Goal: Task Accomplishment & Management: Manage account settings

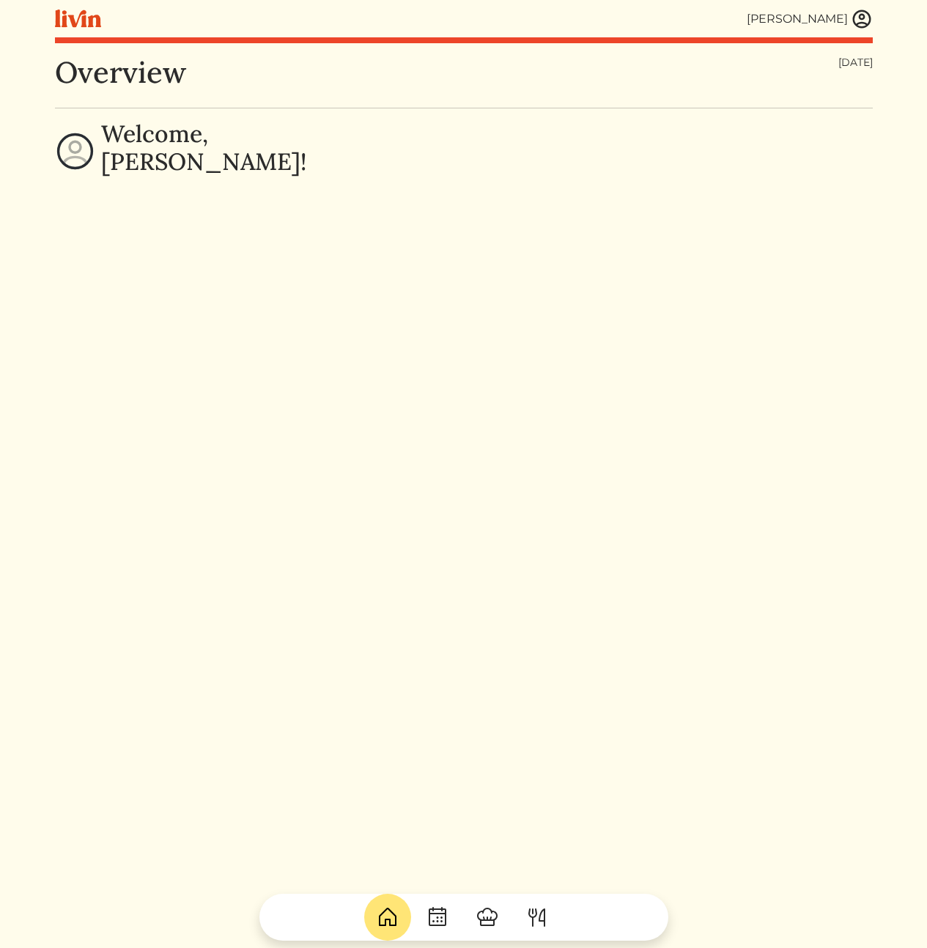
click at [859, 20] on img at bounding box center [862, 19] width 22 height 22
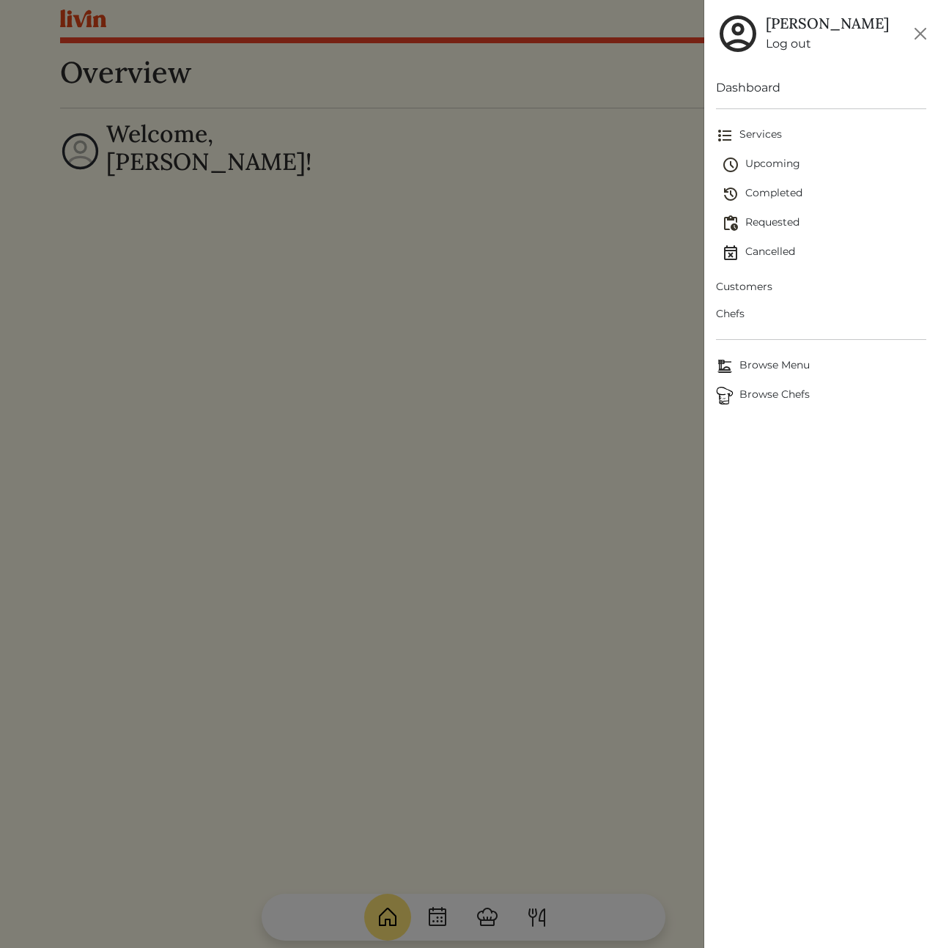
click at [755, 276] on link "Customers" at bounding box center [821, 286] width 210 height 27
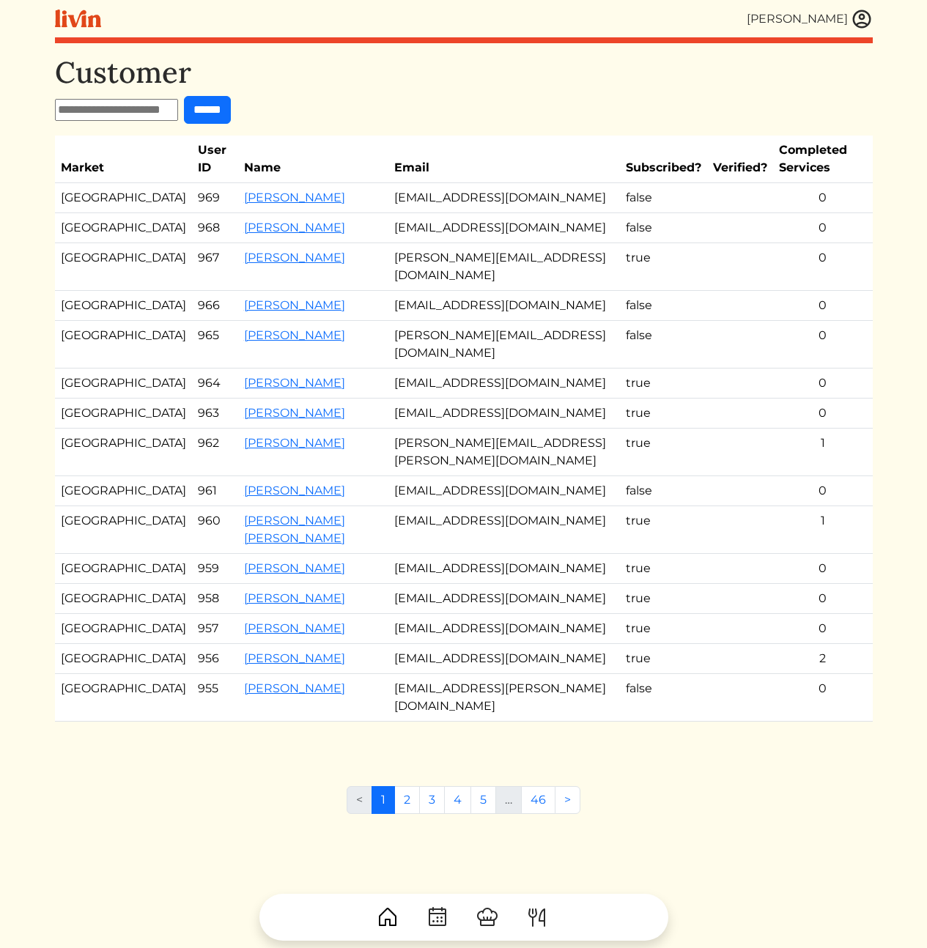
click at [151, 111] on input "text" at bounding box center [116, 110] width 123 height 22
paste input "**********"
type input "**********"
click at [223, 107] on input "******" at bounding box center [220, 110] width 47 height 28
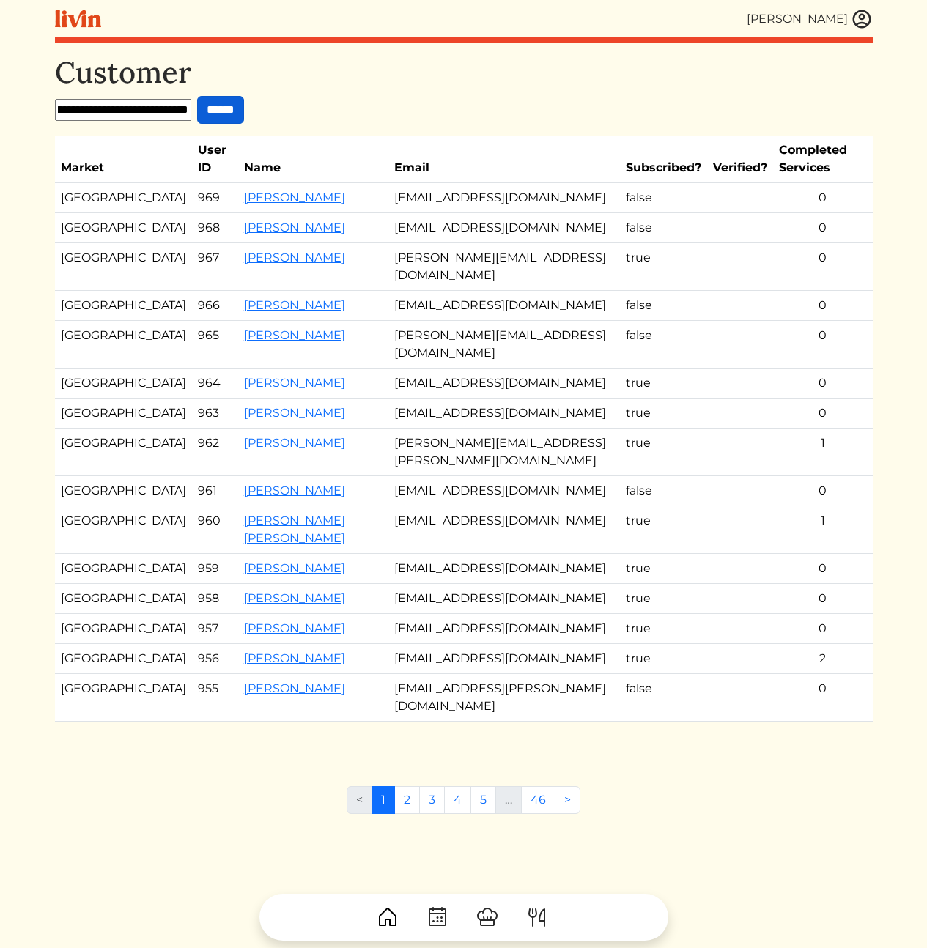
scroll to position [0, 0]
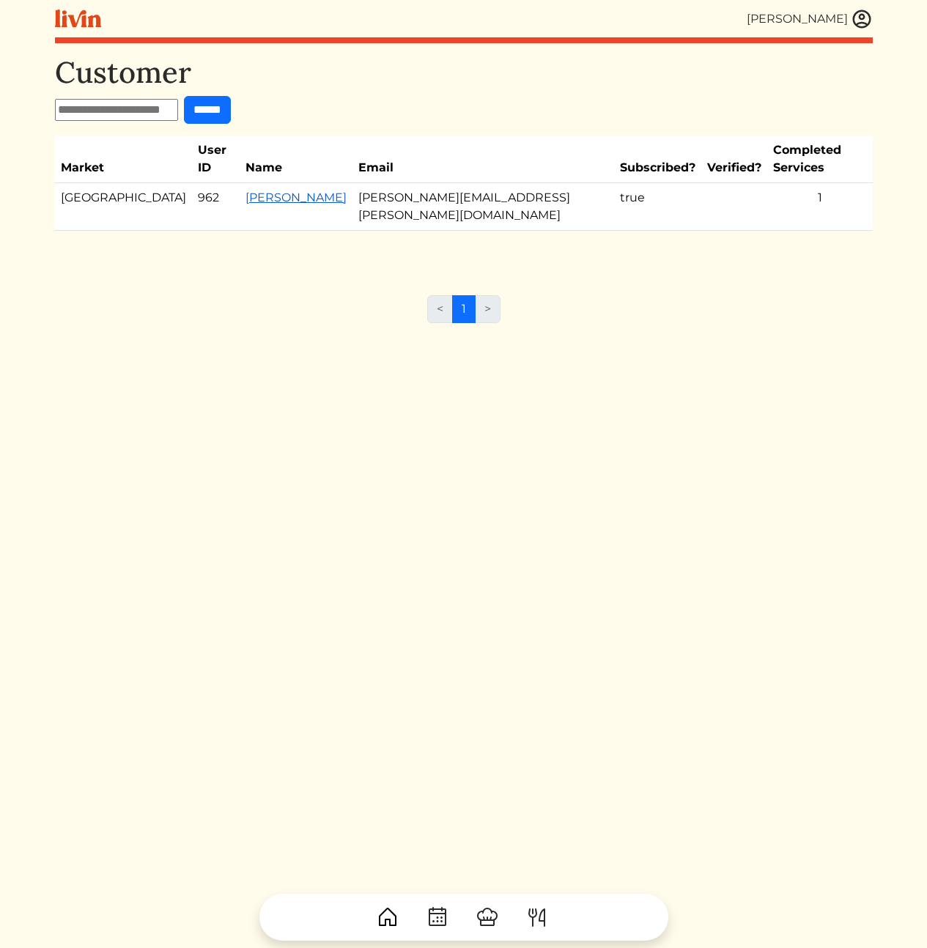
click at [245, 190] on link "Desiree Rodriguez" at bounding box center [295, 197] width 101 height 14
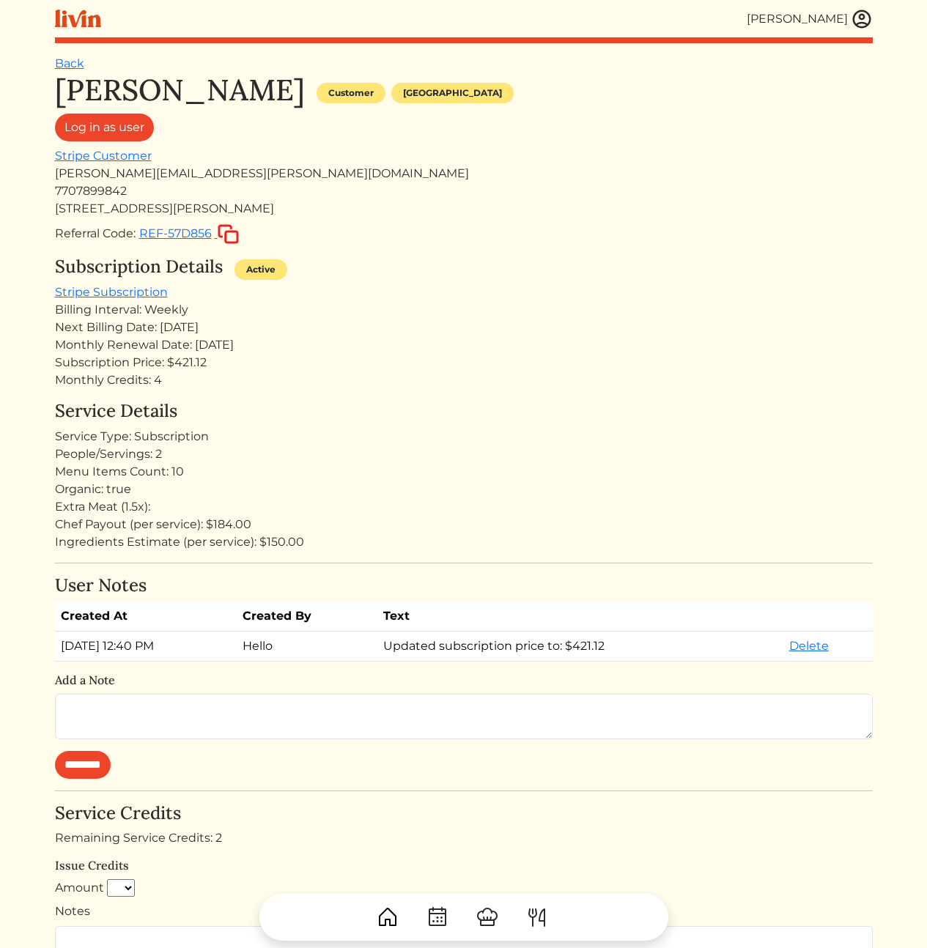
click at [164, 396] on div "Desiree Rodriguez Customer Atlanta Log in as user Stripe Customer desiree.rodri…" at bounding box center [464, 744] width 818 height 1342
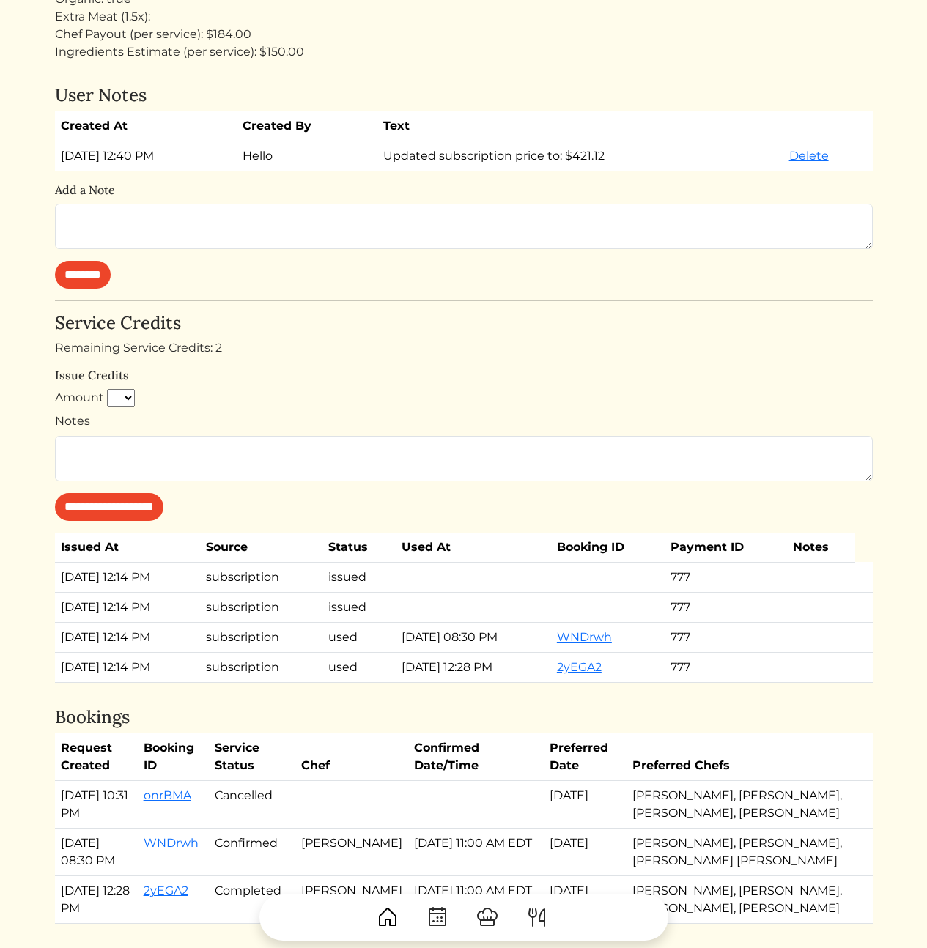
scroll to position [703, 0]
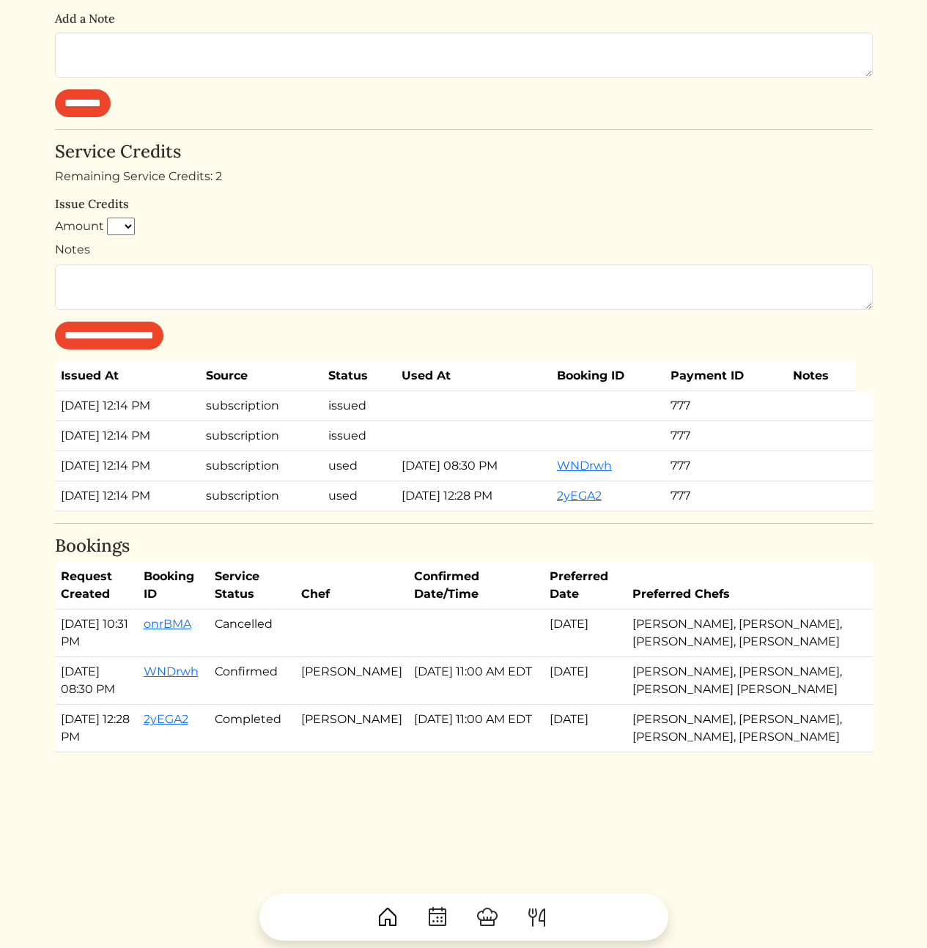
click at [458, 657] on td "Sep 10, 2025, 11:00 AM EDT" at bounding box center [476, 681] width 136 height 48
click at [472, 687] on td "Sep 10, 2025, 11:00 AM EDT" at bounding box center [476, 681] width 136 height 48
drag, startPoint x: 497, startPoint y: 670, endPoint x: 450, endPoint y: 636, distance: 57.7
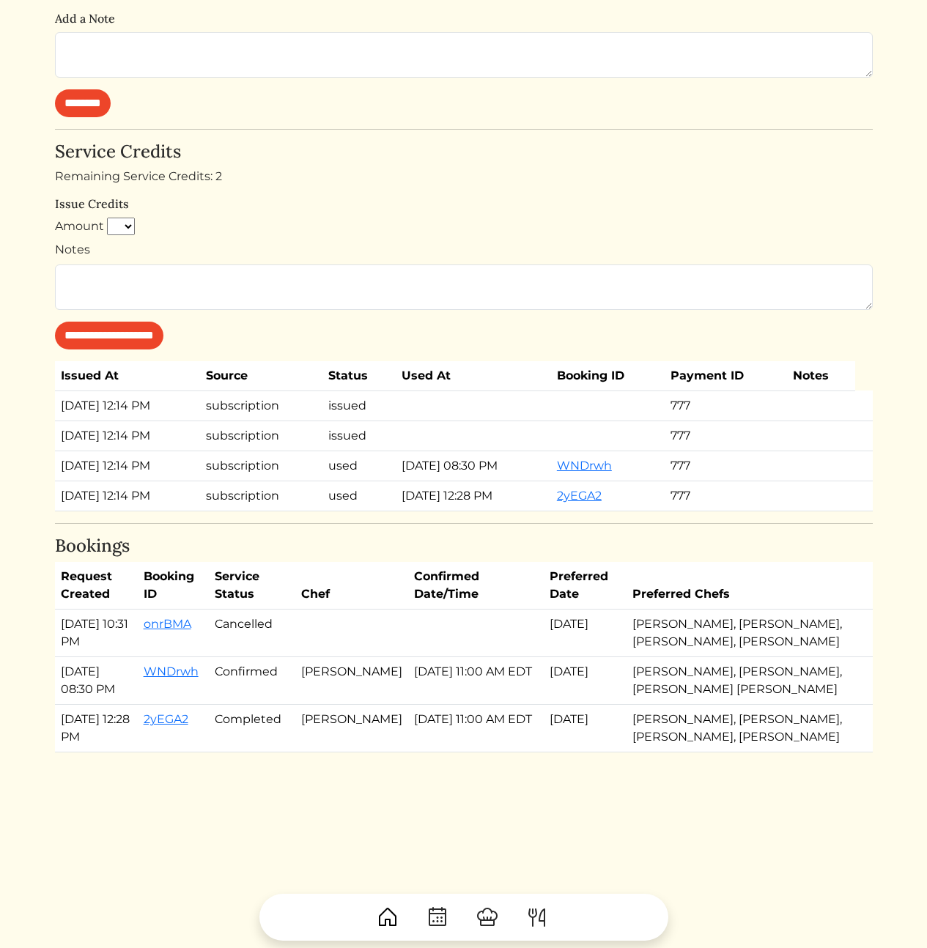
click at [459, 657] on td "Sep 10, 2025, 11:00 AM EDT" at bounding box center [476, 681] width 136 height 48
click at [434, 657] on td "Sep 10, 2025, 11:00 AM EDT" at bounding box center [476, 681] width 136 height 48
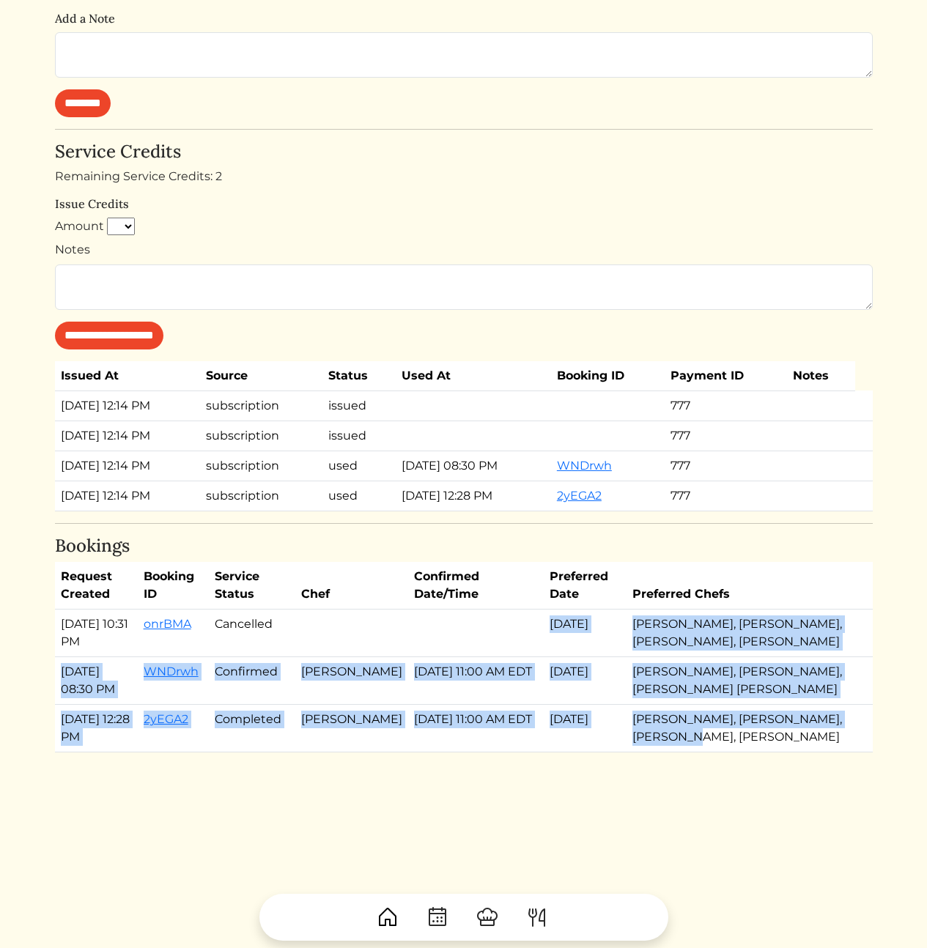
drag, startPoint x: 517, startPoint y: 675, endPoint x: 715, endPoint y: 723, distance: 203.6
click at [713, 723] on tbody "Sep 04, 2025, 10:31 PM onrBMA Cancelled Sep 11, 2025 Danielle a Anderson, Miche…" at bounding box center [464, 681] width 818 height 143
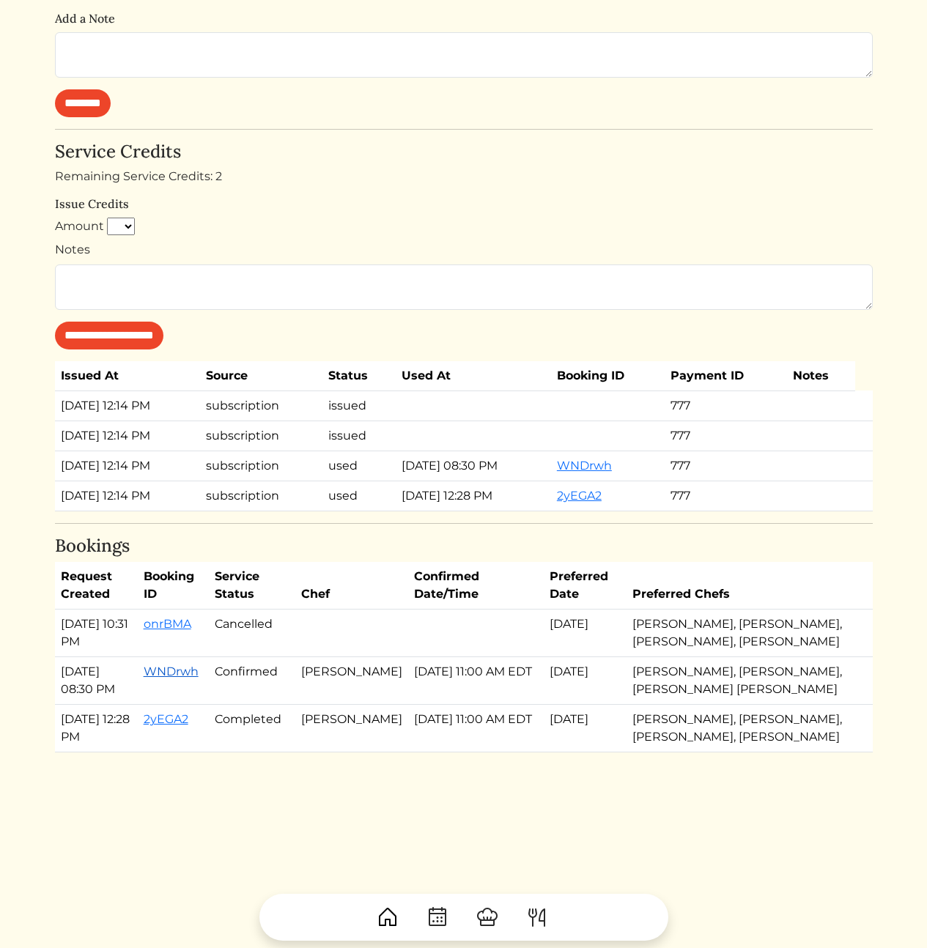
click at [193, 665] on link "WNDrwh" at bounding box center [171, 672] width 55 height 14
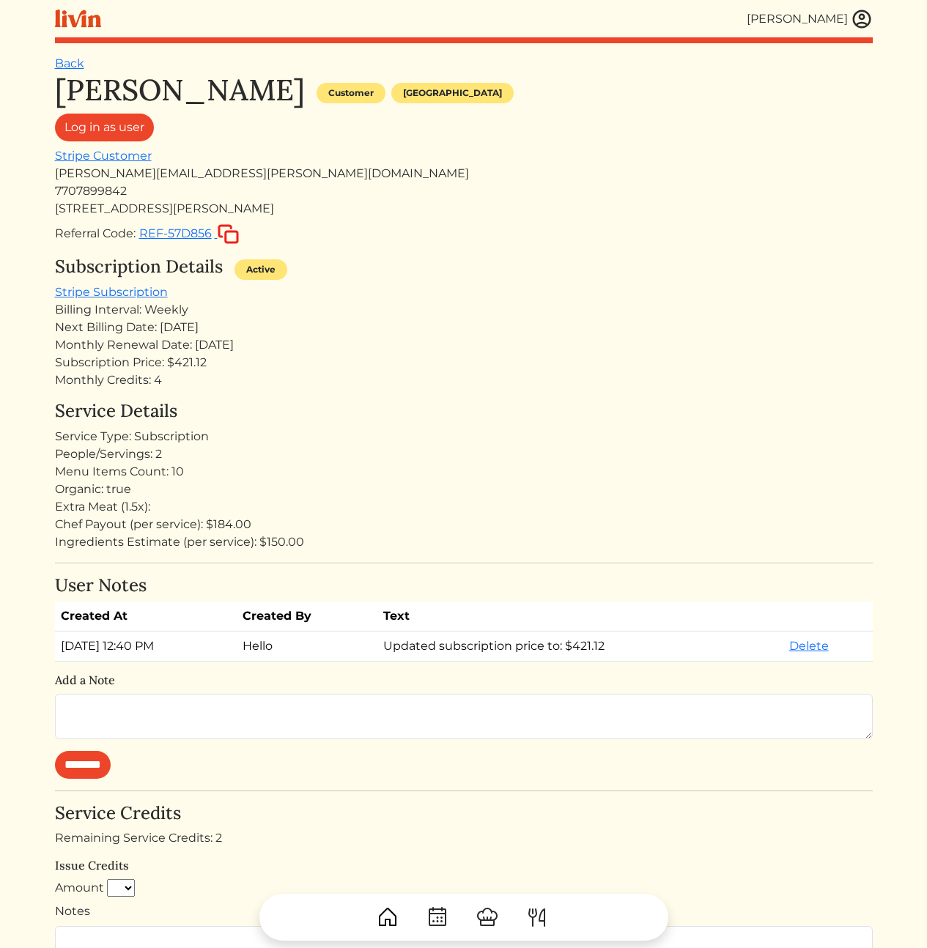
click at [396, 267] on div "Subscription Details Active" at bounding box center [464, 269] width 818 height 27
click at [877, 24] on div "Calvin Wang Calvin Wang Log out Dashboard Services Upcoming Completed Requested…" at bounding box center [463, 742] width 835 height 1484
click at [853, 20] on img at bounding box center [862, 19] width 22 height 22
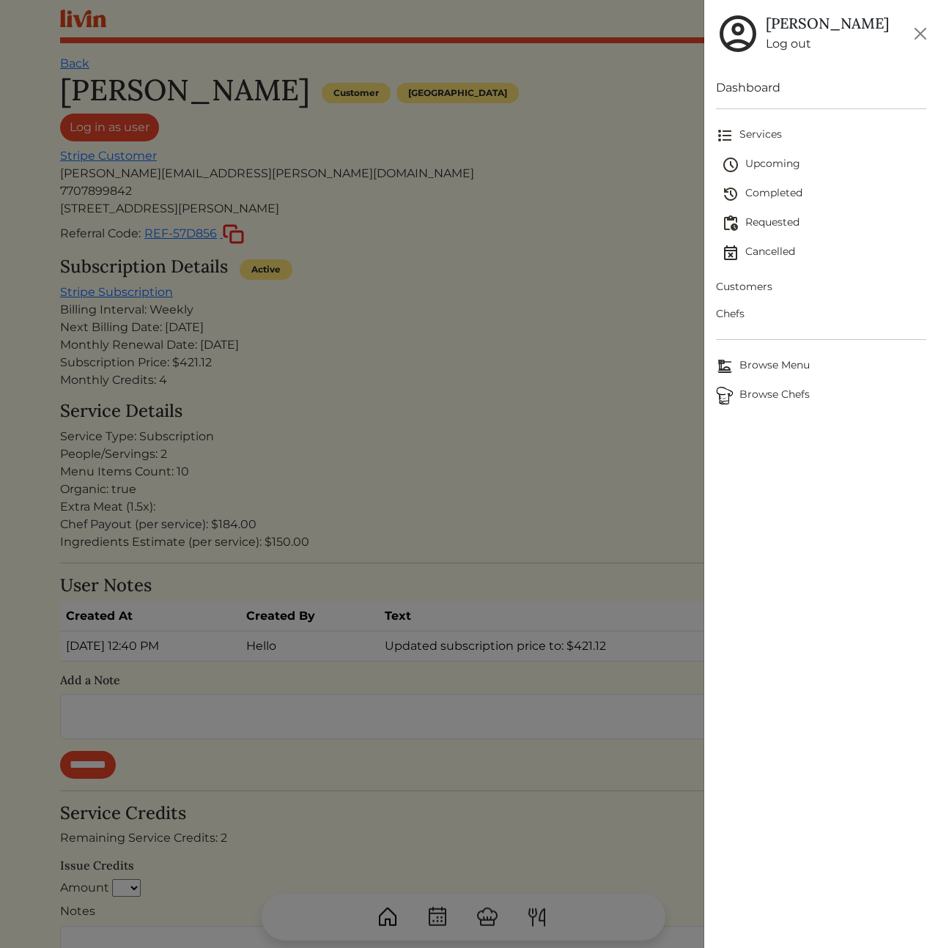
click at [462, 282] on div at bounding box center [469, 474] width 938 height 948
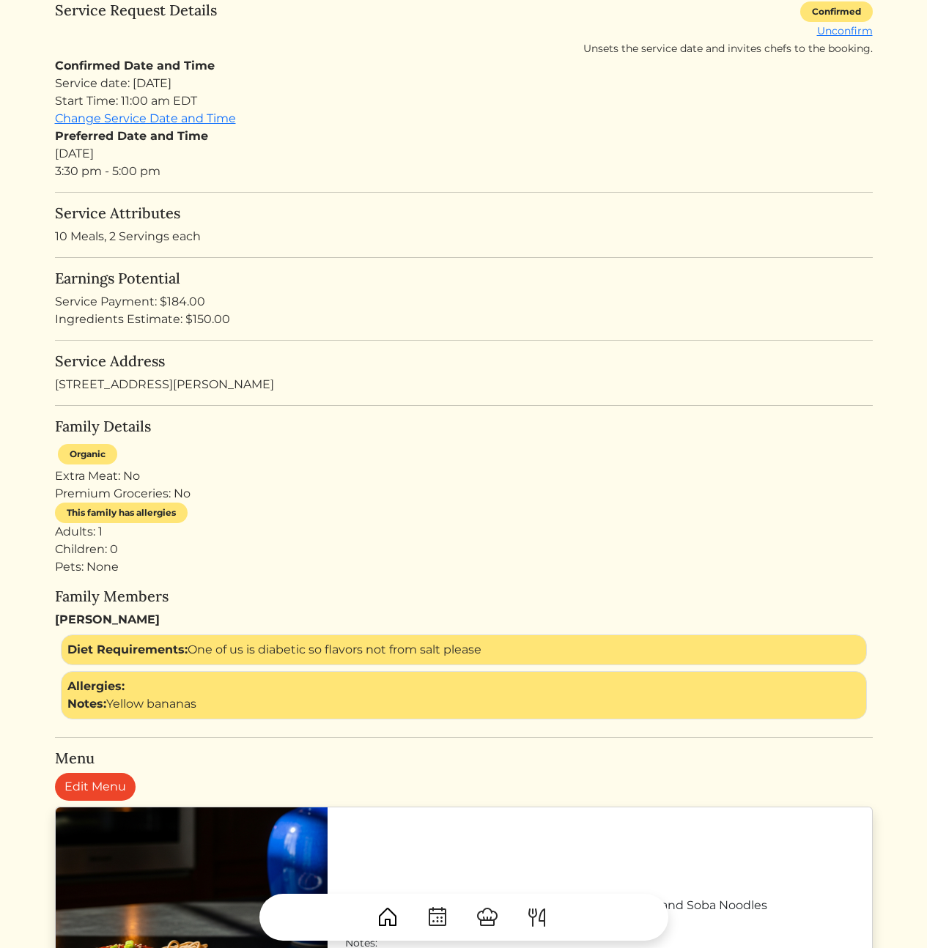
scroll to position [322, 0]
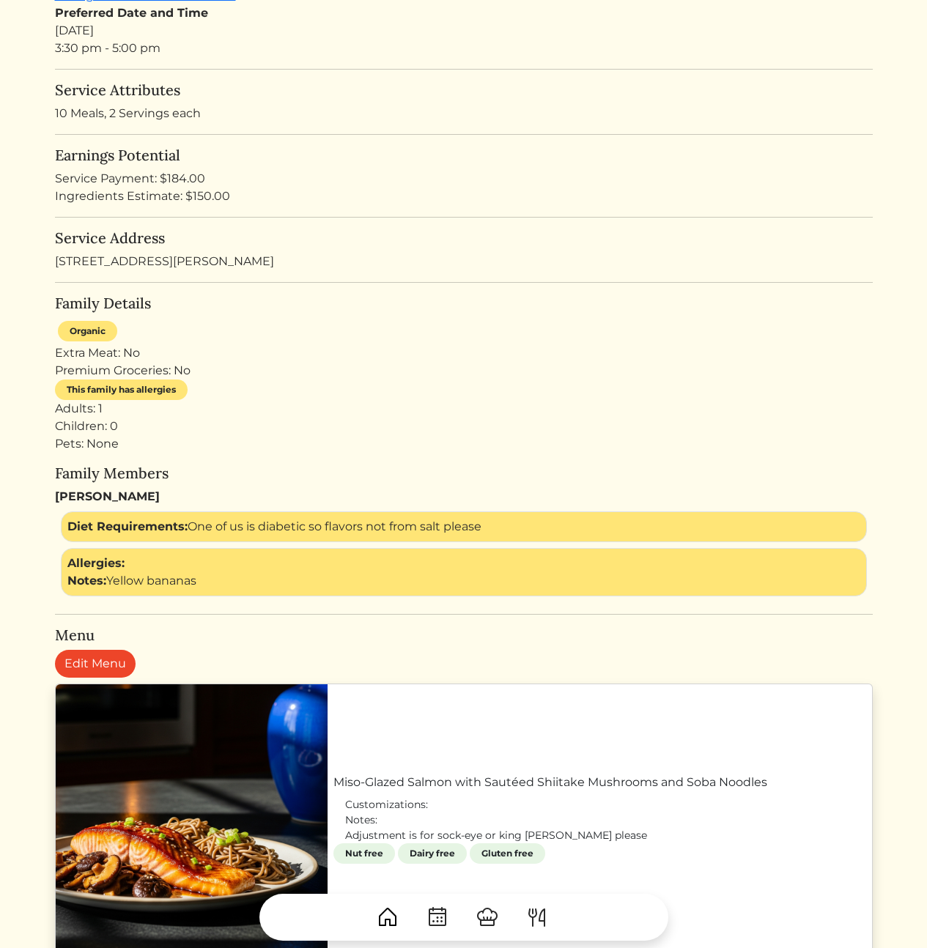
drag, startPoint x: 325, startPoint y: 312, endPoint x: 329, endPoint y: 431, distance: 118.8
drag, startPoint x: 349, startPoint y: 462, endPoint x: 331, endPoint y: 171, distance: 292.1
click at [331, 171] on div "Service Payment: $184.00" at bounding box center [464, 179] width 818 height 18
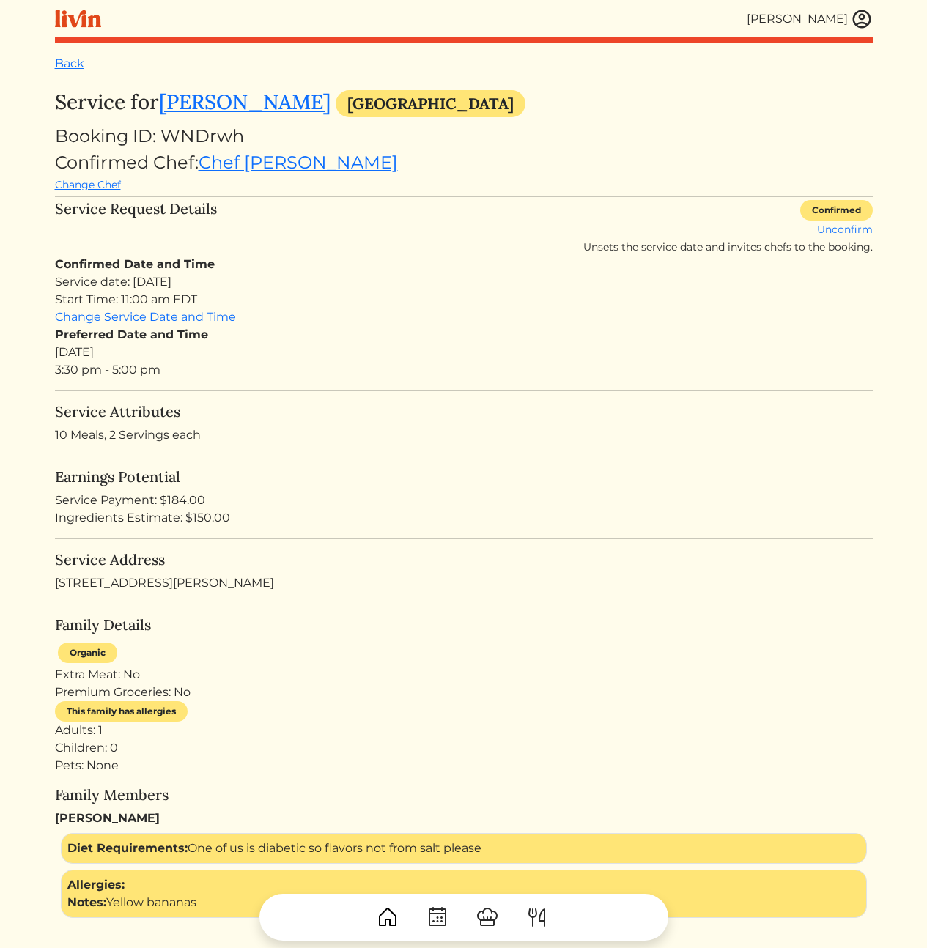
scroll to position [342, 0]
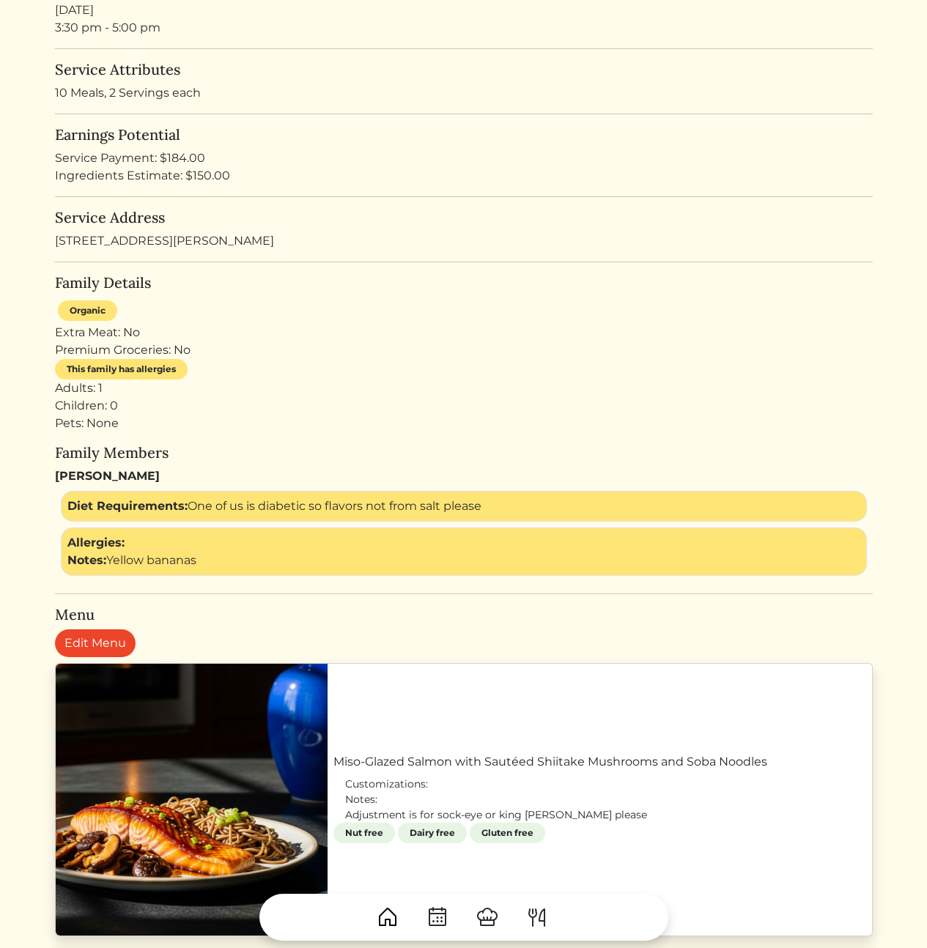
click at [133, 370] on div "This family has allergies" at bounding box center [121, 369] width 133 height 21
drag, startPoint x: 334, startPoint y: 384, endPoint x: 300, endPoint y: 385, distance: 33.7
click at [330, 384] on div "Adults: 1 Children: 0 Pets: None" at bounding box center [464, 406] width 818 height 53
click at [354, 416] on div "Adults: 1 Children: 0 Pets: None" at bounding box center [464, 406] width 818 height 53
click at [140, 399] on div "Adults: 1 Children: 0 Pets: None" at bounding box center [464, 406] width 818 height 53
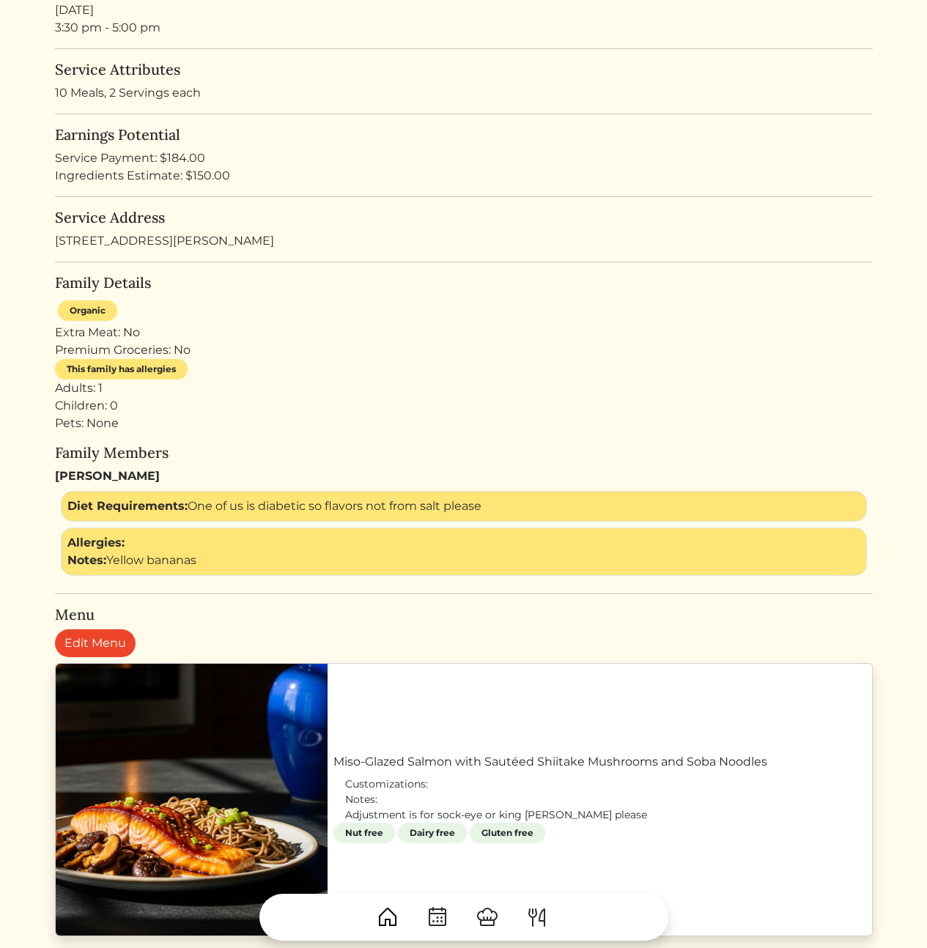
scroll to position [125, 0]
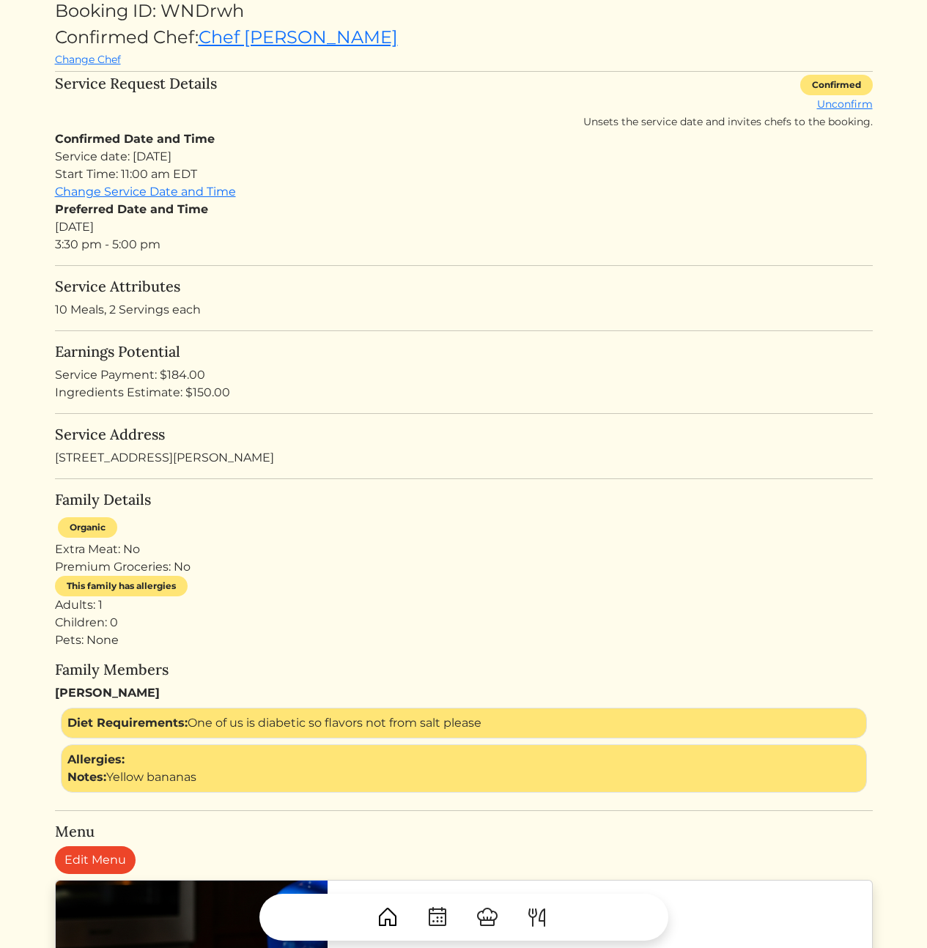
click at [127, 319] on p "10 Meals, 2 Servings each" at bounding box center [464, 310] width 818 height 18
drag, startPoint x: 239, startPoint y: 383, endPoint x: 287, endPoint y: 548, distance: 171.8
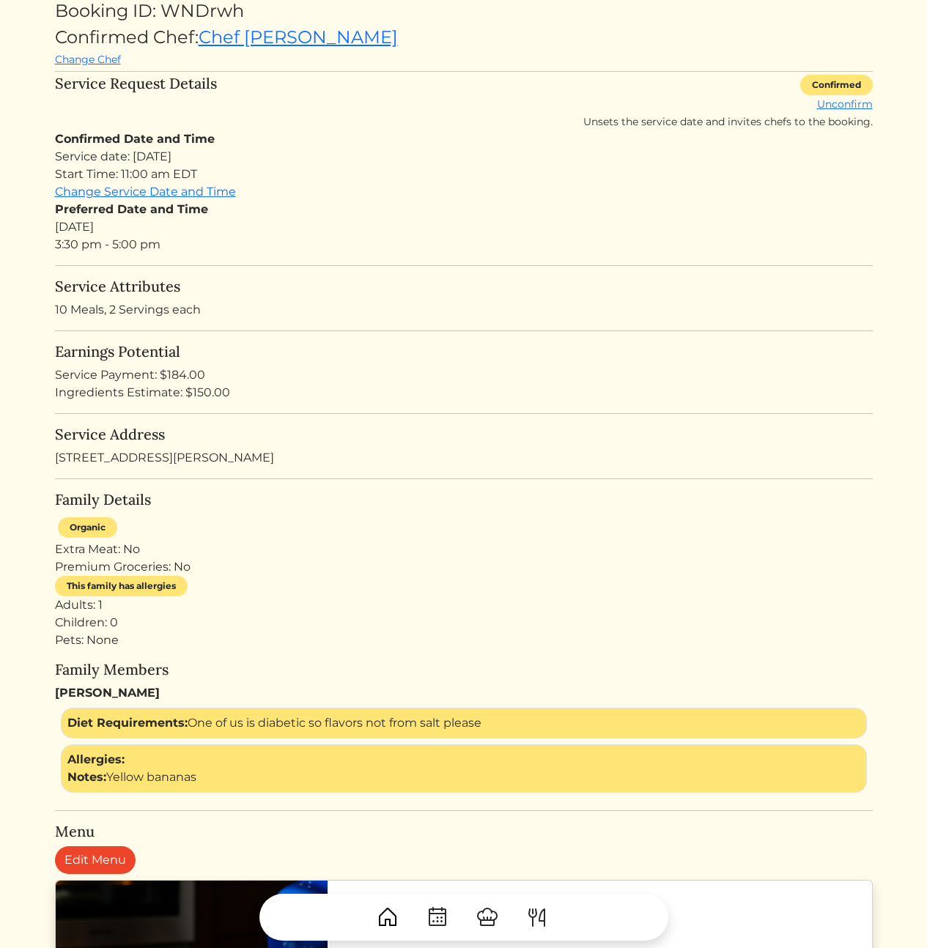
drag, startPoint x: 366, startPoint y: 564, endPoint x: 310, endPoint y: 281, distance: 289.0
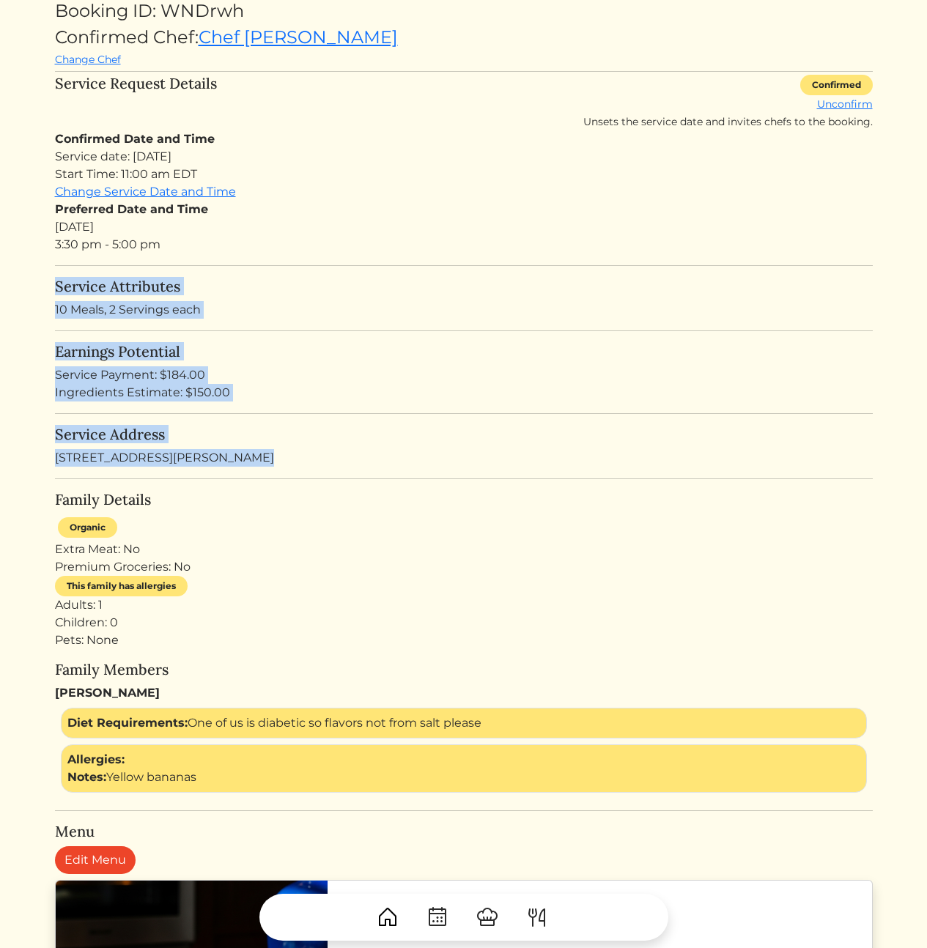
drag, startPoint x: 286, startPoint y: 478, endPoint x: 301, endPoint y: 552, distance: 74.9
drag, startPoint x: 364, startPoint y: 591, endPoint x: 309, endPoint y: 348, distance: 248.7
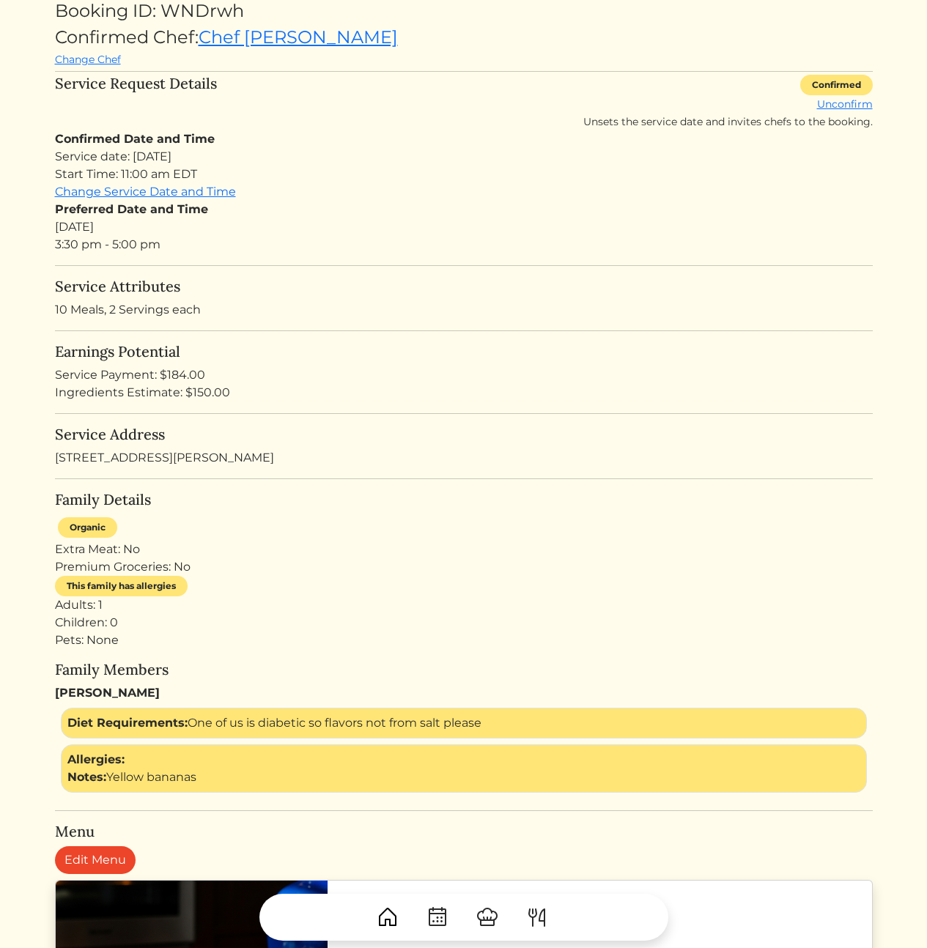
click at [309, 346] on h5 "Earnings Potential" at bounding box center [464, 352] width 818 height 18
drag, startPoint x: 300, startPoint y: 267, endPoint x: 345, endPoint y: 624, distance: 358.9
drag, startPoint x: 347, startPoint y: 634, endPoint x: 355, endPoint y: 655, distance: 22.5
click at [347, 635] on div "Adults: 1 Children: 0 Pets: None" at bounding box center [464, 622] width 818 height 53
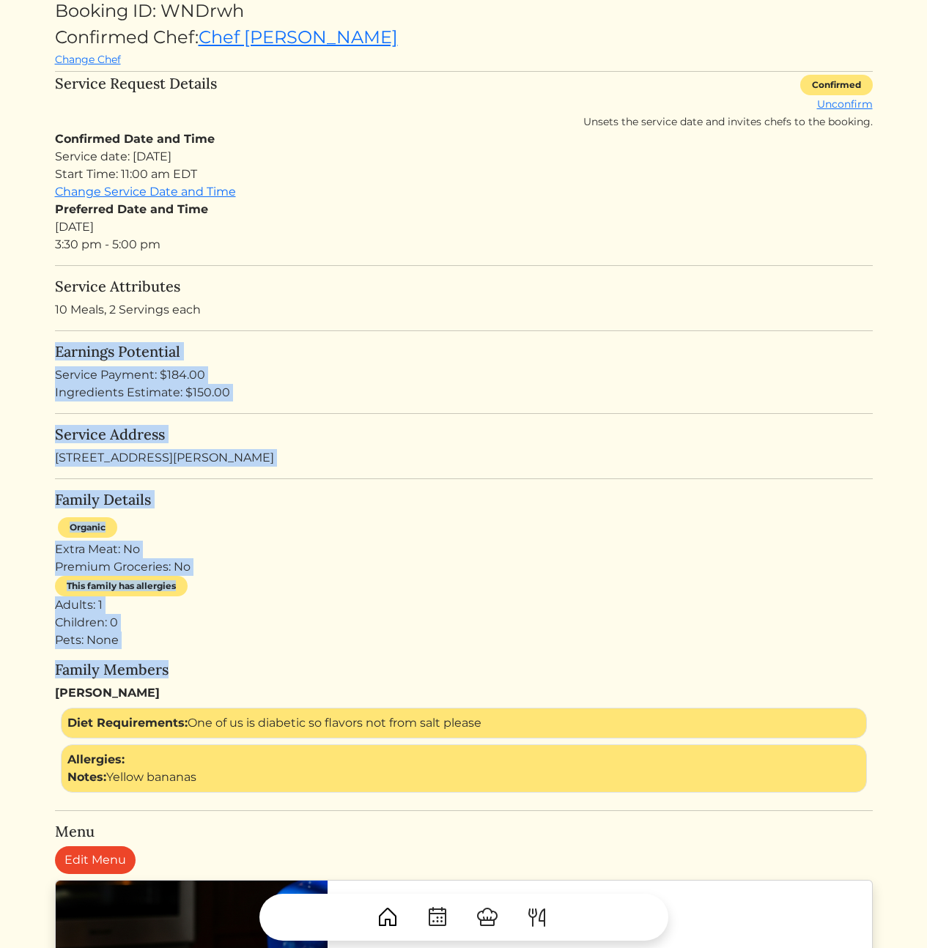
drag, startPoint x: 359, startPoint y: 546, endPoint x: 346, endPoint y: 316, distance: 230.4
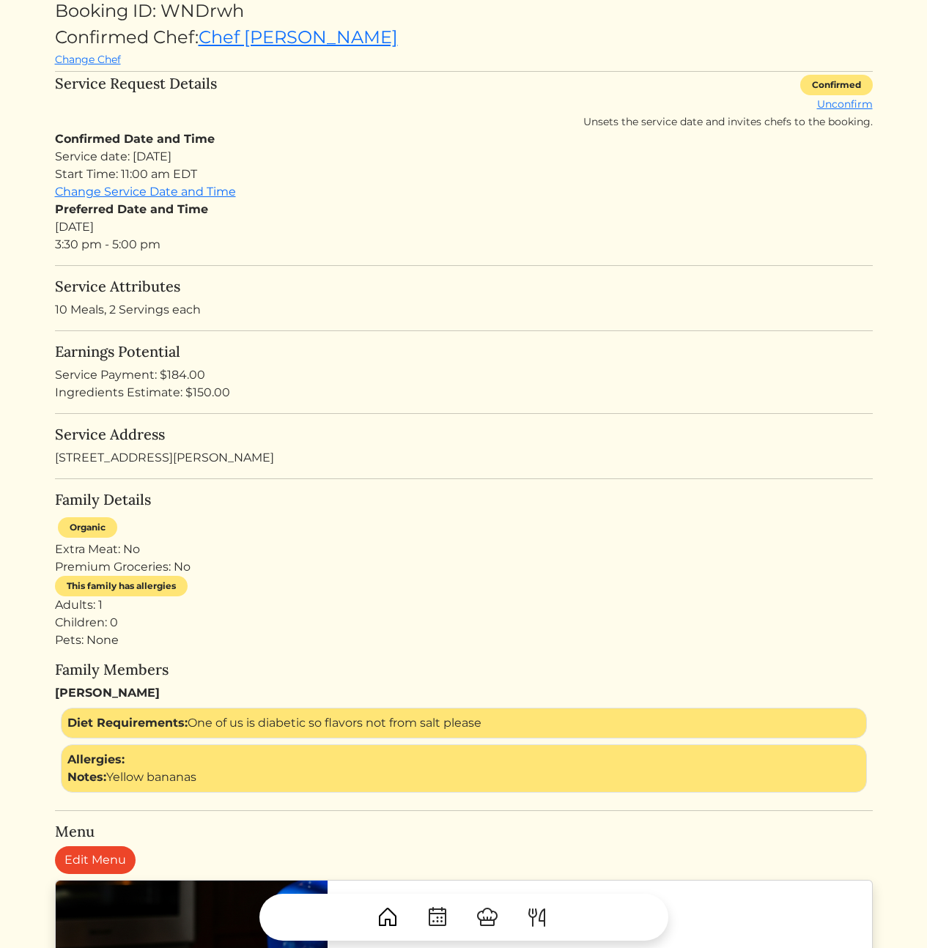
click at [344, 312] on p "10 Meals, 2 Servings each" at bounding box center [464, 310] width 818 height 18
click at [284, 534] on div "Organic Extra Meat: No Premium Groceries: No This family has allergies Adults: …" at bounding box center [464, 581] width 818 height 135
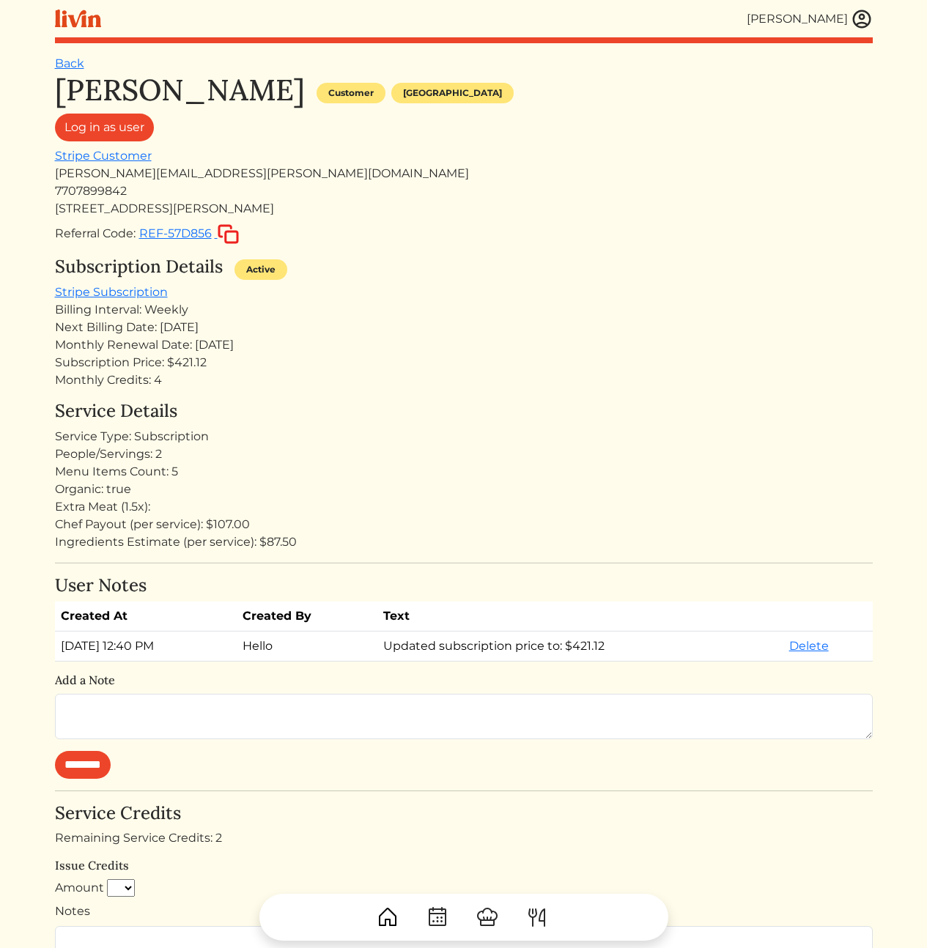
click at [644, 648] on td "Updated subscription price to: $421.12" at bounding box center [580, 647] width 406 height 30
drag, startPoint x: 642, startPoint y: 648, endPoint x: 550, endPoint y: 649, distance: 92.3
click at [550, 649] on td "Updated subscription price to: $421.12" at bounding box center [580, 647] width 406 height 30
click at [596, 653] on td "Updated subscription price to: $421.12" at bounding box center [580, 647] width 406 height 30
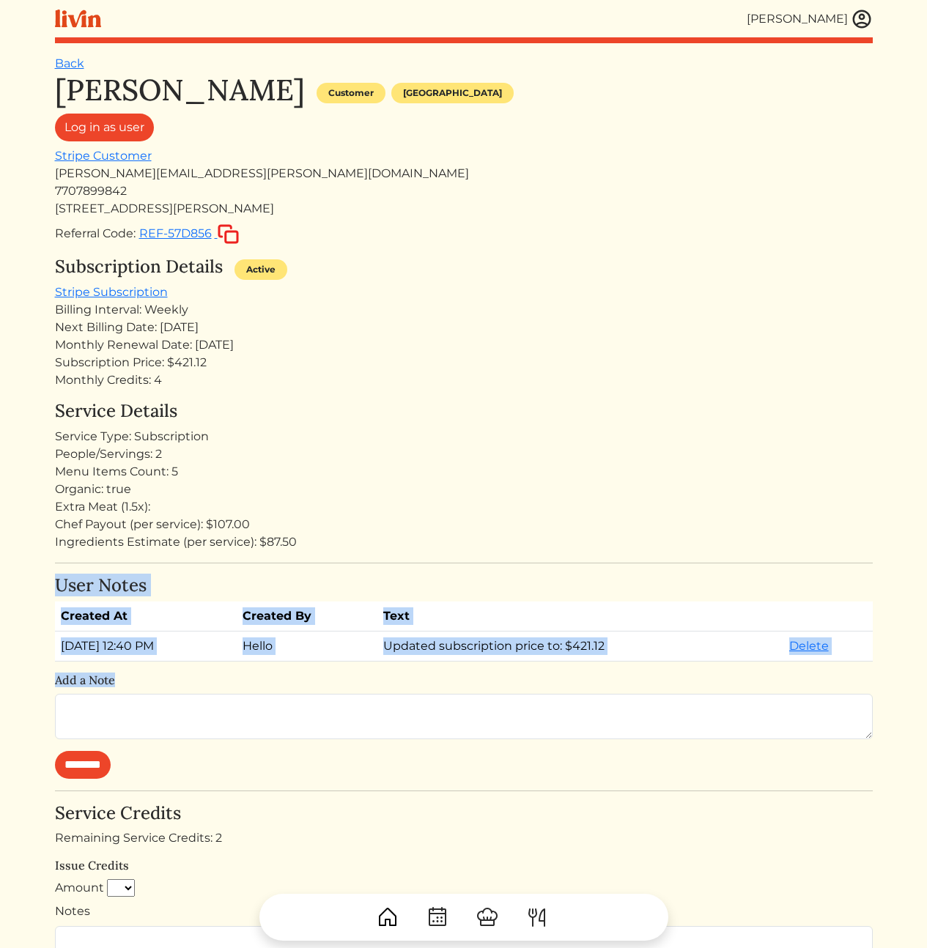
drag, startPoint x: 480, startPoint y: 547, endPoint x: 483, endPoint y: 681, distance: 134.1
click at [481, 678] on div "Desiree Rodriguez Customer Atlanta Log in as user Stripe Customer desiree.rodri…" at bounding box center [464, 744] width 818 height 1342
click at [483, 681] on h6 "Add a Note" at bounding box center [464, 680] width 818 height 14
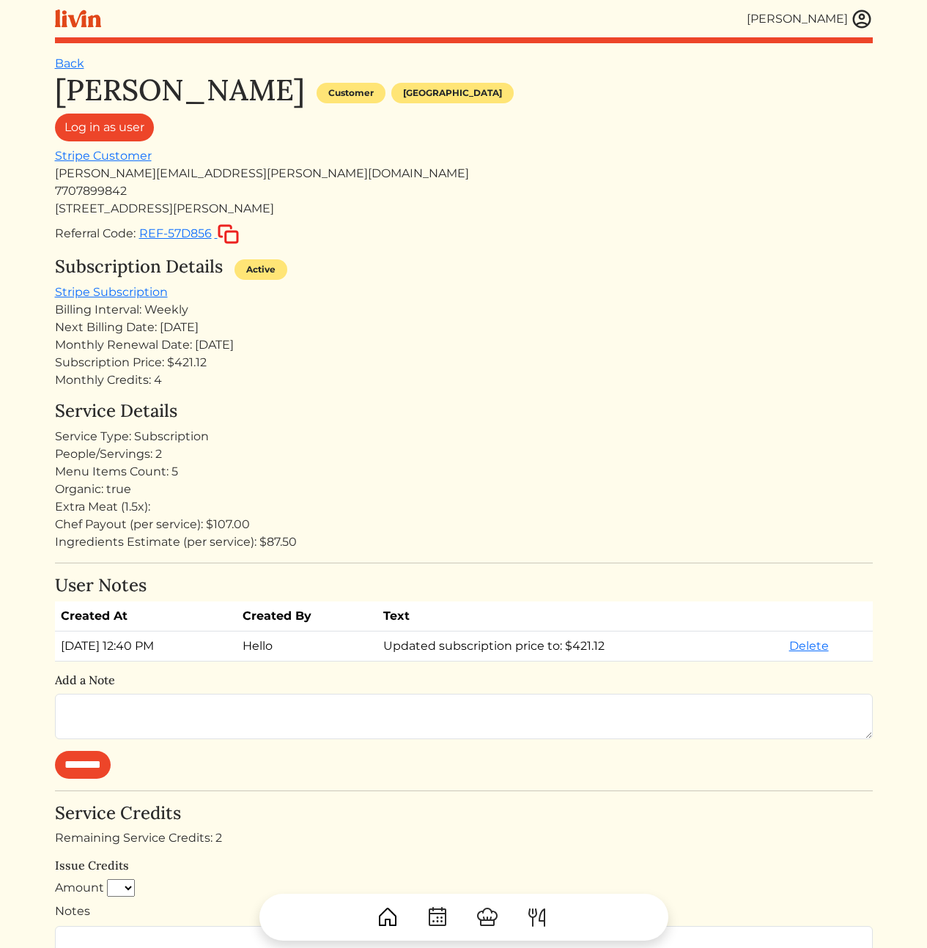
drag, startPoint x: 535, startPoint y: 678, endPoint x: 472, endPoint y: 479, distance: 208.3
click at [476, 480] on div "Desiree Rodriguez Customer Atlanta Log in as user Stripe Customer desiree.rodri…" at bounding box center [464, 744] width 818 height 1342
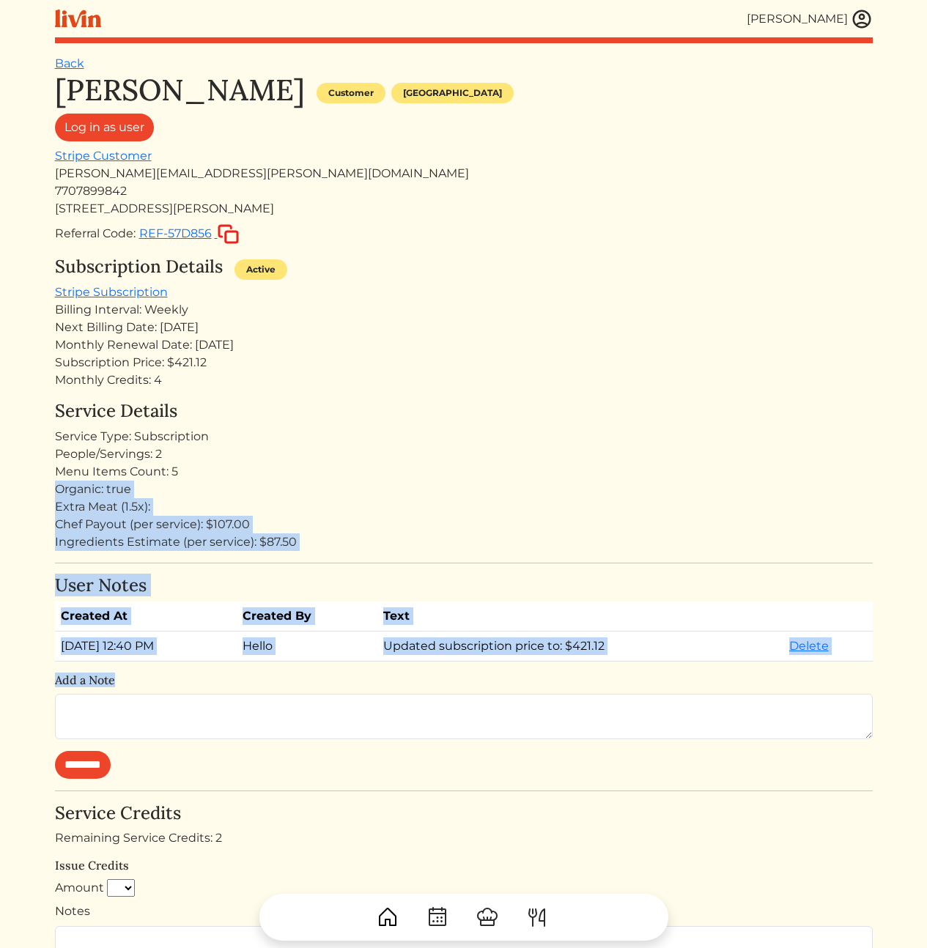
click at [467, 484] on div "Organic: true" at bounding box center [464, 490] width 818 height 18
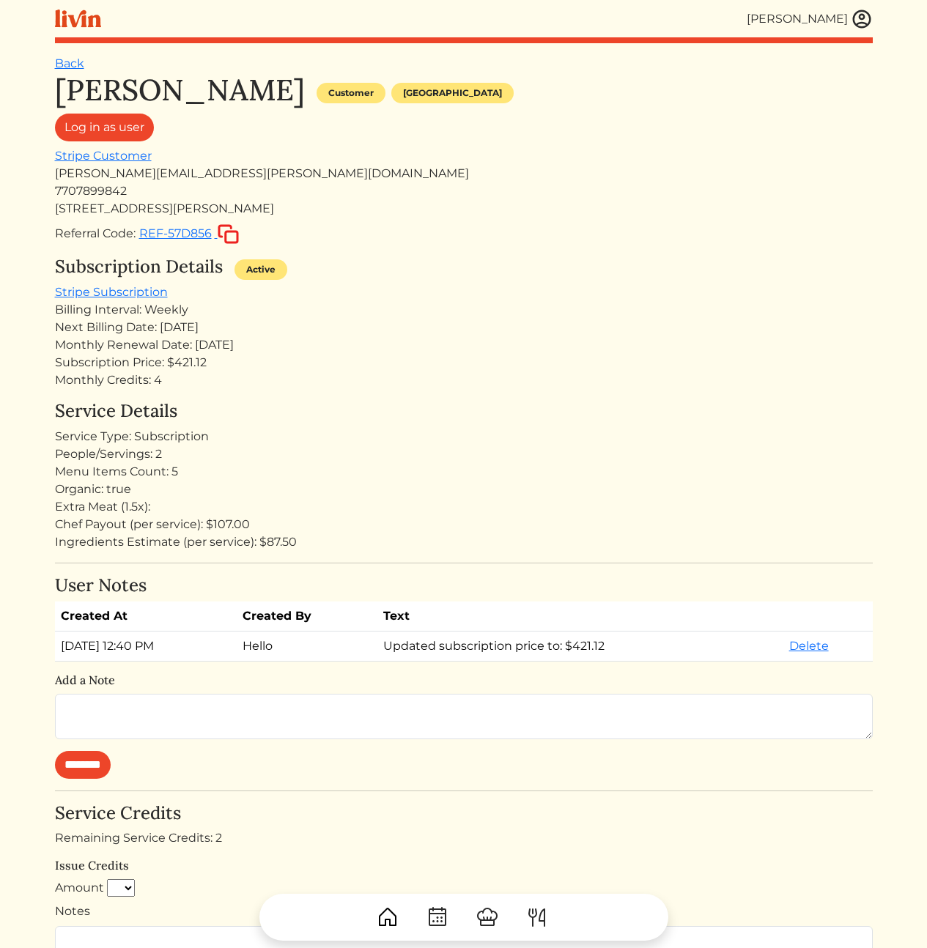
click at [523, 646] on td "Updated subscription price to: $421.12" at bounding box center [580, 647] width 406 height 30
click at [530, 674] on h6 "Add a Note" at bounding box center [464, 680] width 818 height 14
click at [352, 330] on div "Next Billing Date: [DATE]" at bounding box center [464, 328] width 818 height 18
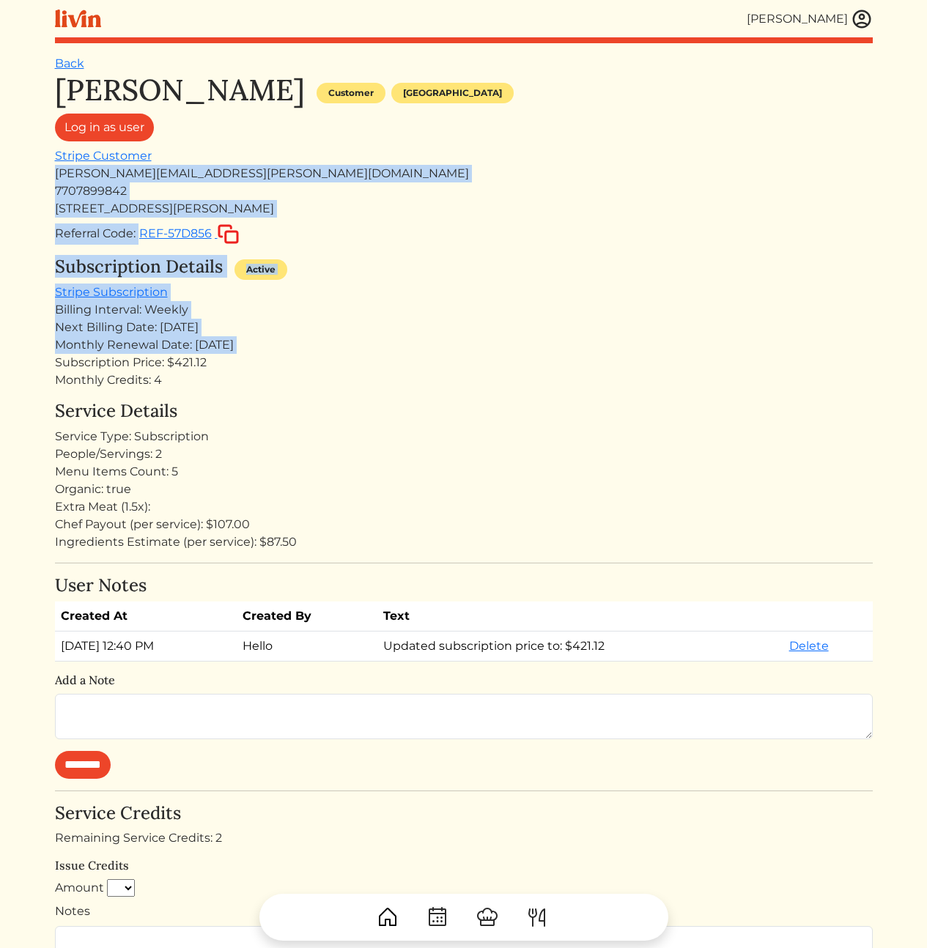
drag, startPoint x: 264, startPoint y: 151, endPoint x: 350, endPoint y: 363, distance: 229.4
click at [336, 353] on div "Desiree Rodriguez Customer Atlanta Log in as user Stripe Customer desiree.rodri…" at bounding box center [464, 744] width 818 height 1342
drag, startPoint x: 426, startPoint y: 396, endPoint x: 283, endPoint y: 159, distance: 277.4
click at [283, 158] on div "Desiree Rodriguez Customer Atlanta Log in as user Stripe Customer desiree.rodri…" at bounding box center [464, 744] width 818 height 1342
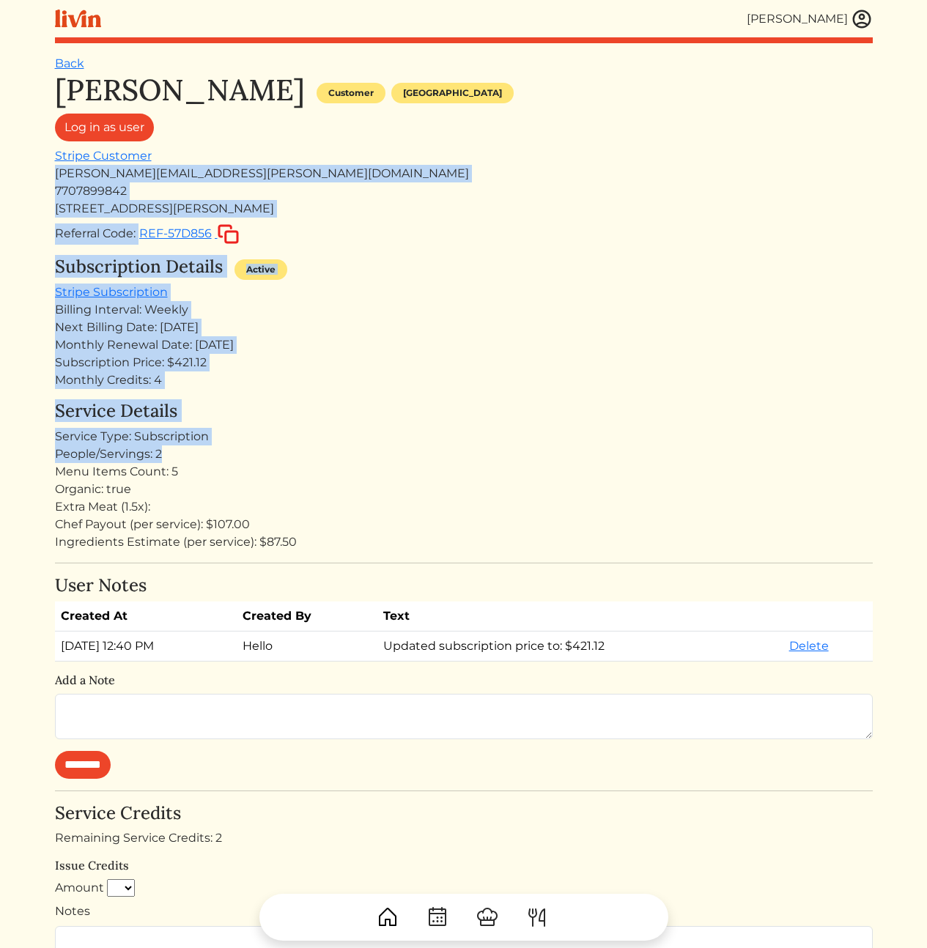
drag, startPoint x: 283, startPoint y: 163, endPoint x: 356, endPoint y: 454, distance: 300.0
click at [349, 448] on div "Desiree Rodriguez Customer Atlanta Log in as user Stripe Customer desiree.rodri…" at bounding box center [464, 744] width 818 height 1342
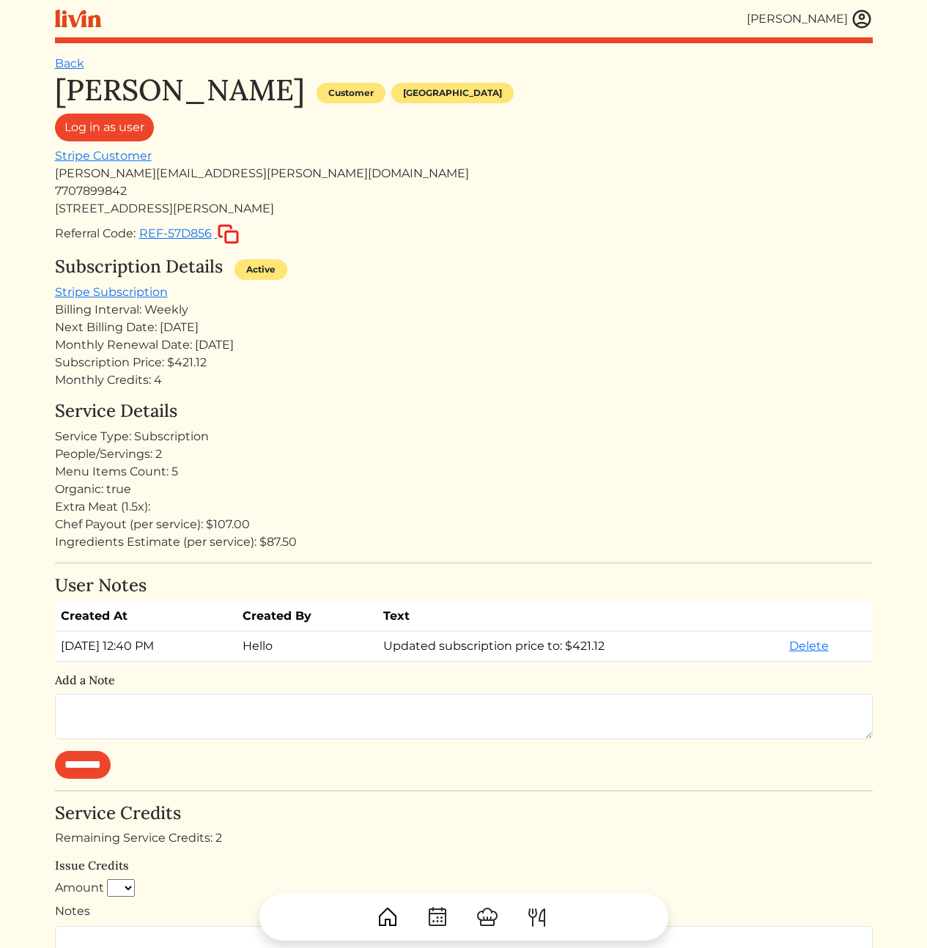
click at [402, 476] on div "Menu Items Count: 5" at bounding box center [464, 472] width 818 height 18
drag, startPoint x: 481, startPoint y: 441, endPoint x: 437, endPoint y: 413, distance: 52.0
click at [481, 441] on div "Service Type: Subscription" at bounding box center [464, 437] width 818 height 18
click at [458, 478] on div "Menu Items Count: 5" at bounding box center [464, 472] width 818 height 18
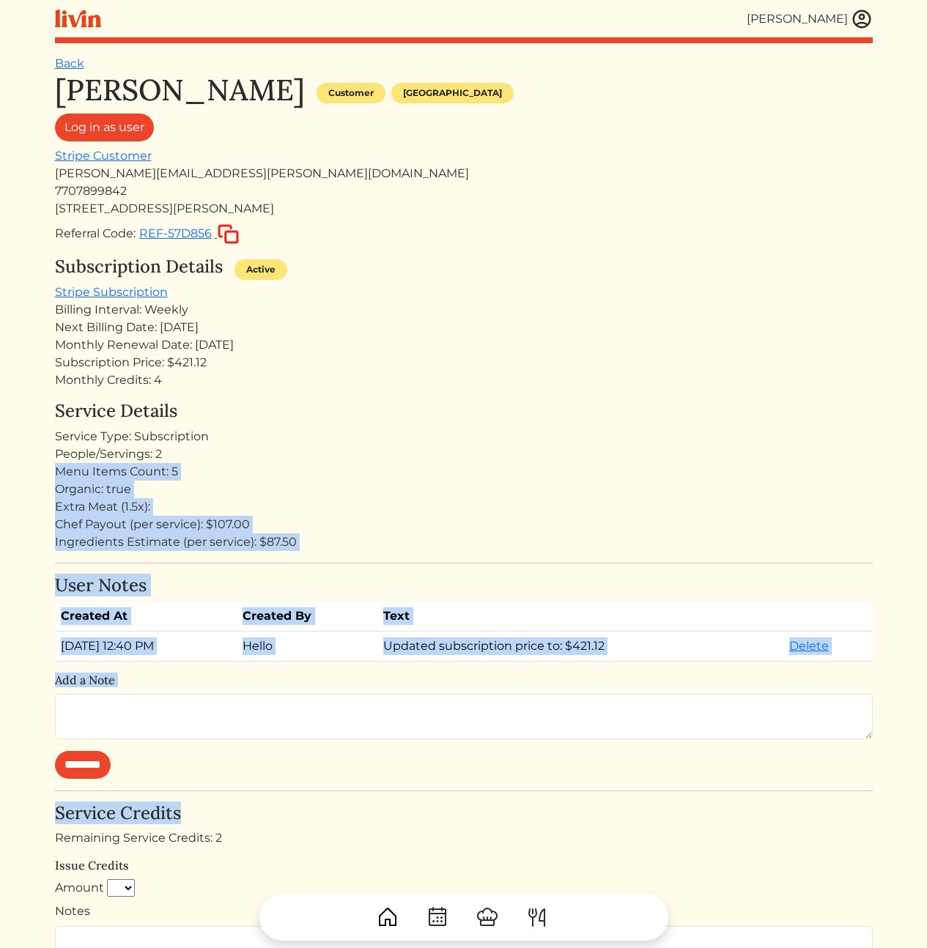
drag, startPoint x: 403, startPoint y: 765, endPoint x: 445, endPoint y: 840, distance: 85.6
click at [424, 832] on div "Desiree Rodriguez Customer Atlanta Log in as user Stripe Customer desiree.rodri…" at bounding box center [464, 744] width 818 height 1342
click at [484, 843] on div "Remaining Service Credits: 2" at bounding box center [464, 838] width 818 height 18
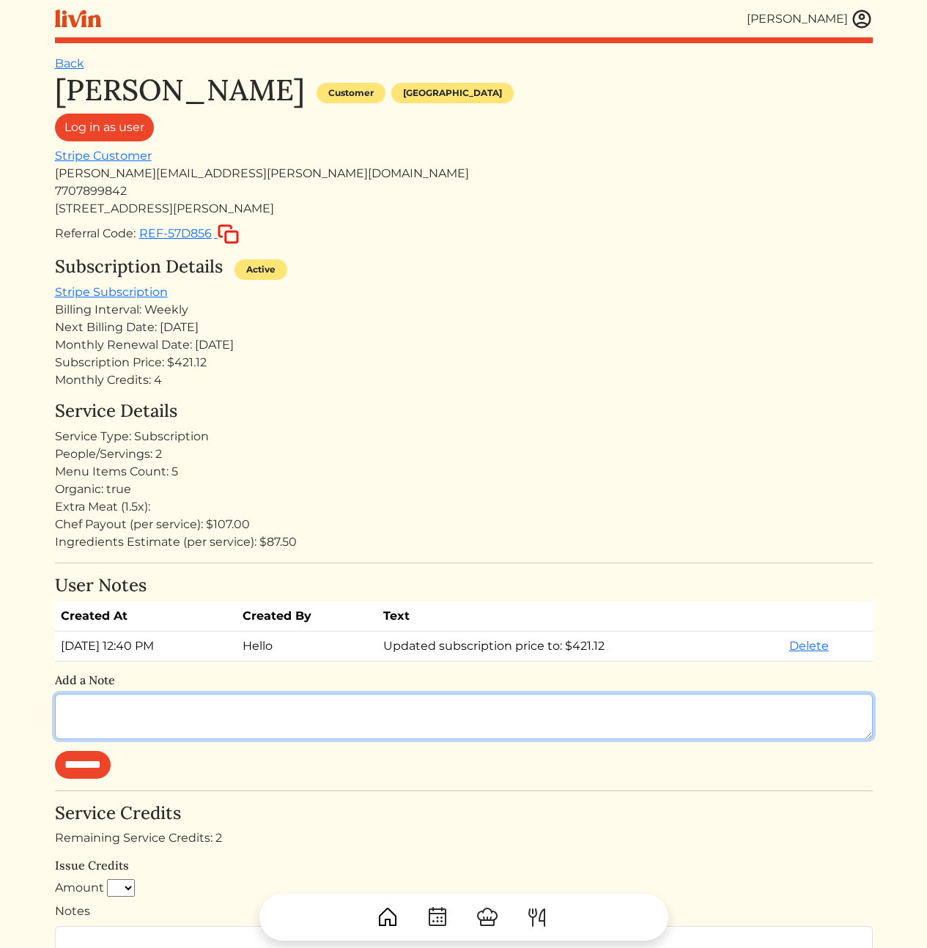
click at [265, 709] on textarea at bounding box center [464, 716] width 818 height 45
type textarea "*"
type textarea "**********"
click at [392, 724] on textarea "**********" at bounding box center [464, 716] width 818 height 45
click at [363, 722] on textarea "**********" at bounding box center [464, 716] width 818 height 45
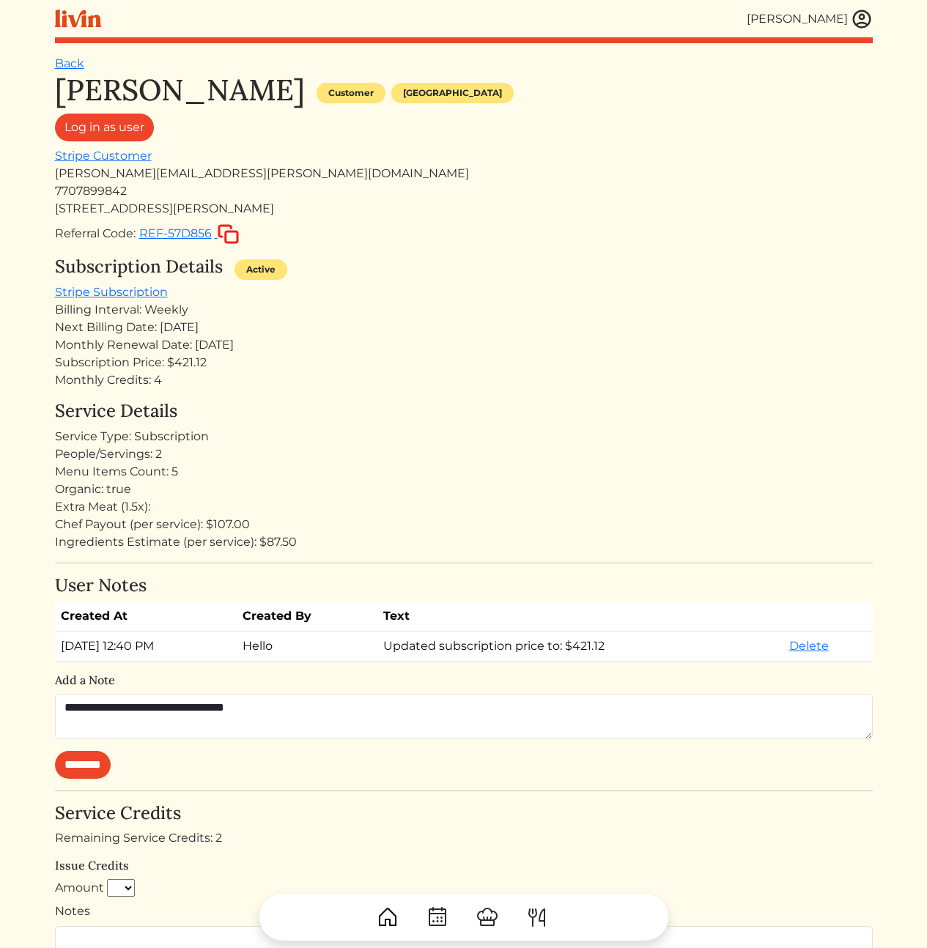
click at [334, 394] on div "Desiree Rodriguez Customer Atlanta Log in as user Stripe Customer desiree.rodri…" at bounding box center [464, 744] width 818 height 1342
click at [303, 463] on div "Menu Items Count: 5" at bounding box center [464, 472] width 818 height 18
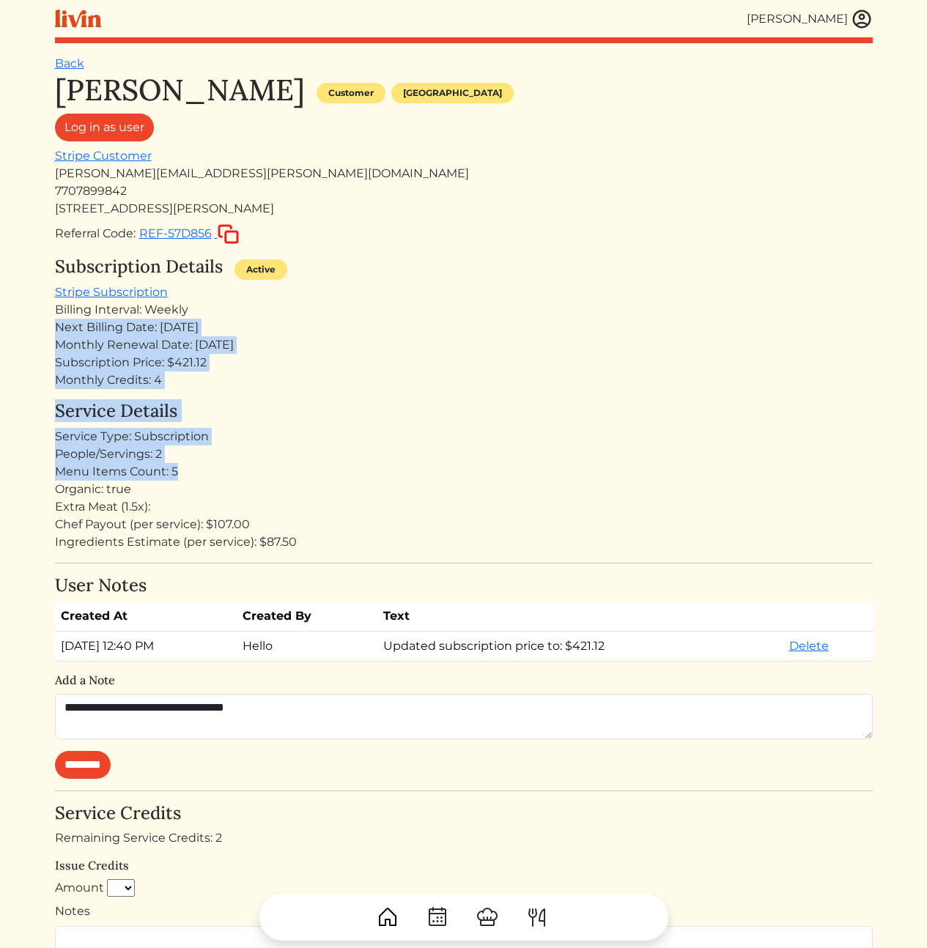
drag, startPoint x: 247, startPoint y: 314, endPoint x: 321, endPoint y: 481, distance: 182.7
click at [297, 470] on div "Desiree Rodriguez Customer Atlanta Log in as user Stripe Customer desiree.rodri…" at bounding box center [464, 744] width 818 height 1342
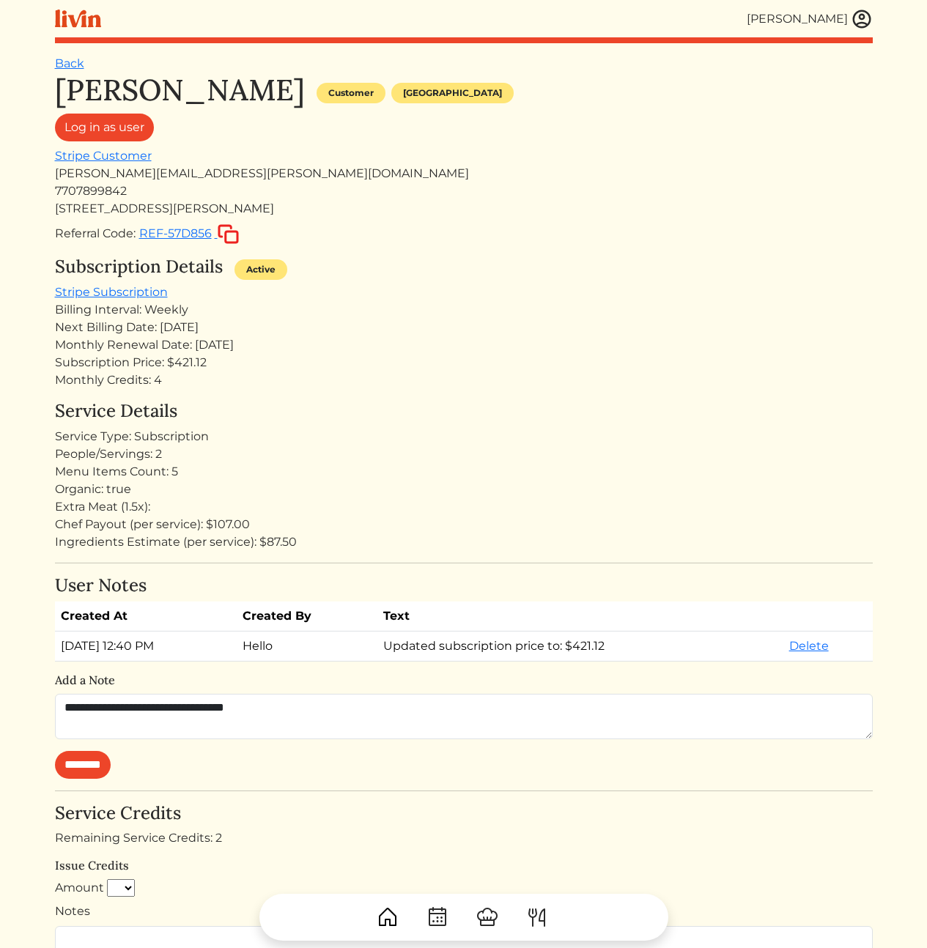
click at [349, 489] on div "Organic: true" at bounding box center [464, 490] width 818 height 18
drag, startPoint x: 353, startPoint y: 519, endPoint x: 263, endPoint y: 329, distance: 210.7
click at [264, 330] on div "Desiree Rodriguez Customer Atlanta Log in as user Stripe Customer desiree.rodri…" at bounding box center [464, 744] width 818 height 1342
click at [263, 328] on div "Next Billing Date: [DATE]" at bounding box center [464, 328] width 818 height 18
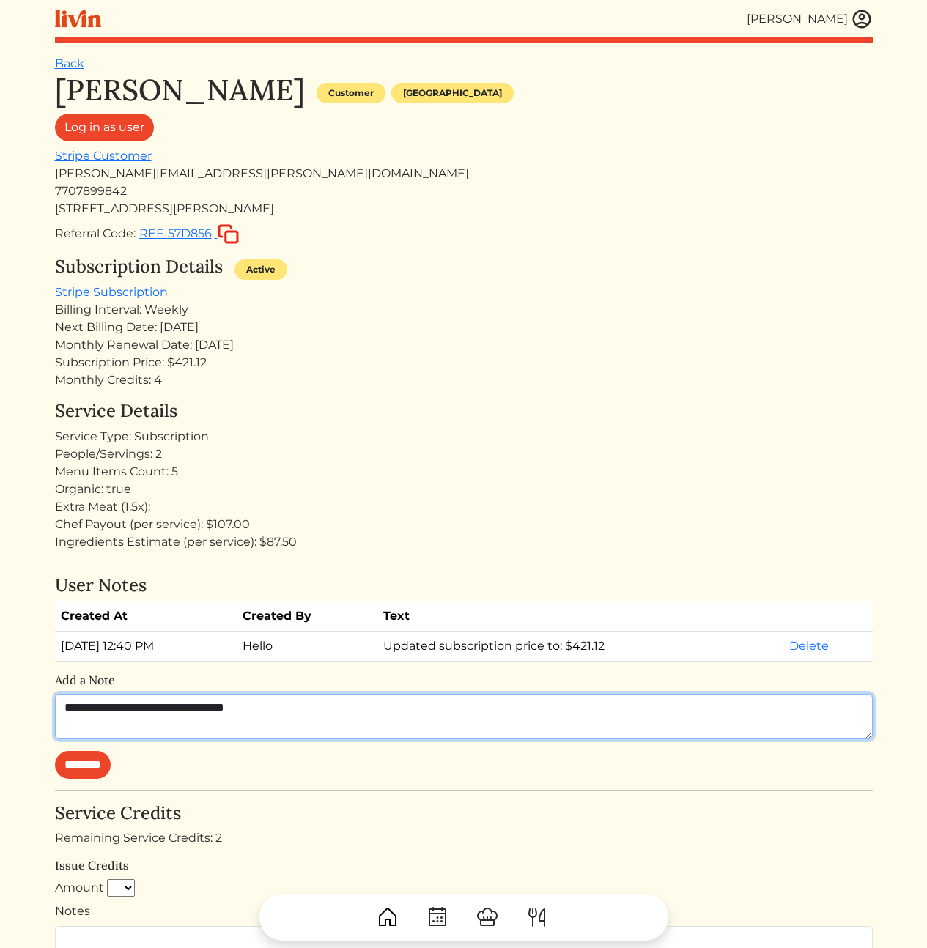
click at [362, 730] on textarea "**********" at bounding box center [464, 716] width 818 height 45
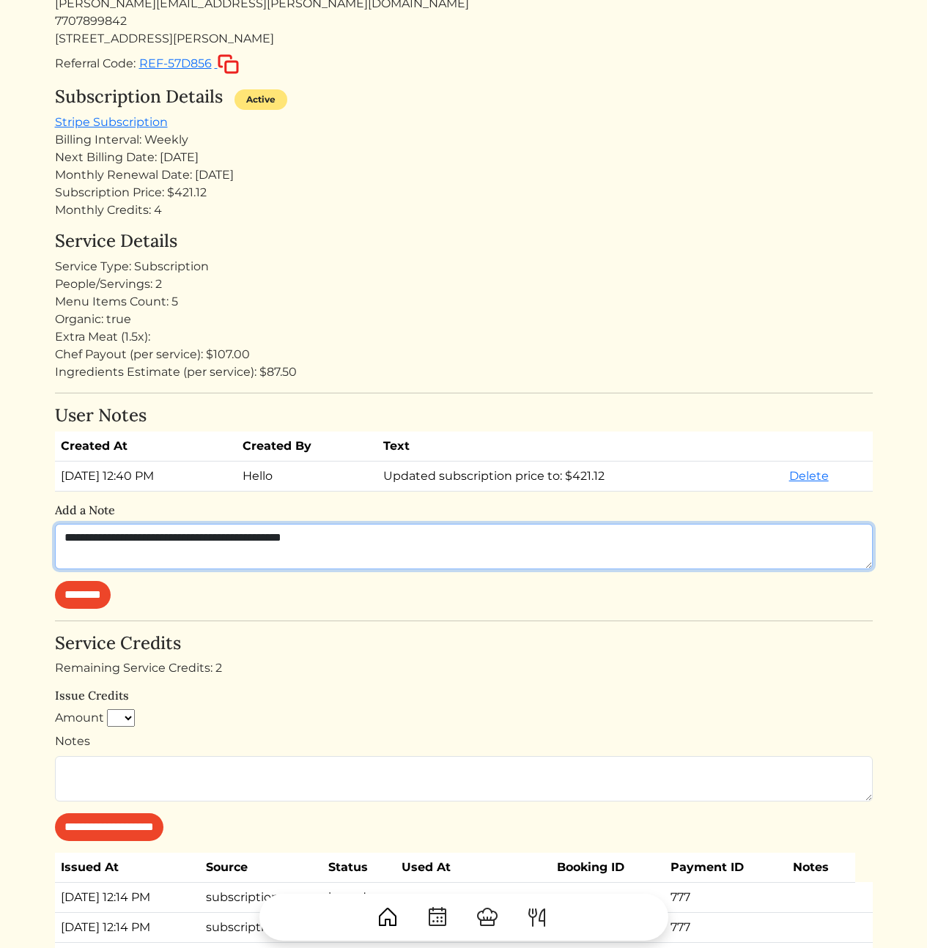
scroll to position [547, 0]
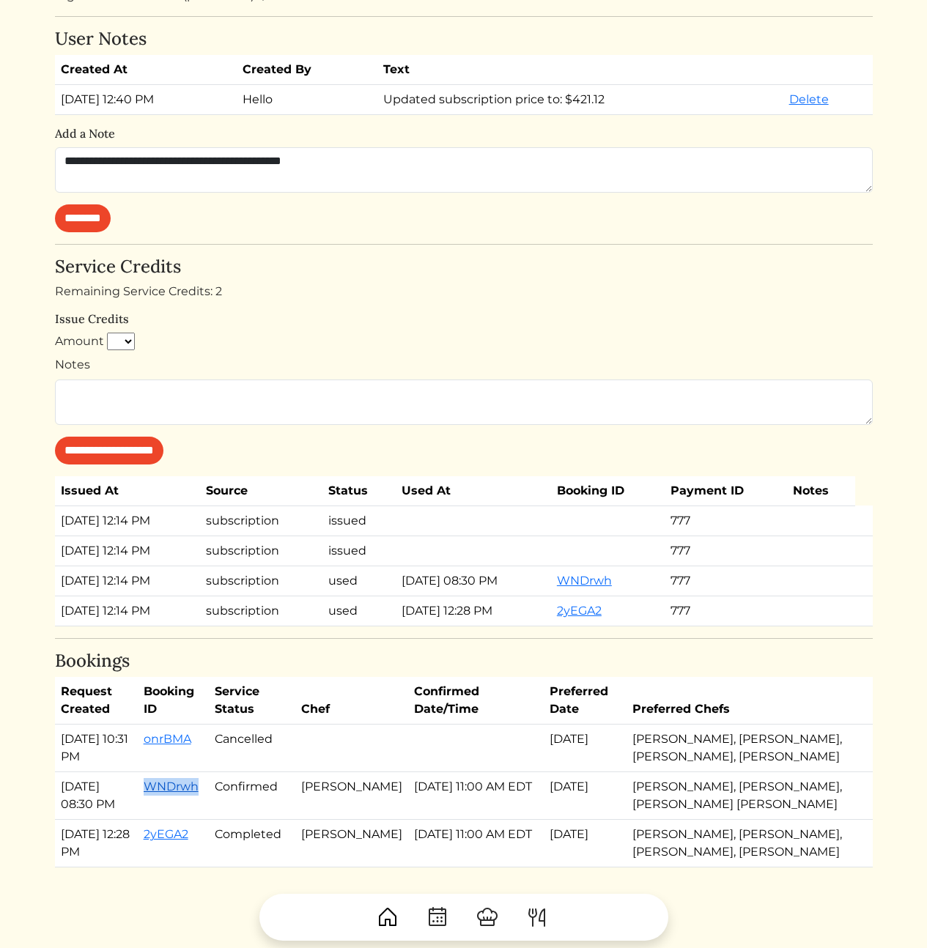
copy link "WNDrwh"
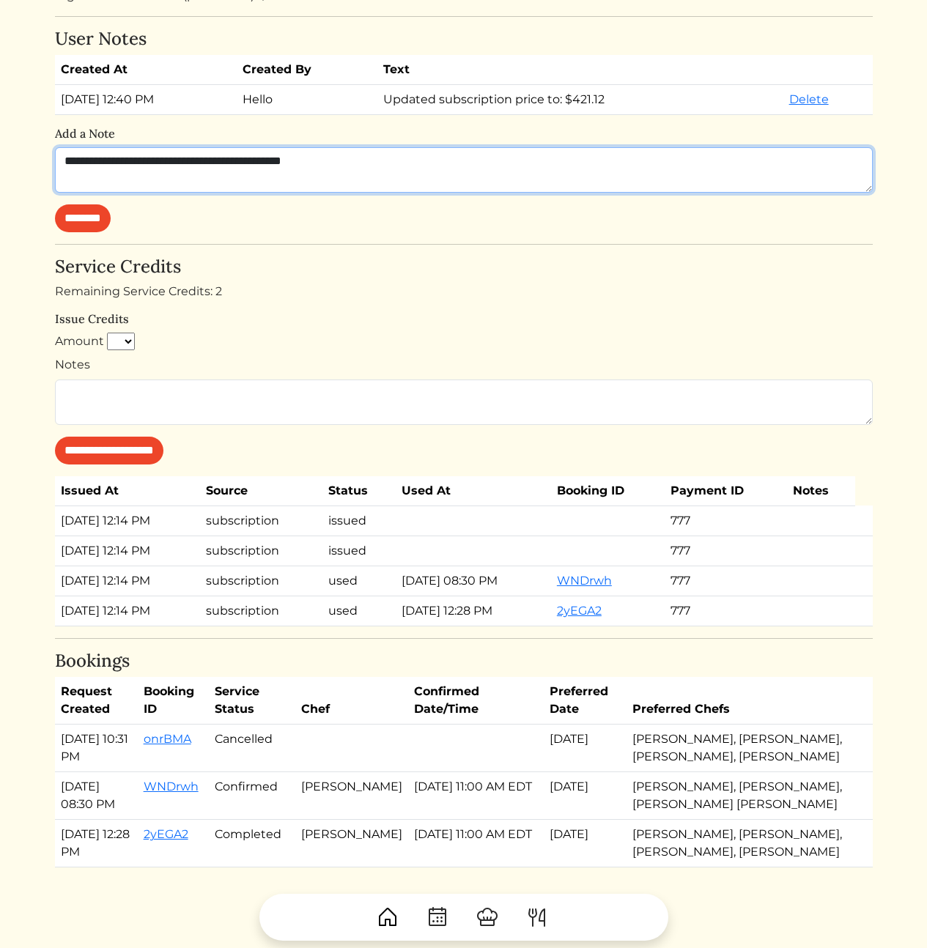
click at [411, 166] on textarea "**********" at bounding box center [464, 169] width 818 height 45
paste textarea "*******"
paste textarea "**********"
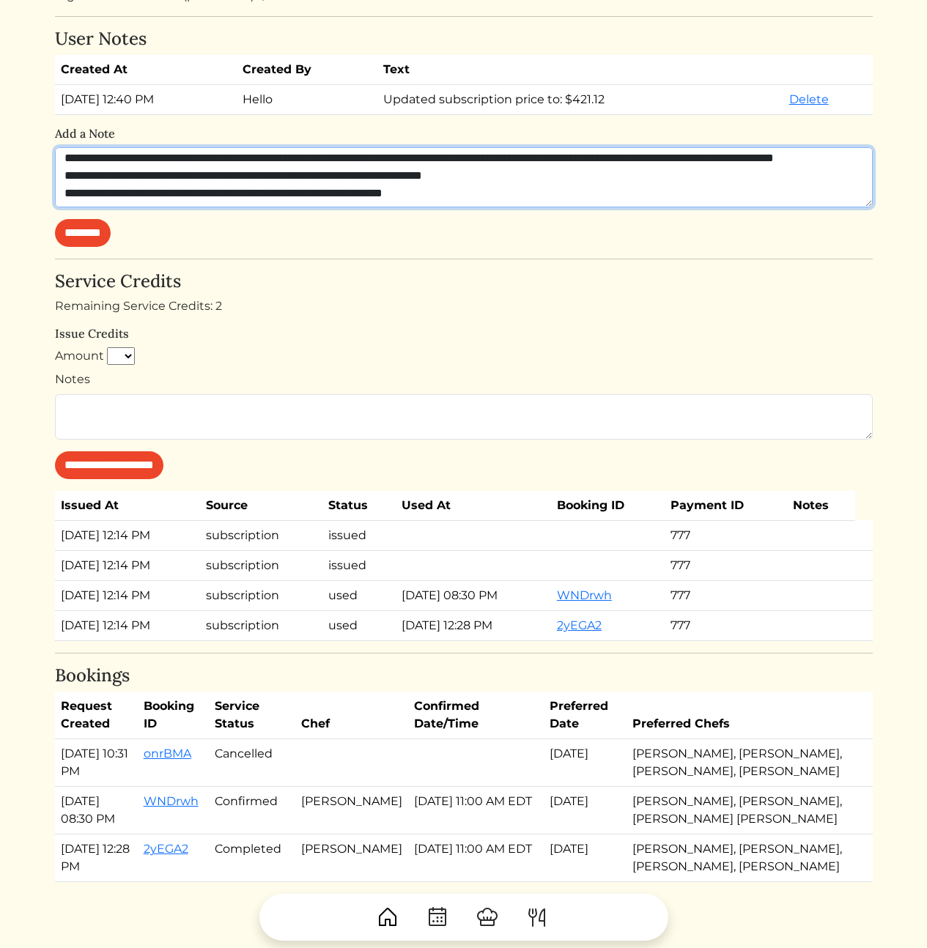
scroll to position [0, 0]
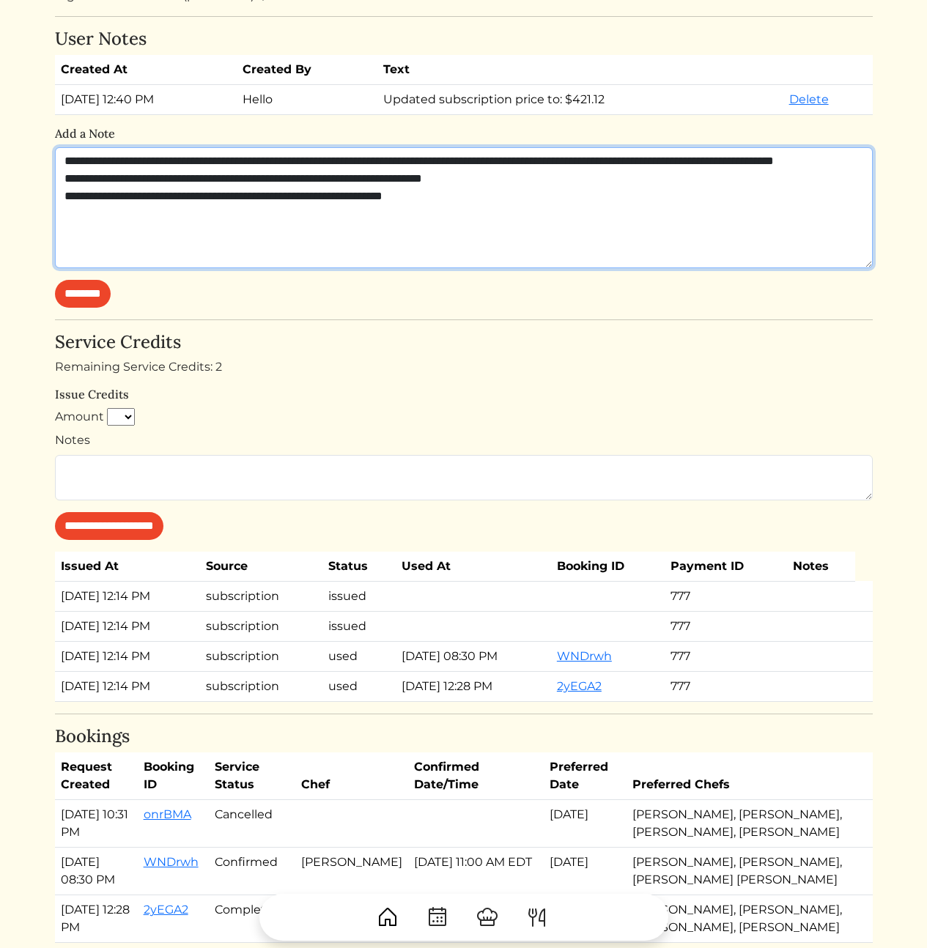
drag, startPoint x: 870, startPoint y: 190, endPoint x: 874, endPoint y: 266, distance: 75.6
click at [874, 266] on div "[PERSON_NAME] [PERSON_NAME] Log out Dashboard Services Upcoming Completed Reque…" at bounding box center [463, 233] width 835 height 1560
click at [610, 237] on textarea "**********" at bounding box center [464, 207] width 818 height 121
click at [687, 240] on textarea "**********" at bounding box center [464, 207] width 818 height 121
type textarea "**********"
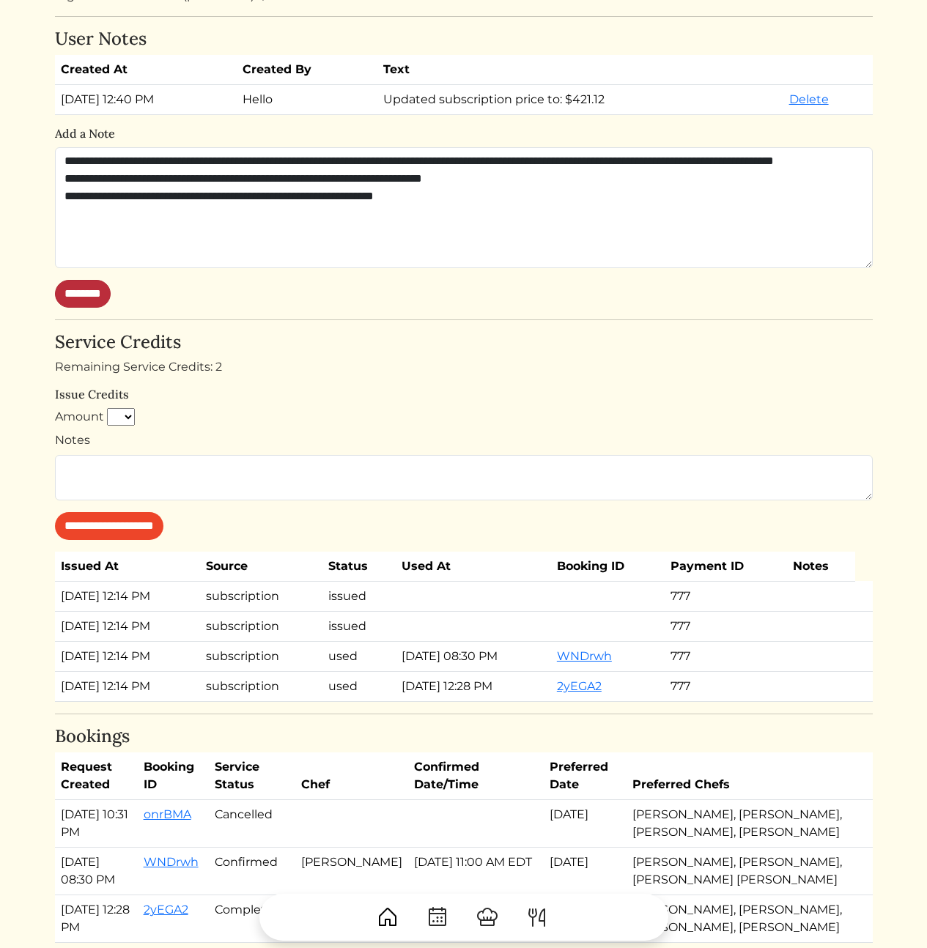
click at [99, 296] on input "********" at bounding box center [83, 294] width 56 height 28
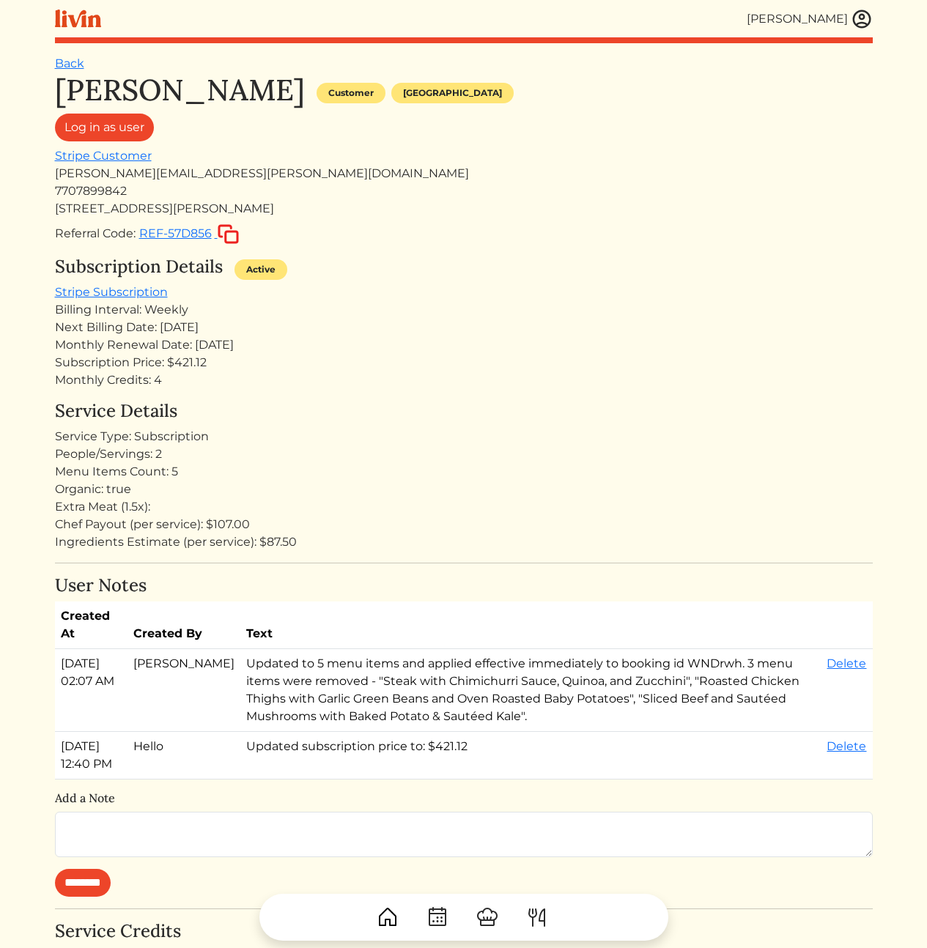
scroll to position [19, 0]
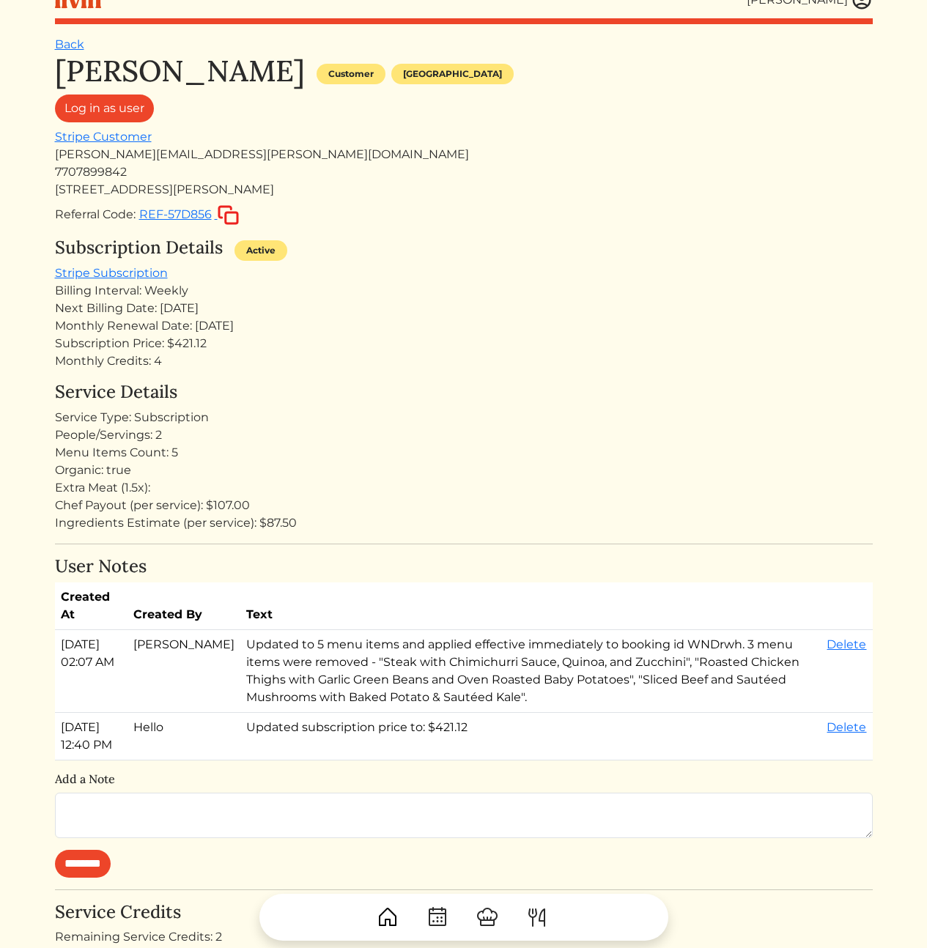
click at [525, 673] on td "Updated to 5 menu items and applied effective immediately to booking id WNDrwh.…" at bounding box center [530, 671] width 580 height 83
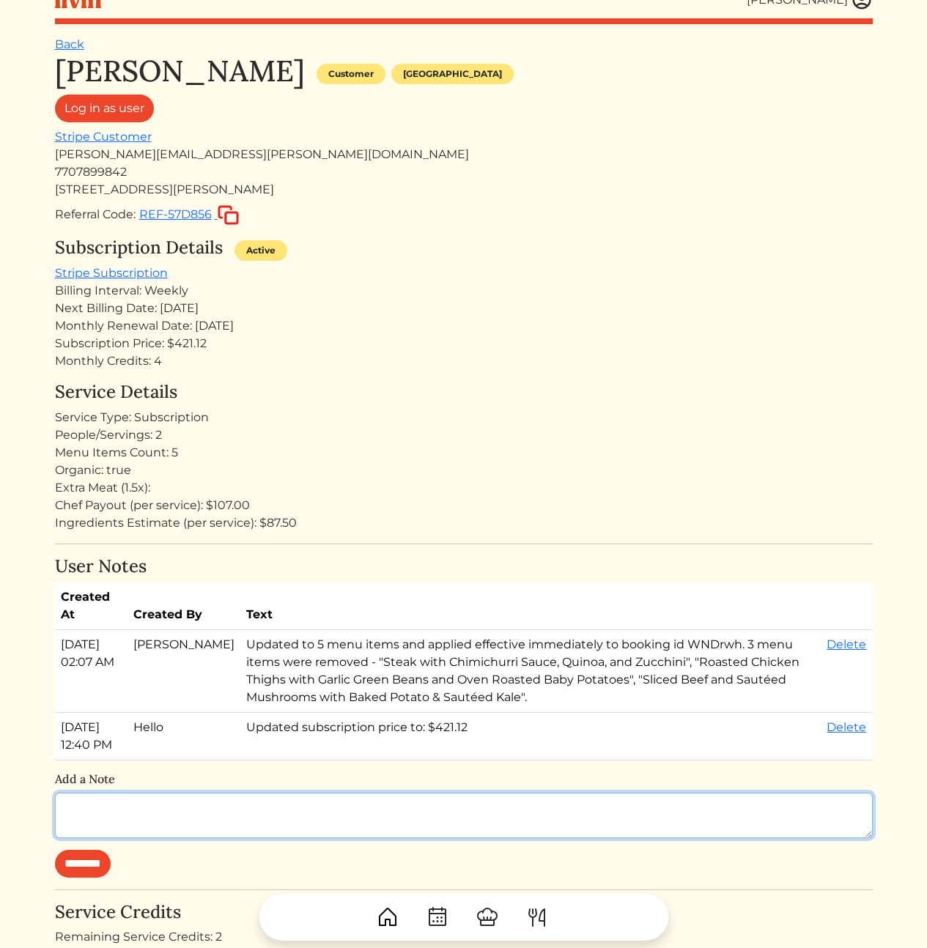
click at [196, 837] on textarea at bounding box center [464, 815] width 818 height 45
click at [298, 819] on textarea at bounding box center [464, 815] width 818 height 45
type textarea "**********"
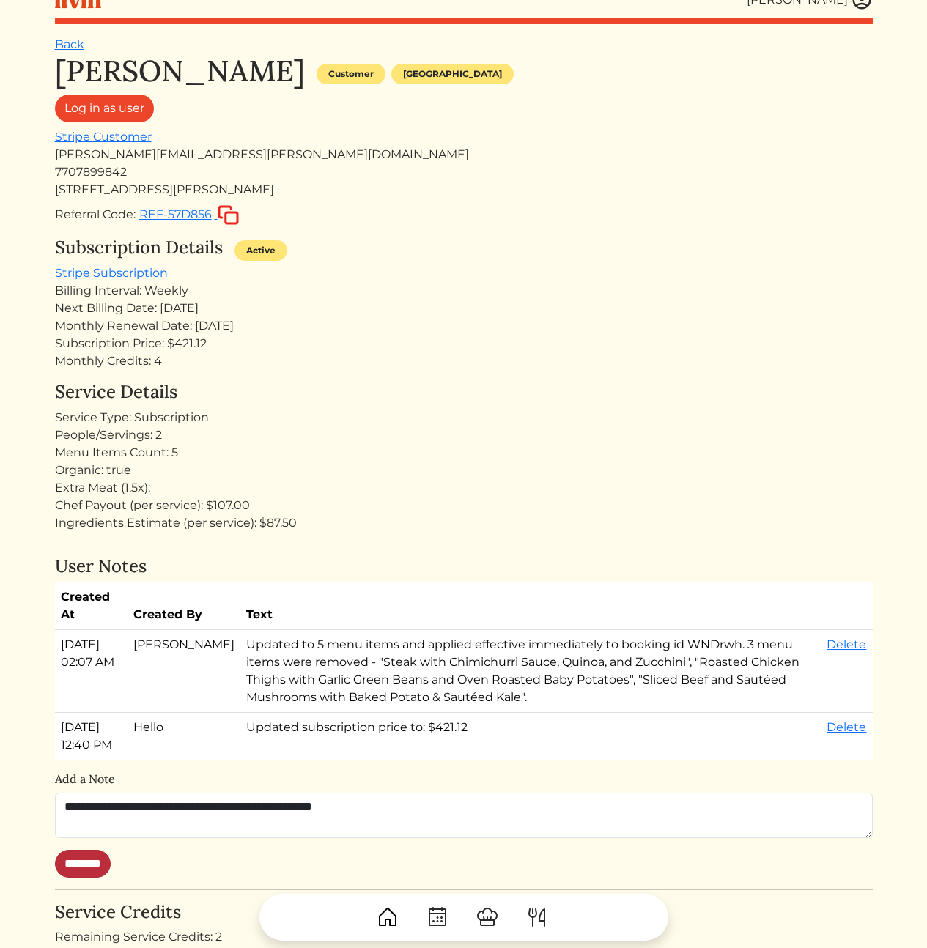
click at [100, 878] on input "********" at bounding box center [83, 864] width 56 height 28
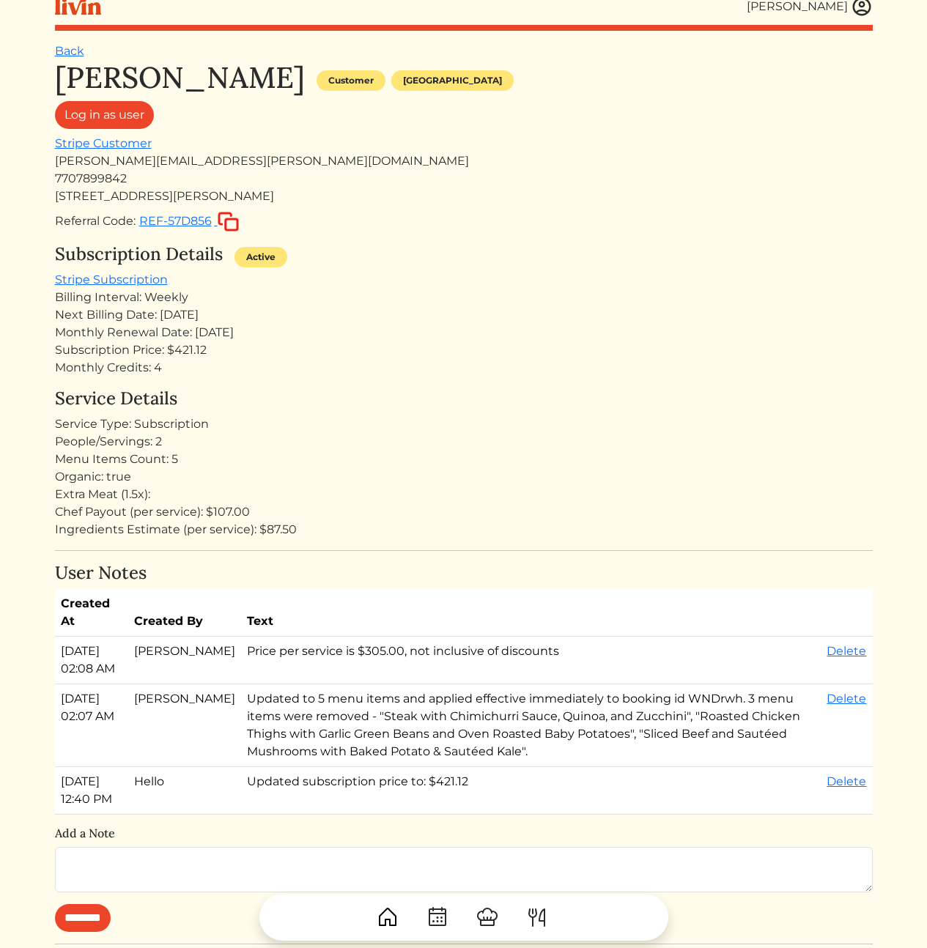
scroll to position [0, 0]
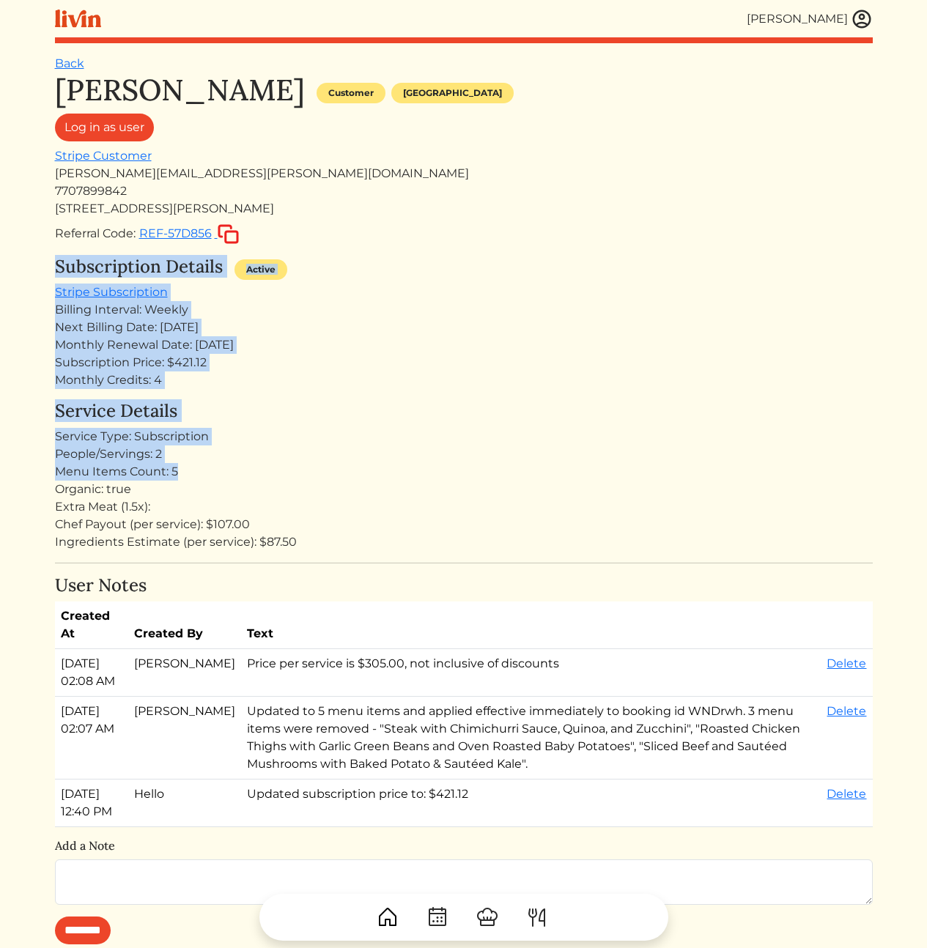
drag, startPoint x: 413, startPoint y: 258, endPoint x: 403, endPoint y: 486, distance: 228.1
click at [404, 469] on div "Desiree Rodriguez Customer Atlanta Log in as user Stripe Customer desiree.rodri…" at bounding box center [464, 826] width 818 height 1507
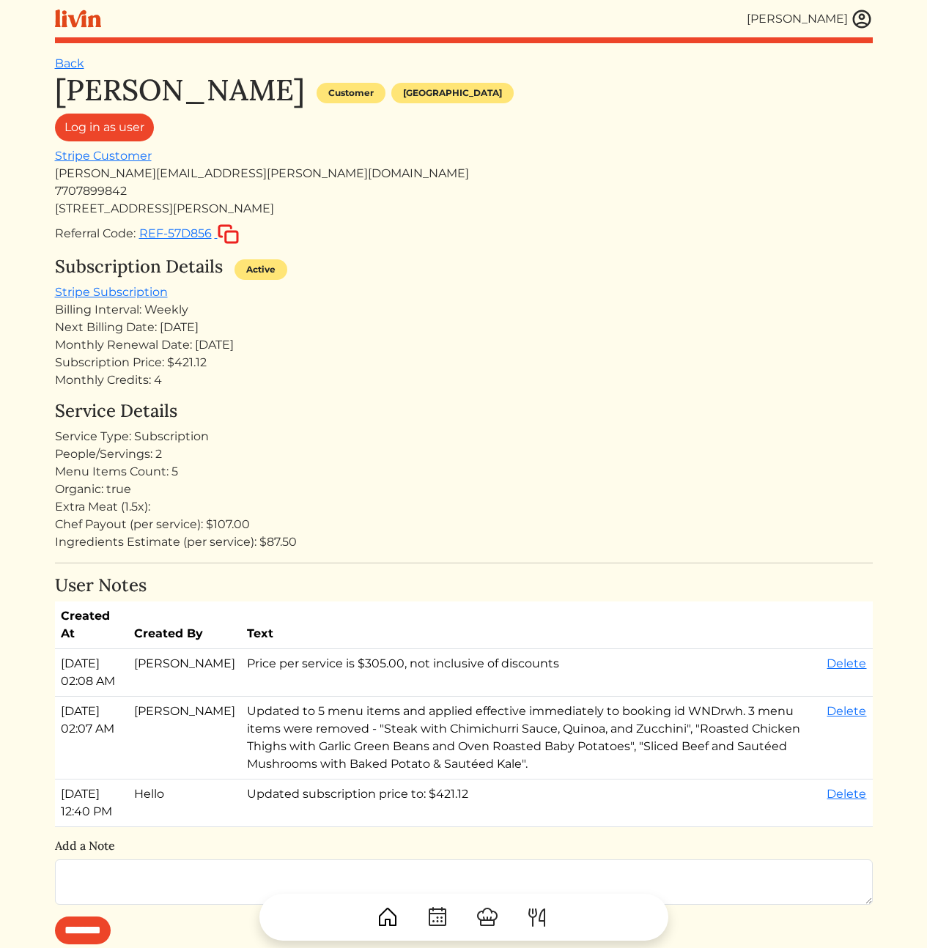
click at [403, 488] on div "Organic: true" at bounding box center [464, 490] width 818 height 18
drag, startPoint x: 385, startPoint y: 432, endPoint x: 379, endPoint y: 333, distance: 98.4
click at [379, 334] on div "Desiree Rodriguez Customer Atlanta Log in as user Stripe Customer desiree.rodri…" at bounding box center [464, 826] width 818 height 1507
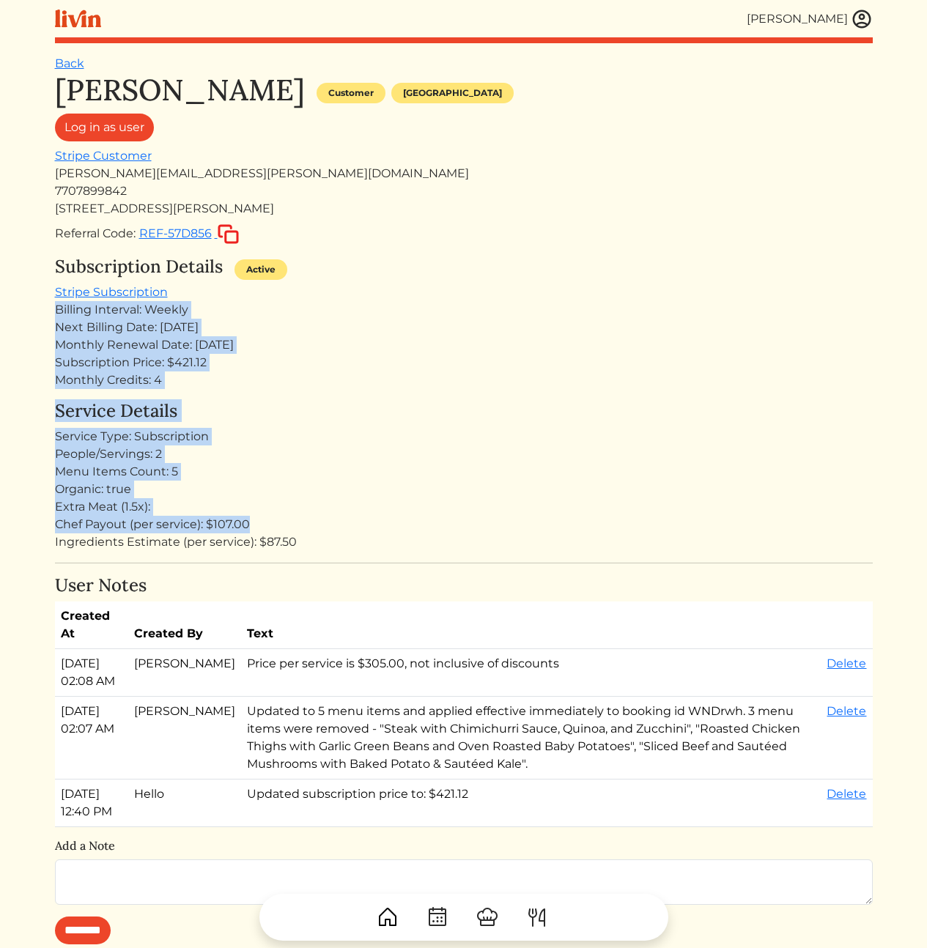
drag, startPoint x: 373, startPoint y: 297, endPoint x: 382, endPoint y: 543, distance: 246.4
click at [376, 517] on div "Desiree Rodriguez Customer Atlanta Log in as user Stripe Customer desiree.rodri…" at bounding box center [464, 826] width 818 height 1507
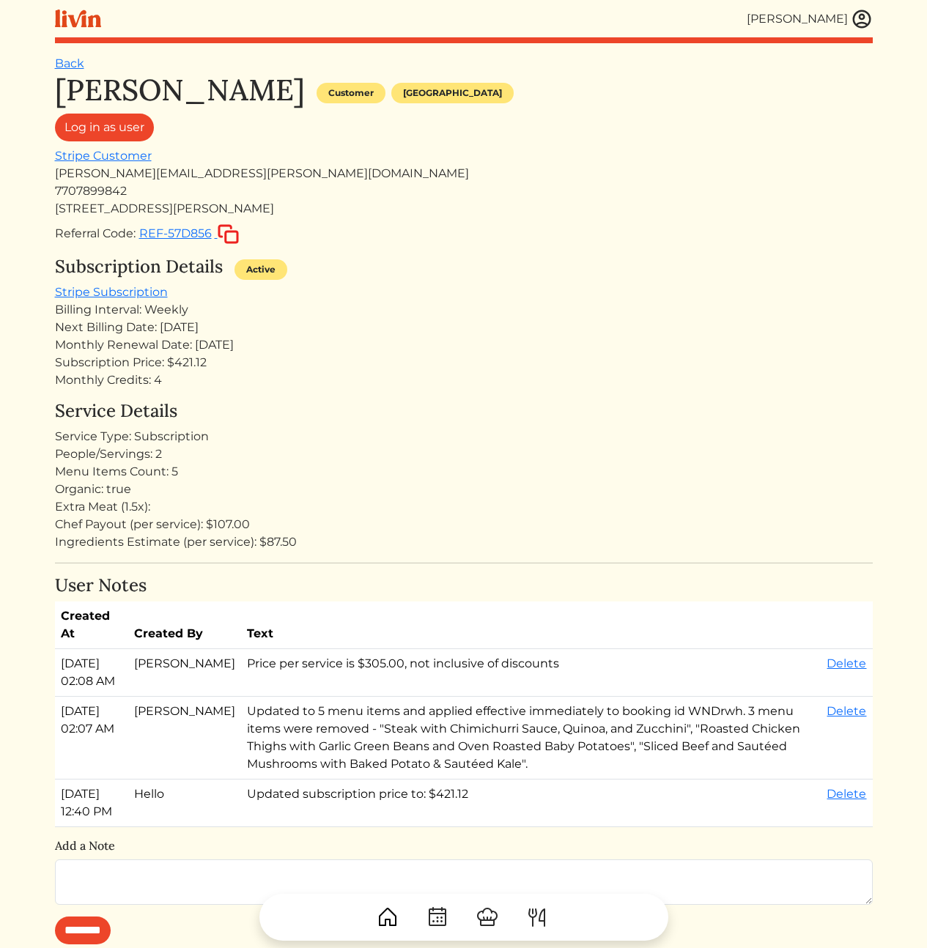
click at [382, 543] on div "Ingredients Estimate (per service): $87.50" at bounding box center [464, 542] width 818 height 18
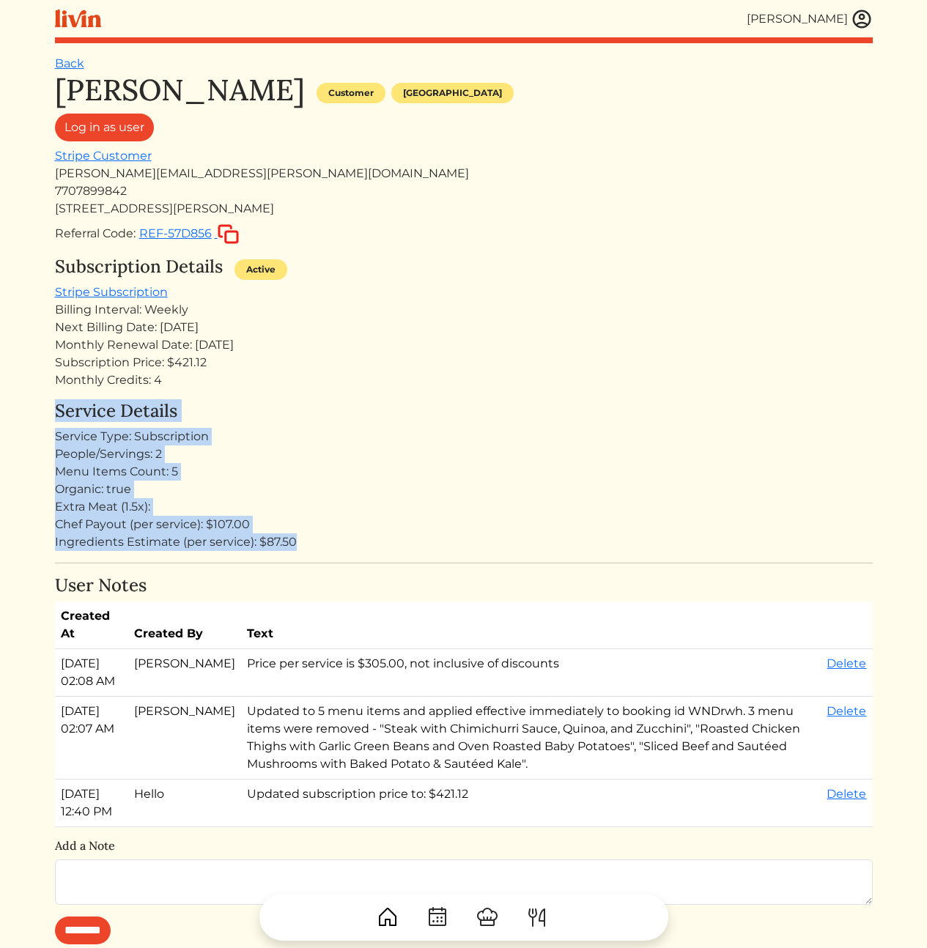
drag, startPoint x: 385, startPoint y: 542, endPoint x: 370, endPoint y: 371, distance: 172.1
click at [370, 371] on div "Desiree Rodriguez Customer Atlanta Log in as user Stripe Customer desiree.rodri…" at bounding box center [464, 826] width 818 height 1507
click at [370, 371] on div "Subscription Price: $421.12" at bounding box center [464, 363] width 818 height 18
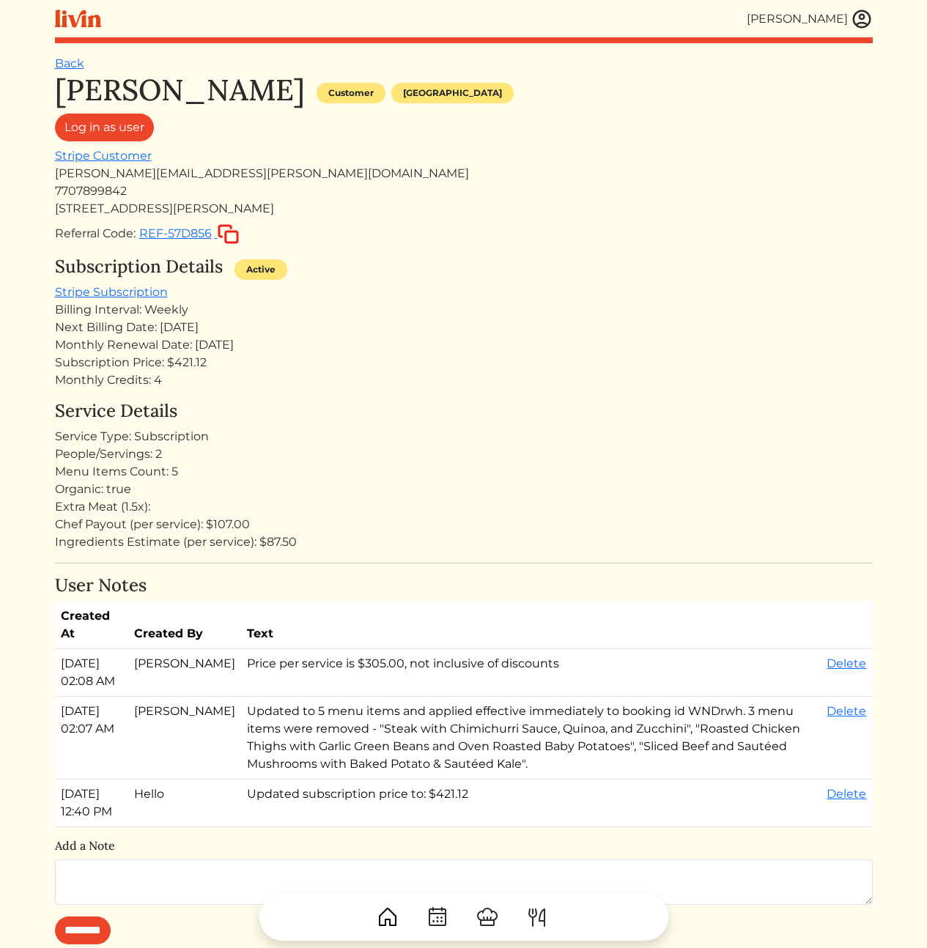
click at [852, 12] on img at bounding box center [862, 19] width 22 height 22
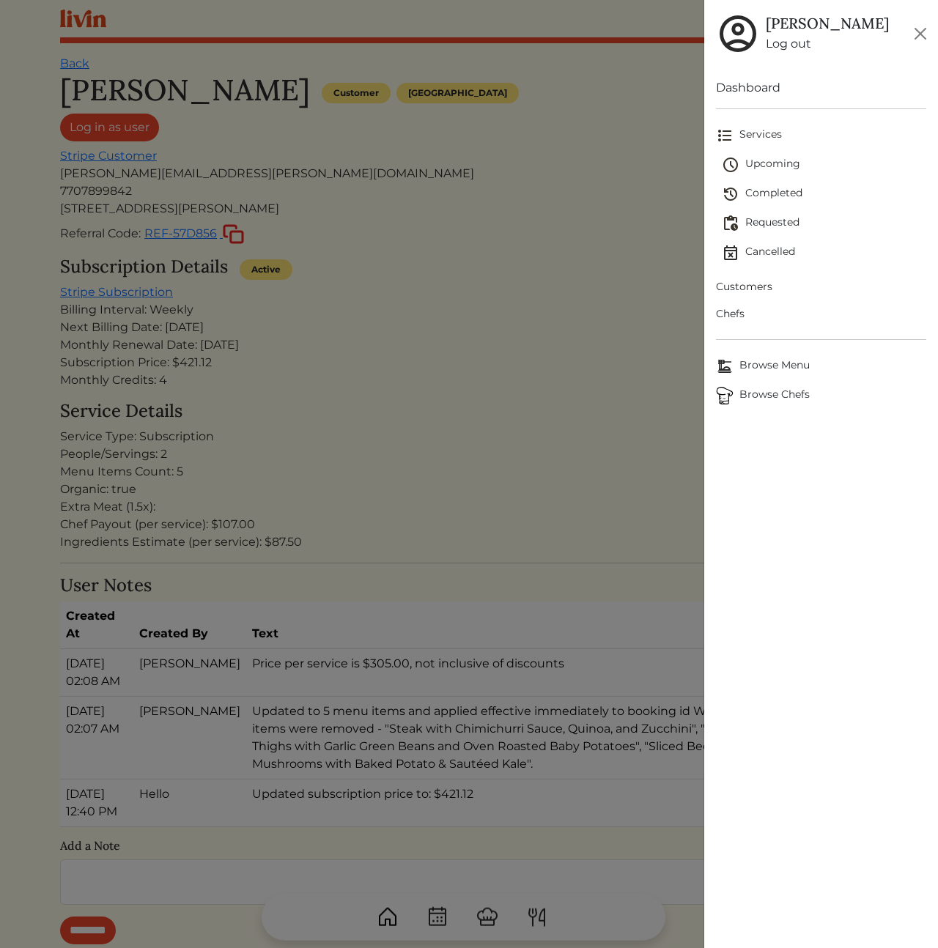
click at [758, 289] on span "Customers" at bounding box center [821, 286] width 210 height 15
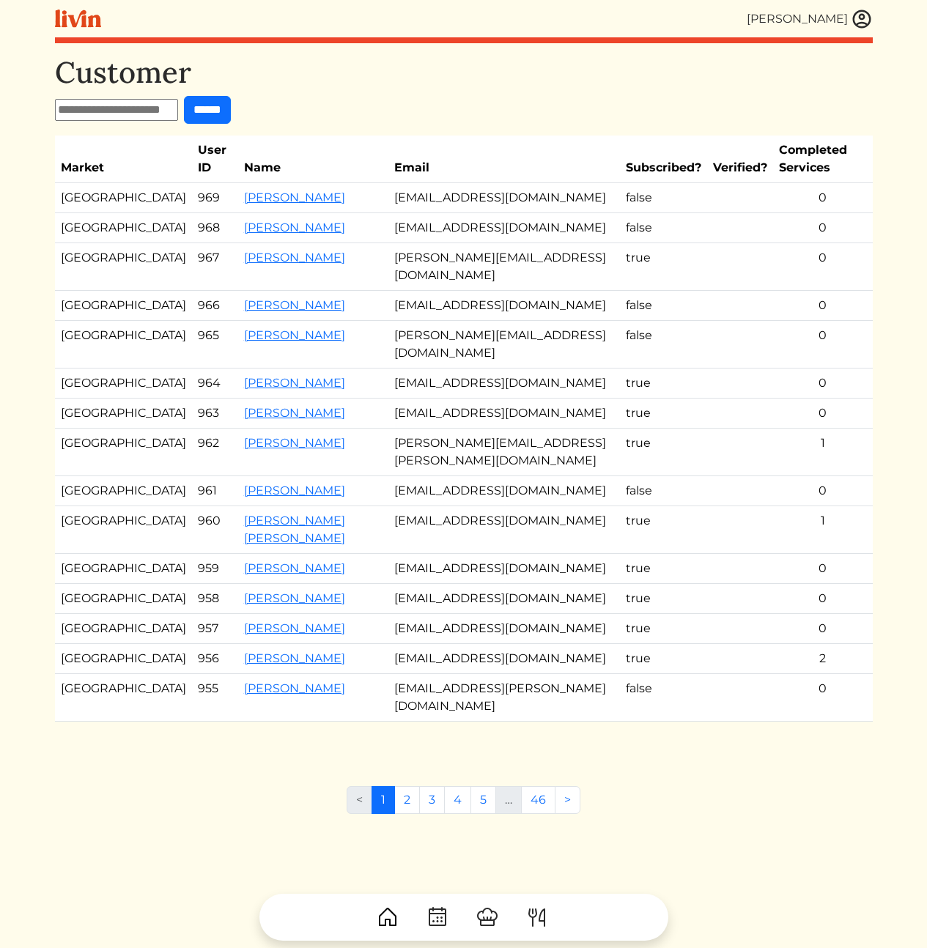
click at [119, 108] on input "text" at bounding box center [116, 110] width 123 height 22
paste input "**********"
type input "**********"
click at [226, 111] on input "******" at bounding box center [220, 110] width 47 height 28
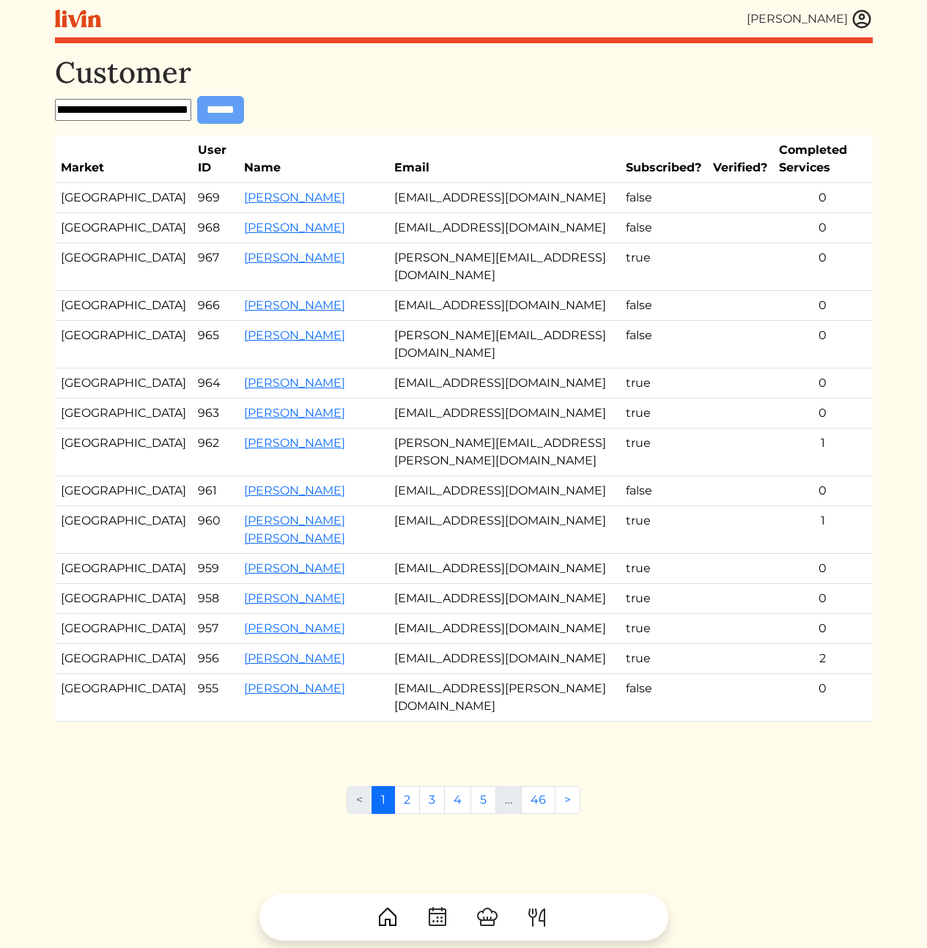
scroll to position [0, 0]
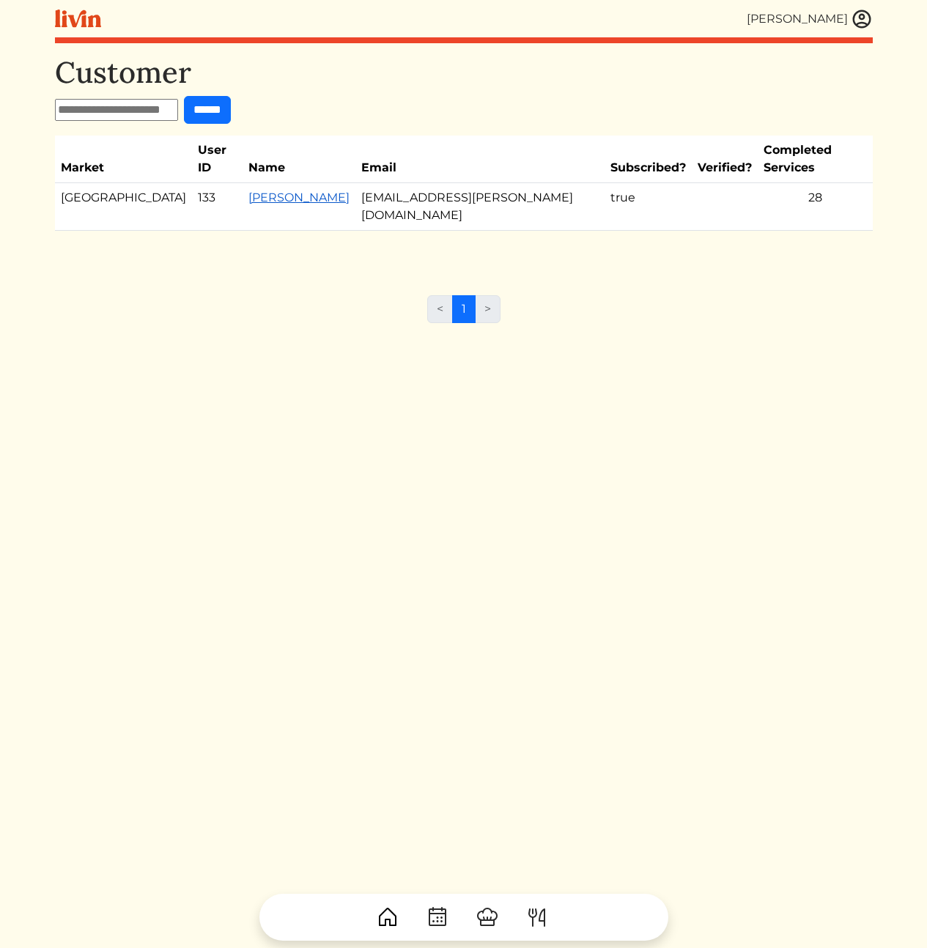
click at [254, 190] on link "[PERSON_NAME]" at bounding box center [298, 197] width 101 height 14
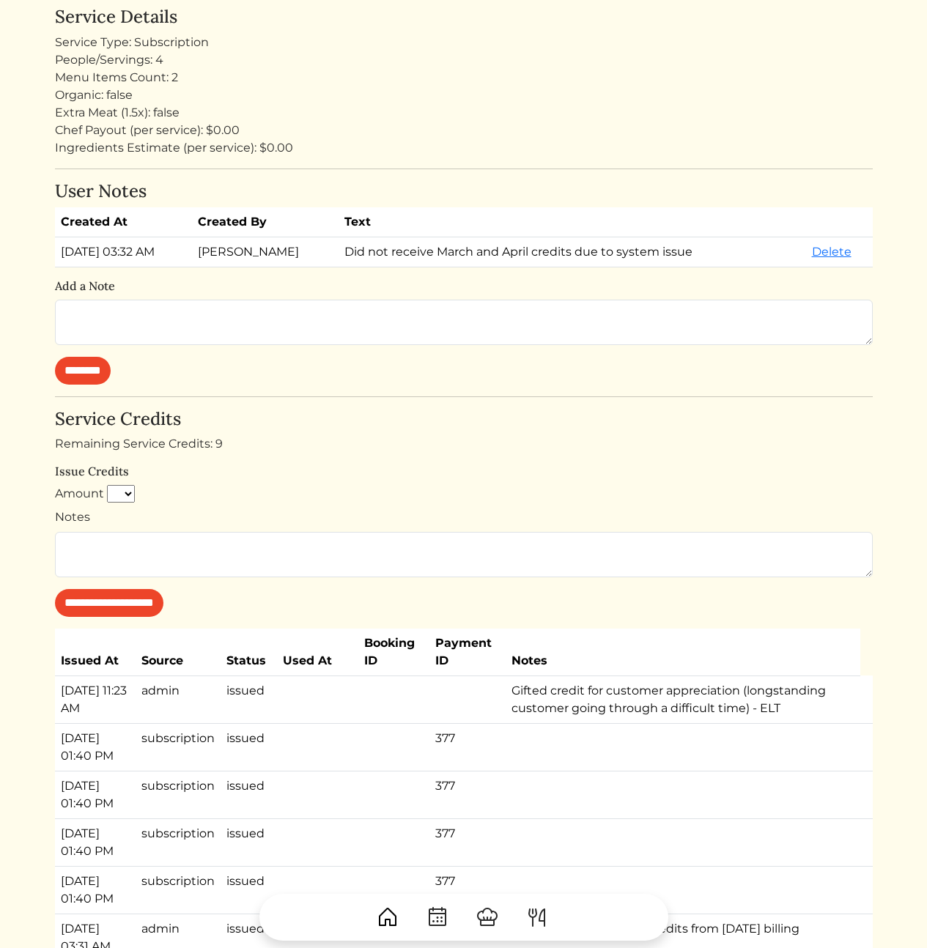
scroll to position [502, 0]
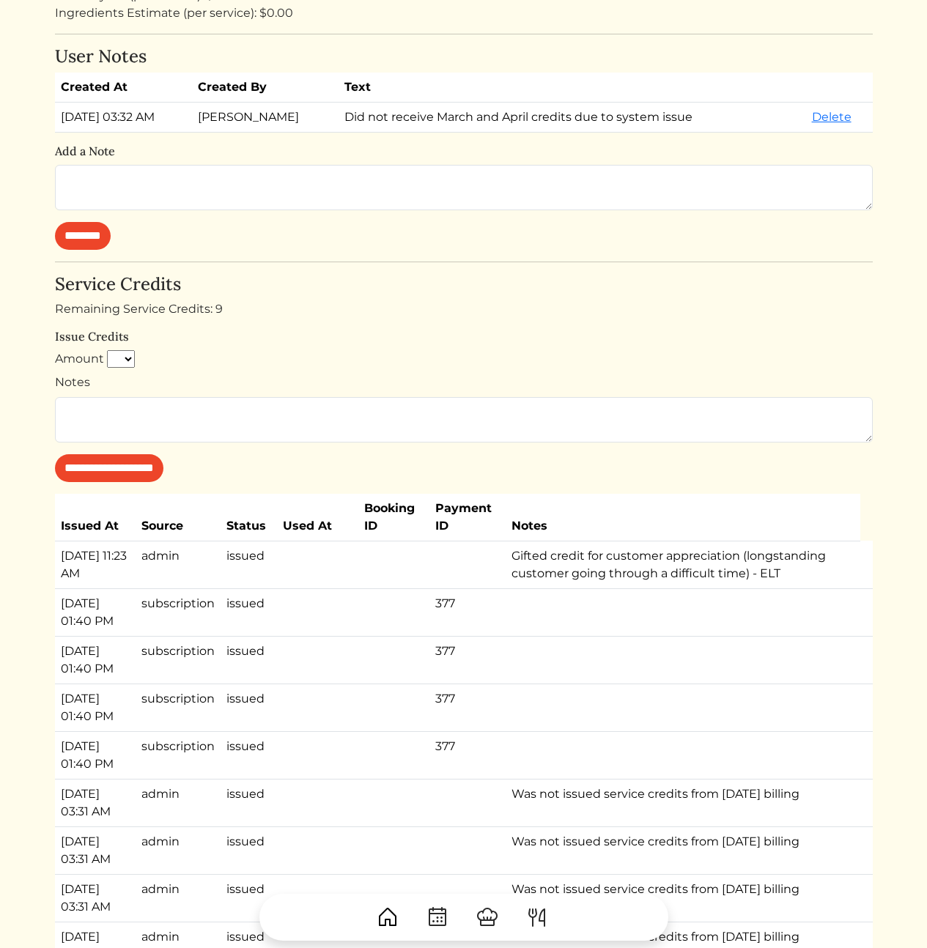
click at [644, 555] on td "Gifted credit for customer appreciation (longstanding customer going through a …" at bounding box center [683, 565] width 355 height 48
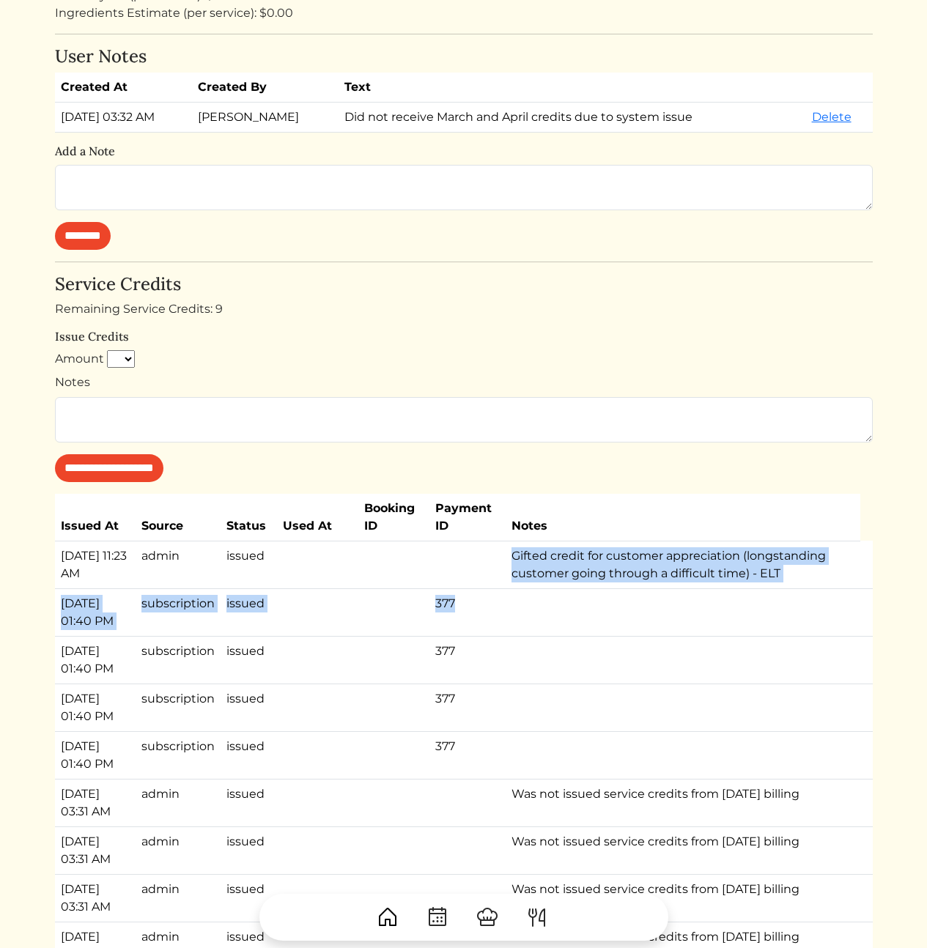
drag, startPoint x: 583, startPoint y: 592, endPoint x: 777, endPoint y: 652, distance: 202.5
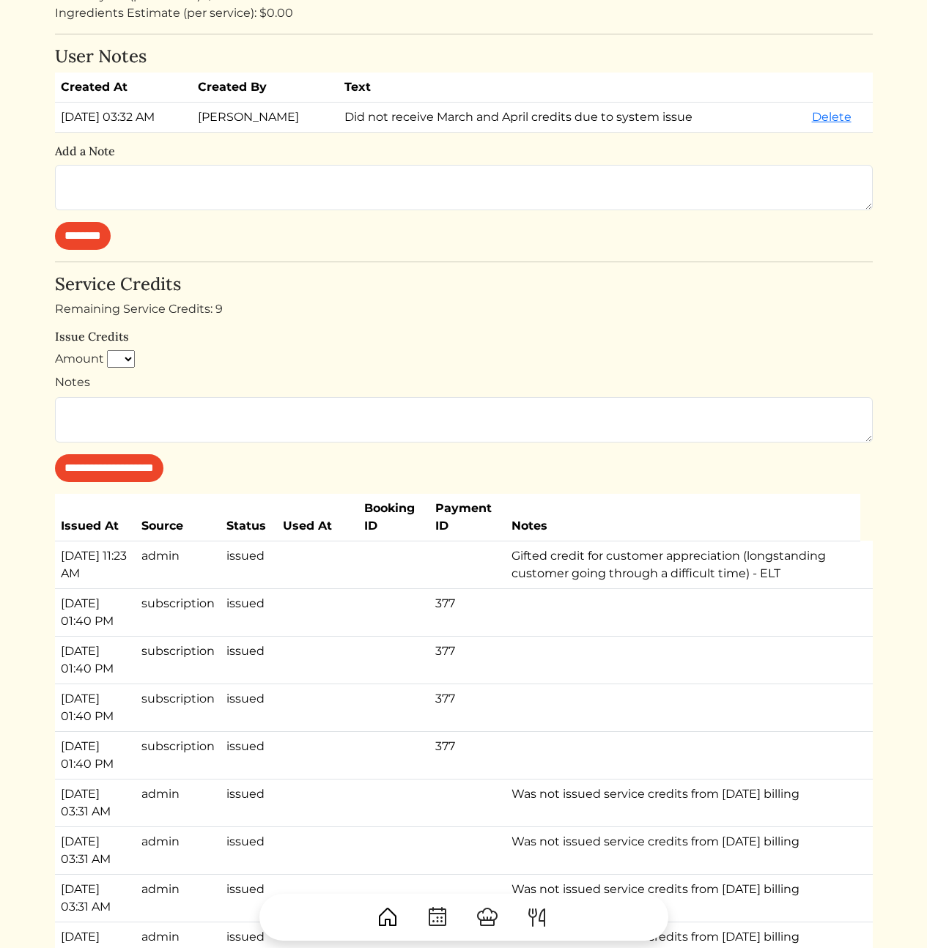
click at [788, 665] on td at bounding box center [683, 660] width 355 height 48
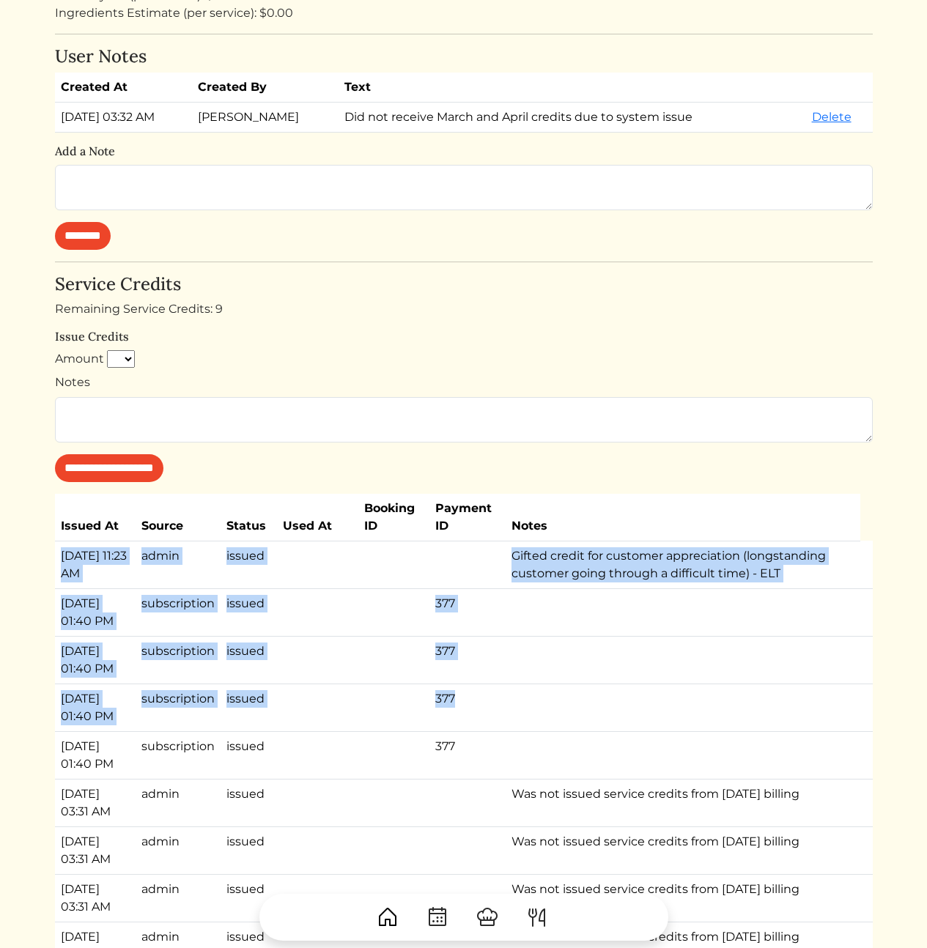
drag, startPoint x: 678, startPoint y: 595, endPoint x: 650, endPoint y: 516, distance: 83.9
click at [650, 516] on th "Notes" at bounding box center [683, 518] width 355 height 48
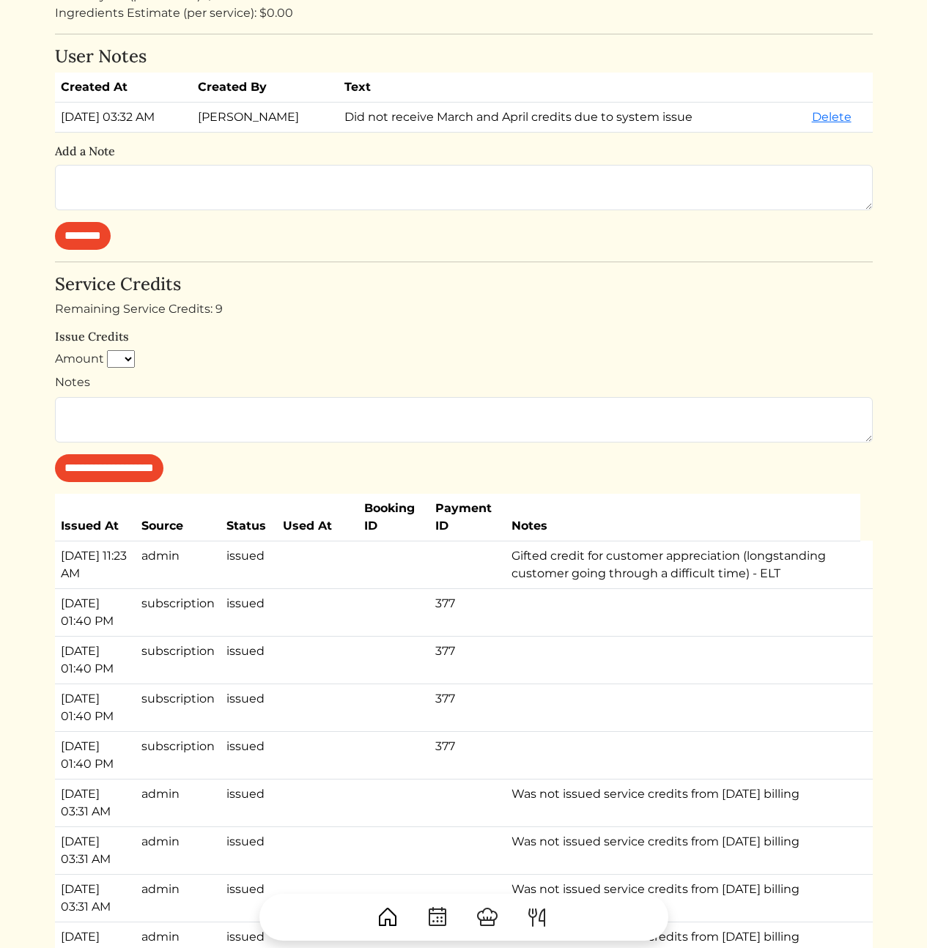
click at [692, 808] on td "Was not issued service credits from April 14 billing" at bounding box center [683, 803] width 355 height 48
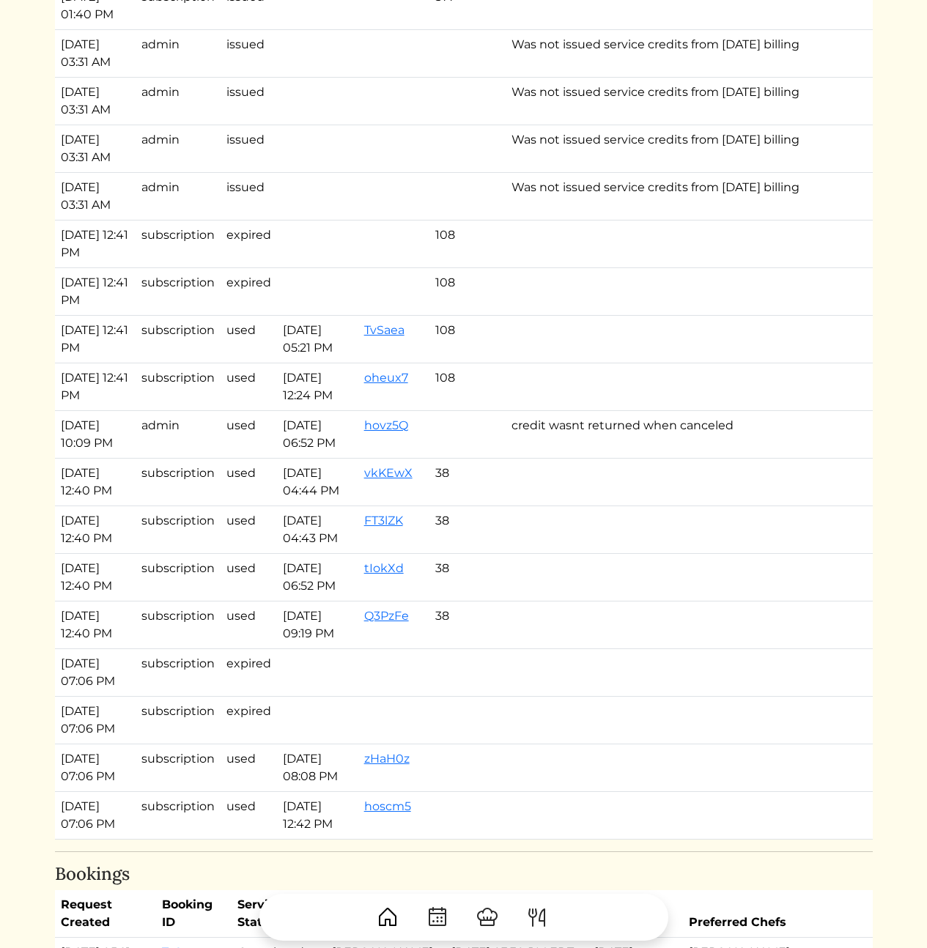
scroll to position [1691, 0]
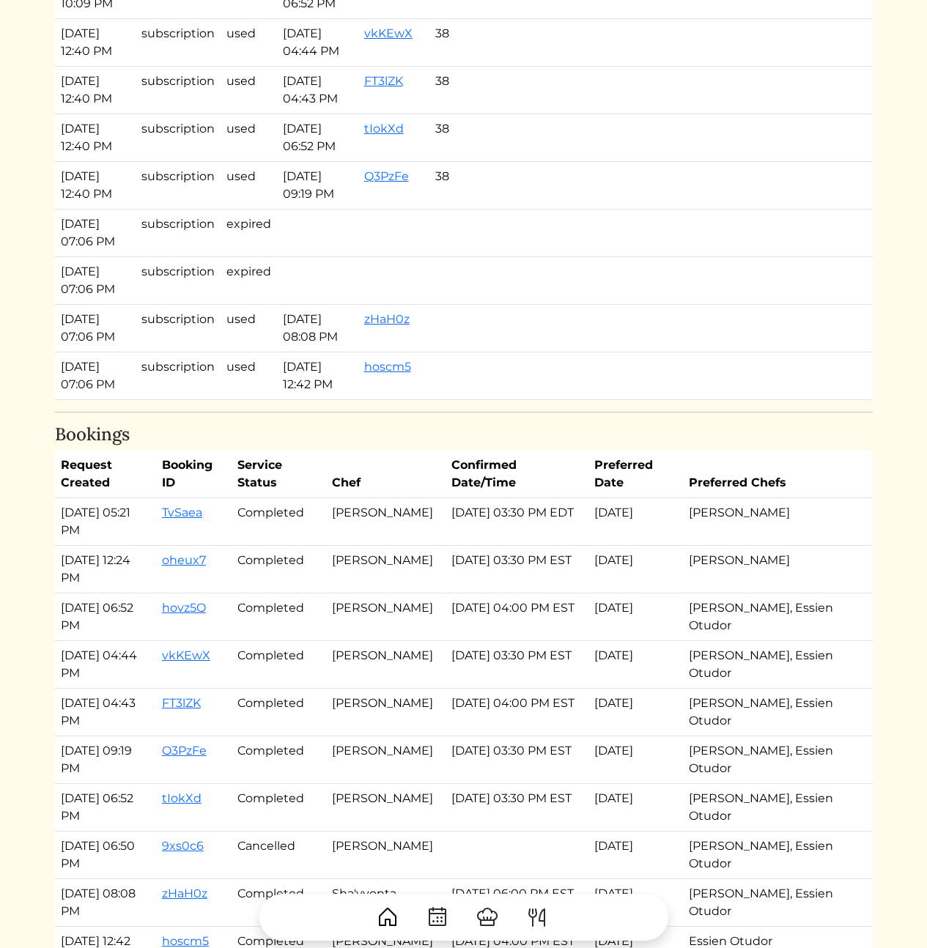
click at [581, 561] on td "[DATE] 03:30 PM EST" at bounding box center [516, 570] width 143 height 48
click at [506, 521] on td "[DATE] 03:30 PM EDT" at bounding box center [516, 522] width 143 height 48
click at [526, 607] on td "[DATE] 04:00 PM EST" at bounding box center [516, 617] width 143 height 48
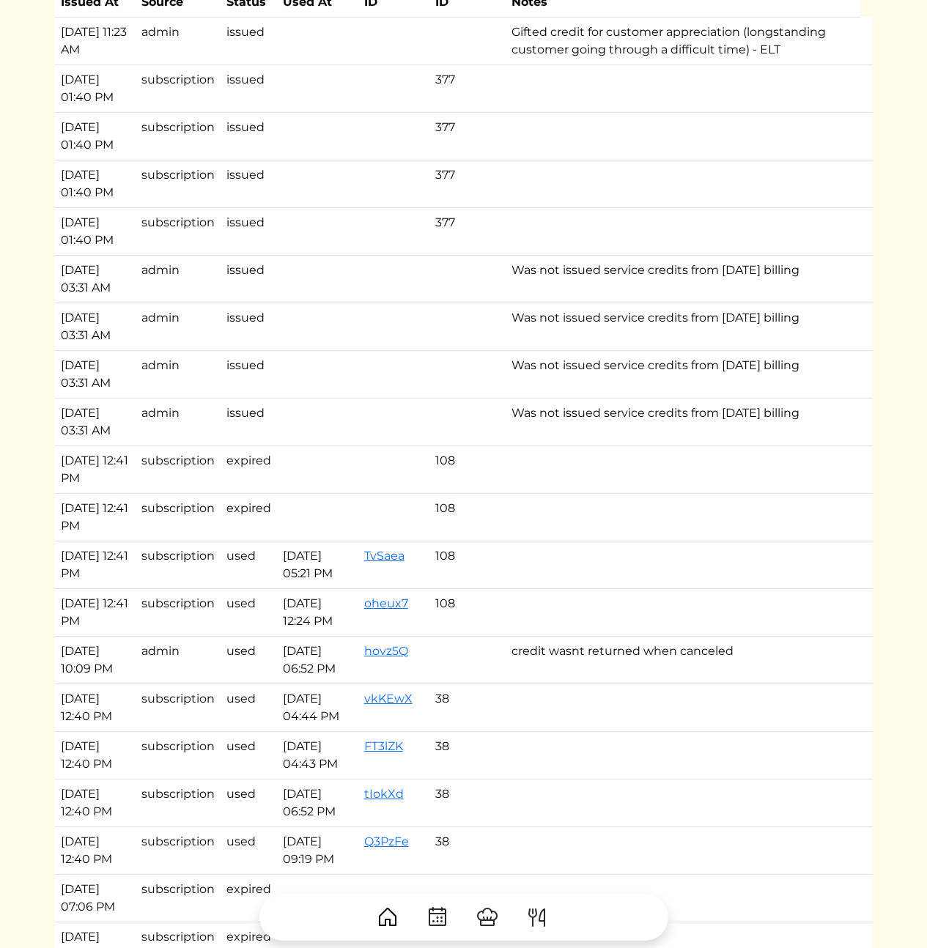
click at [684, 544] on td at bounding box center [683, 565] width 355 height 48
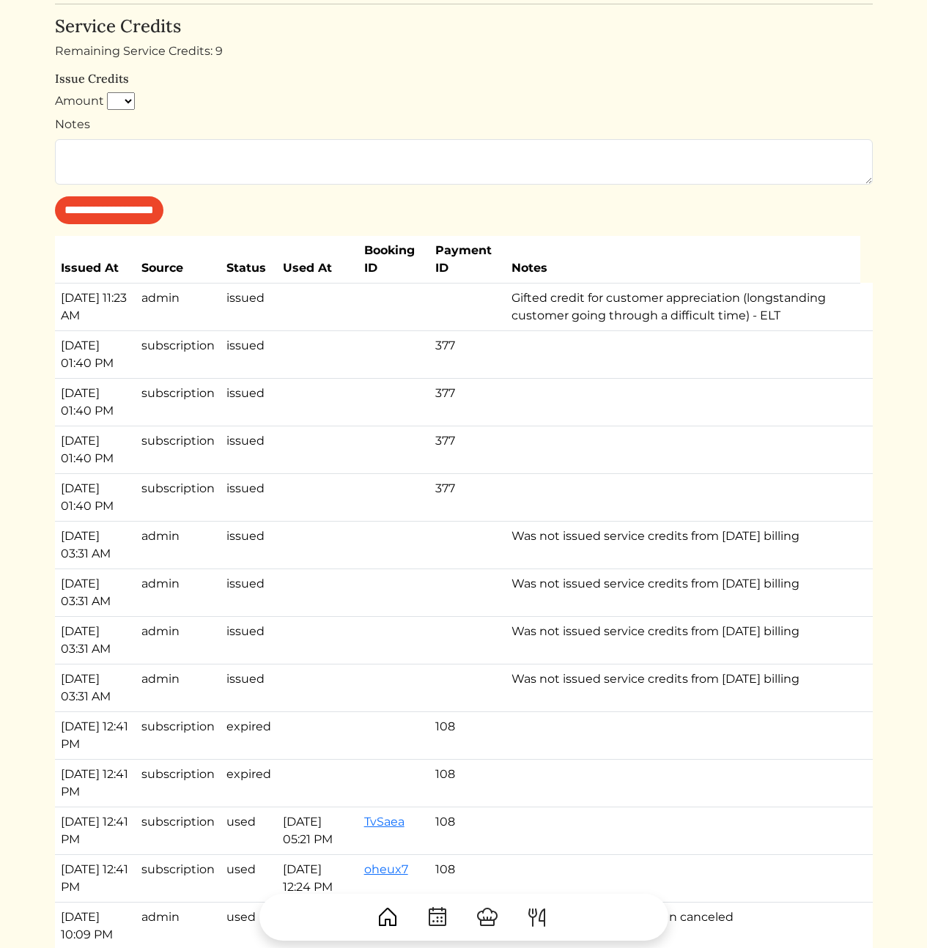
click at [626, 582] on td "Was not issued service credits from April 14 billing" at bounding box center [683, 593] width 355 height 48
click at [616, 532] on td "Was not issued service credits from April 14 billing" at bounding box center [683, 545] width 355 height 48
click at [646, 607] on td "Was not issued service credits from April 14 billing" at bounding box center [683, 593] width 355 height 48
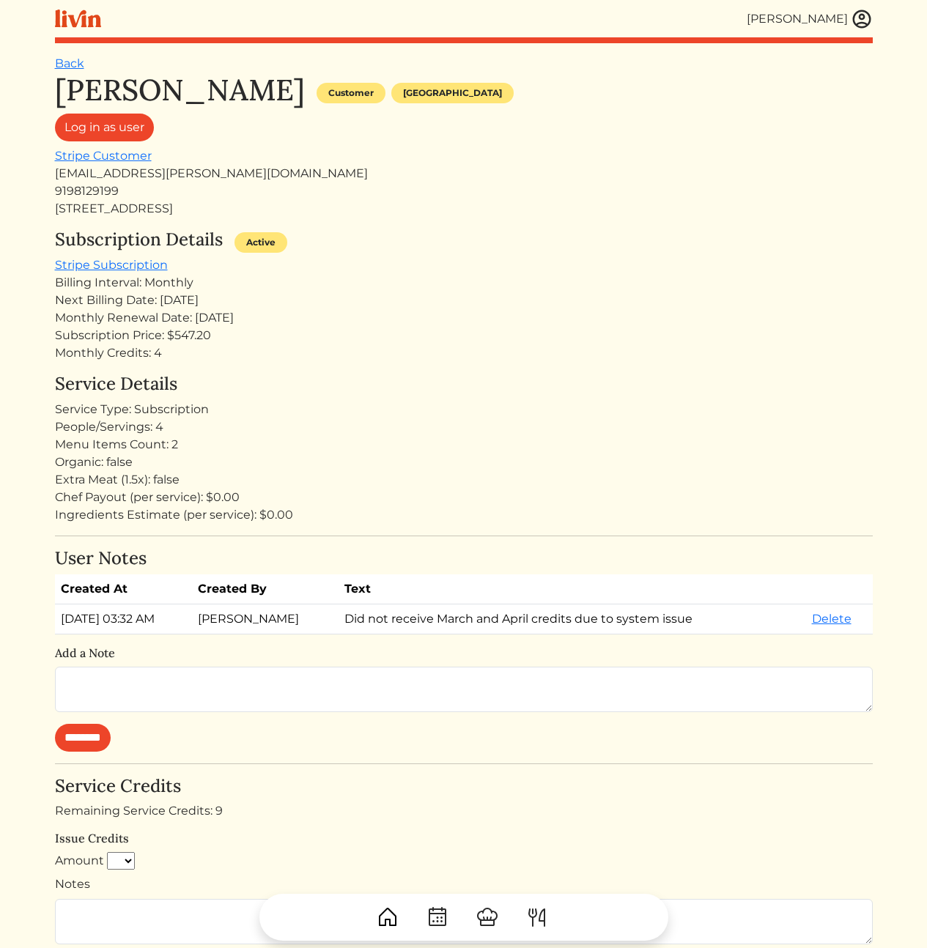
scroll to position [9, 0]
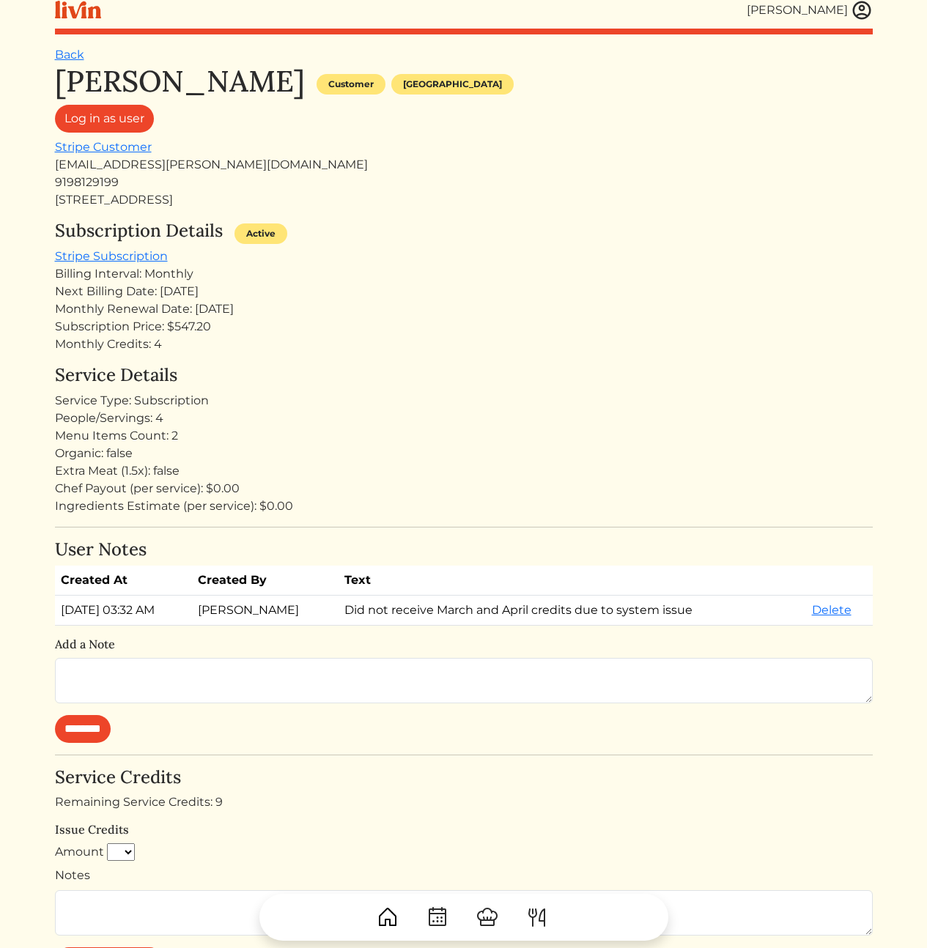
click at [473, 307] on div "Monthly Renewal Date: [DATE]" at bounding box center [464, 309] width 818 height 18
click at [412, 373] on h4 "Service Details" at bounding box center [464, 375] width 818 height 21
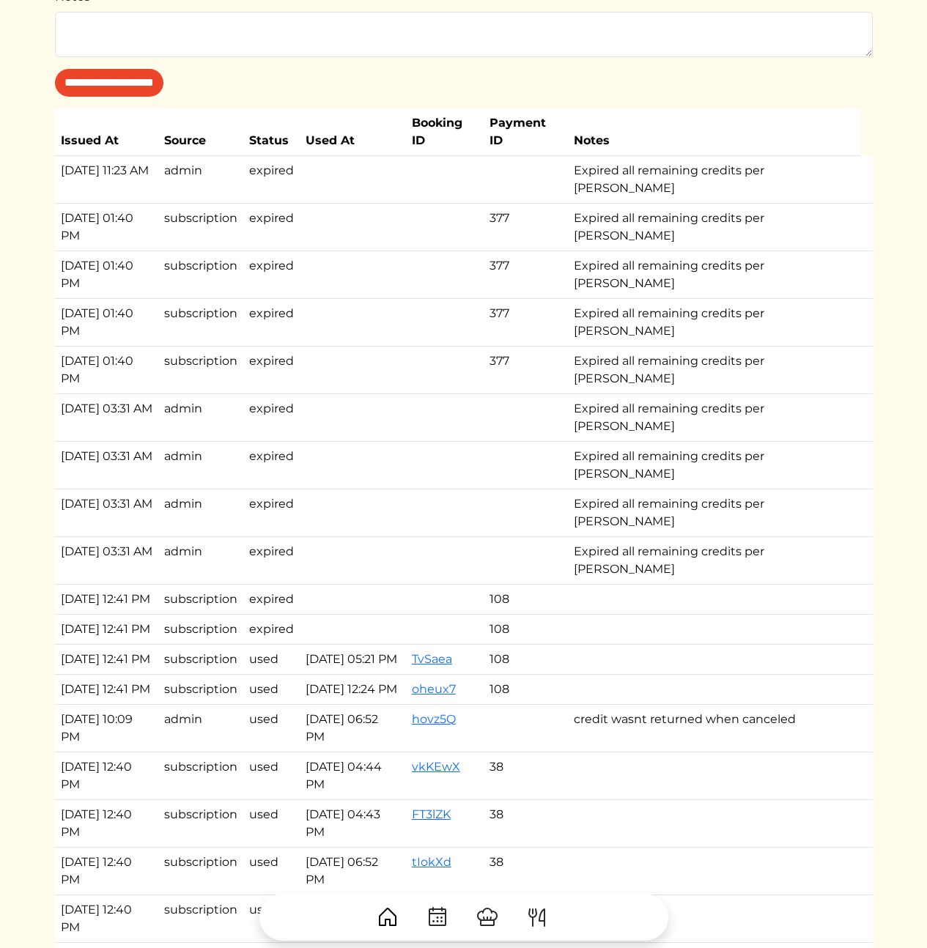
scroll to position [531, 0]
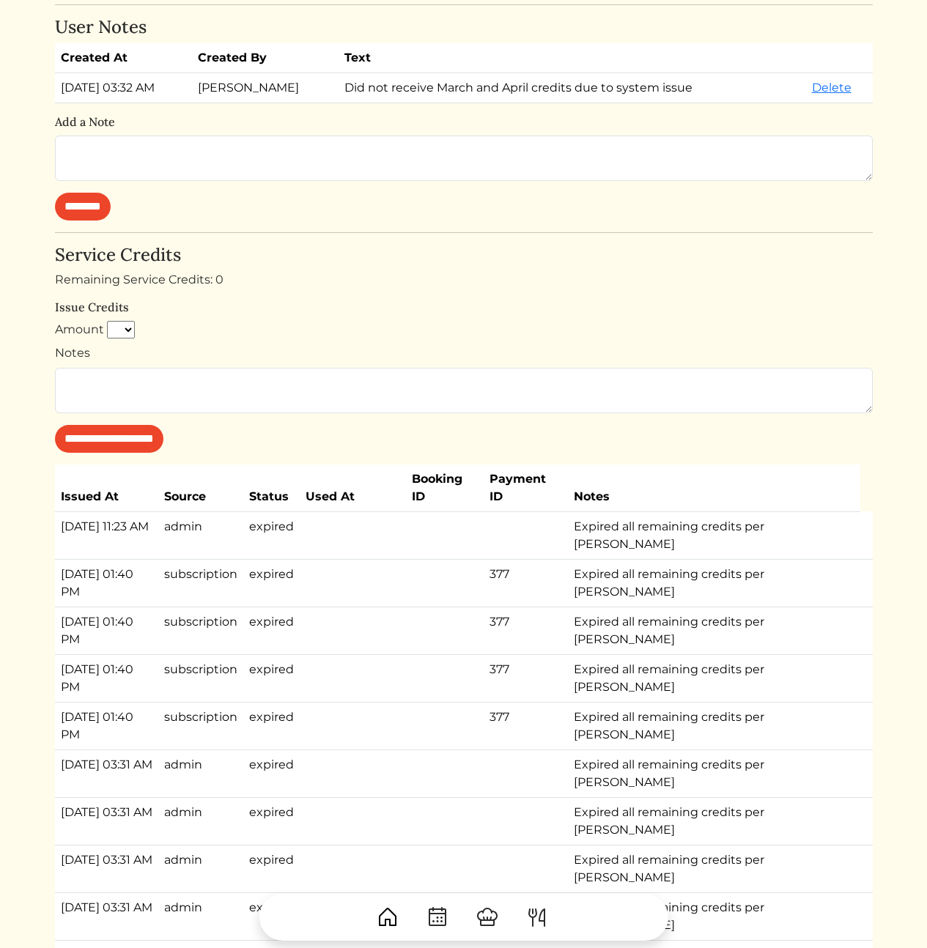
click at [741, 527] on td "Expired all remaining credits per [PERSON_NAME]" at bounding box center [714, 535] width 293 height 48
copy tr "Expired all remaining credits per [PERSON_NAME]"
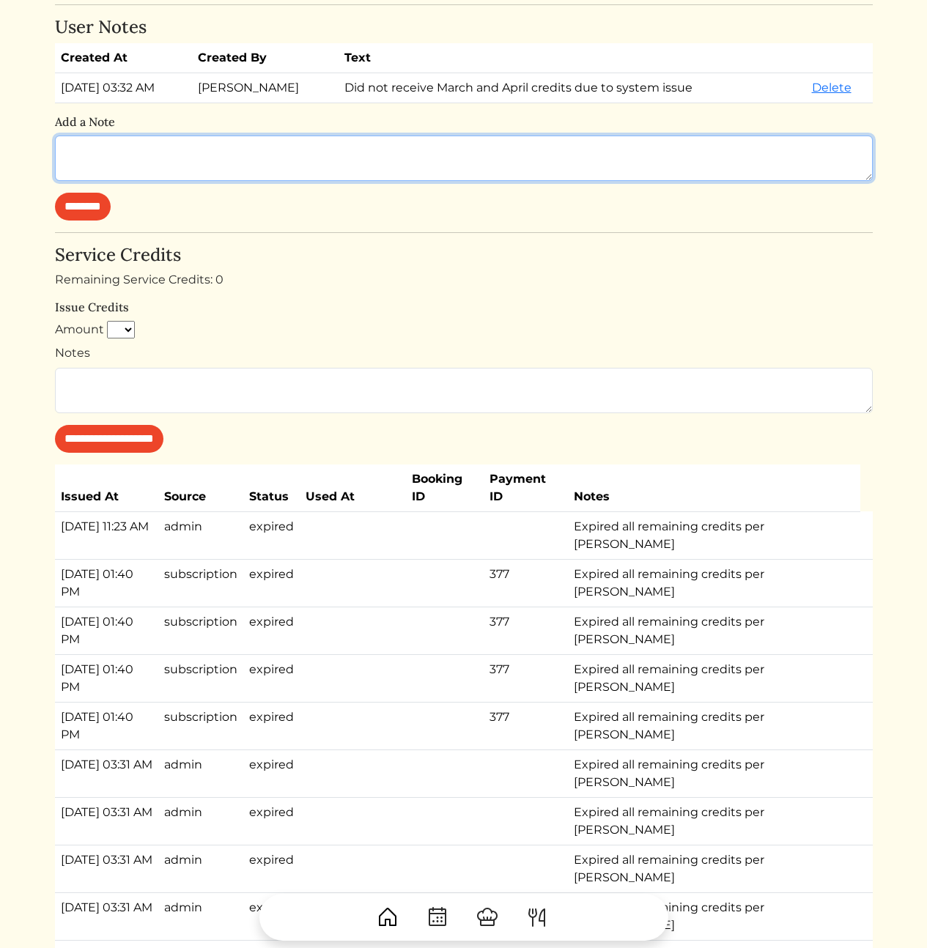
click at [347, 158] on textarea at bounding box center [464, 158] width 818 height 45
type textarea "**********"
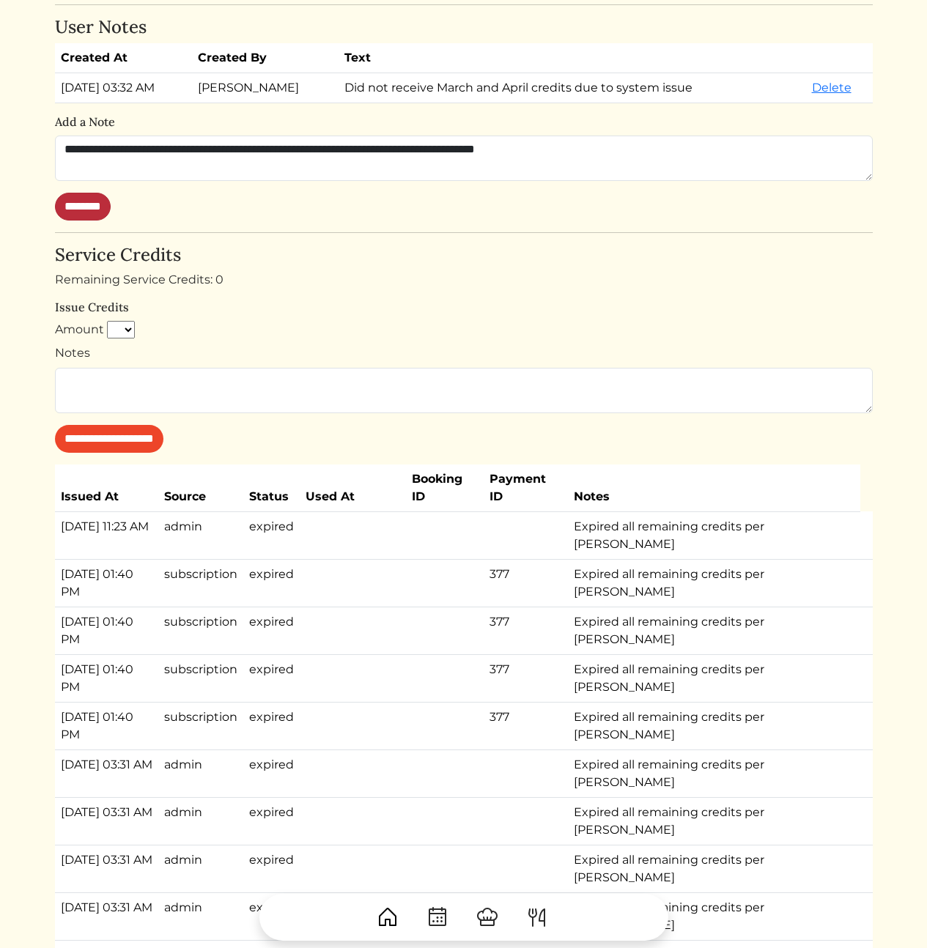
click at [91, 204] on input "********" at bounding box center [83, 207] width 56 height 28
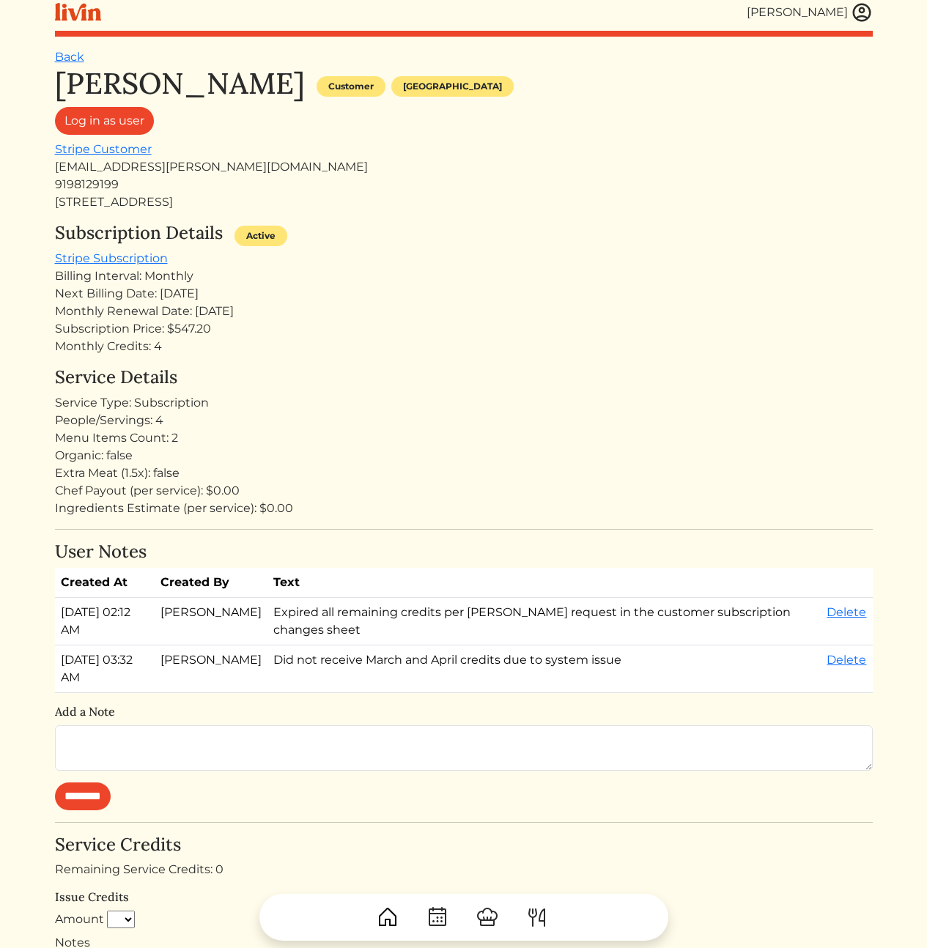
scroll to position [0, 0]
